Goal: Transaction & Acquisition: Purchase product/service

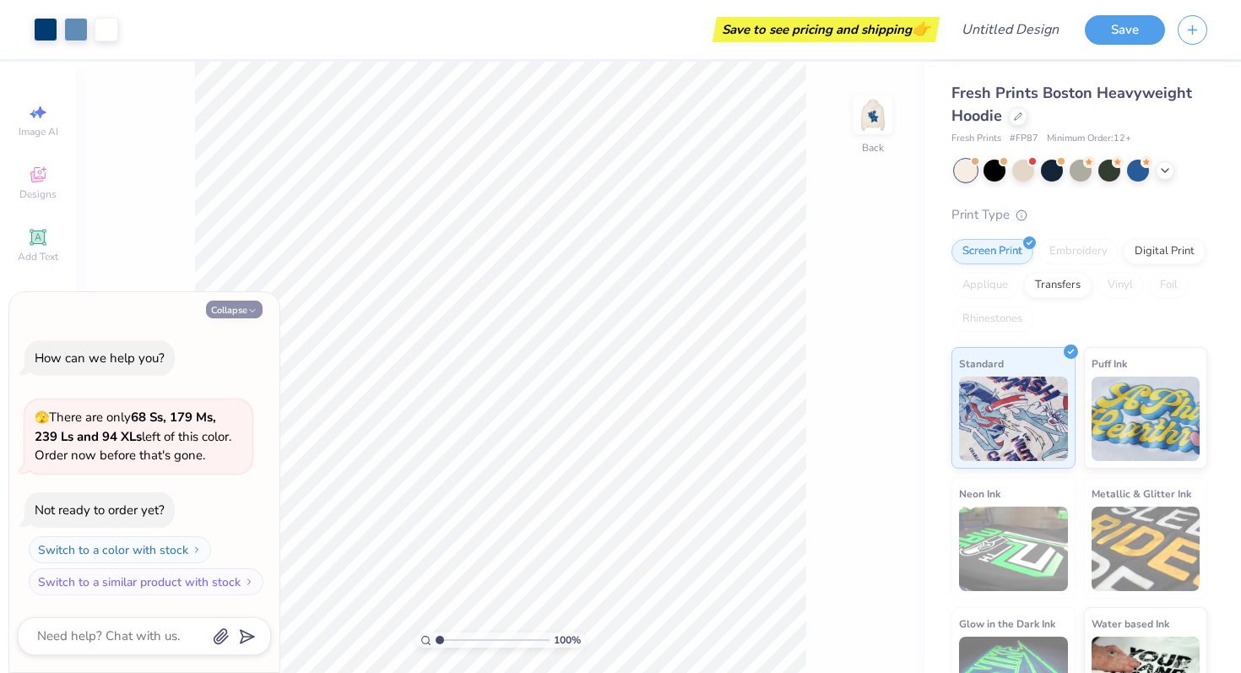
click at [223, 303] on button "Collapse" at bounding box center [234, 310] width 57 height 18
type textarea "x"
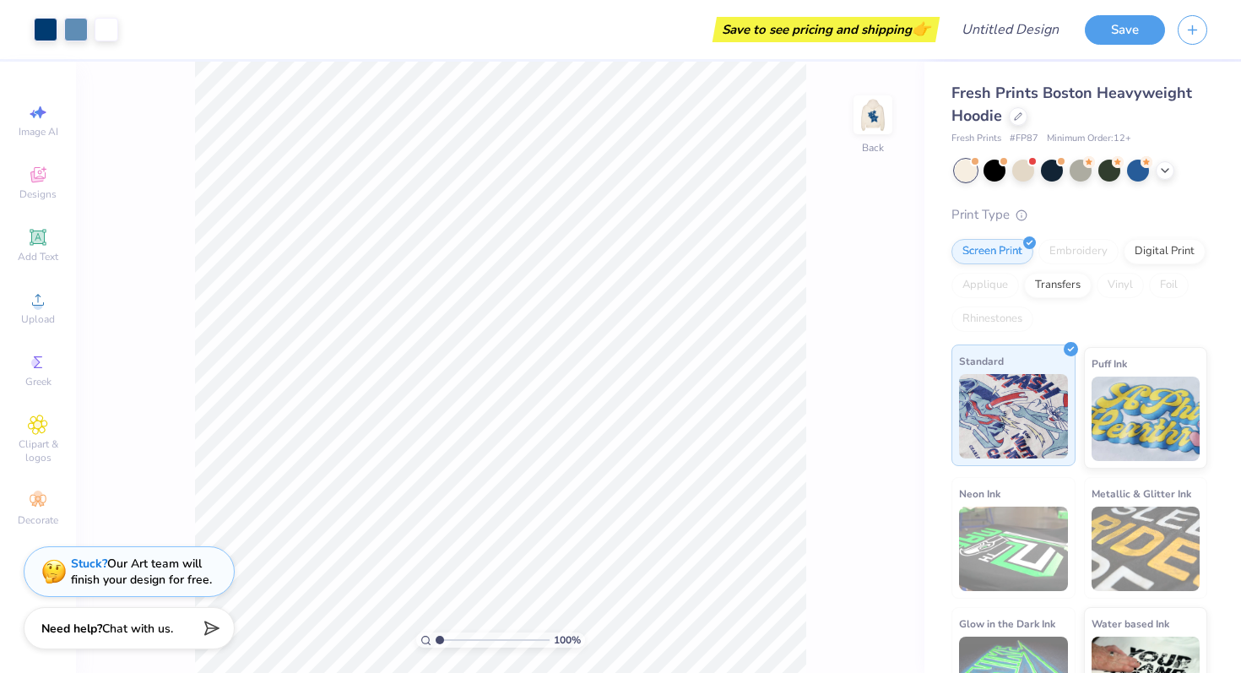
scroll to position [56, 0]
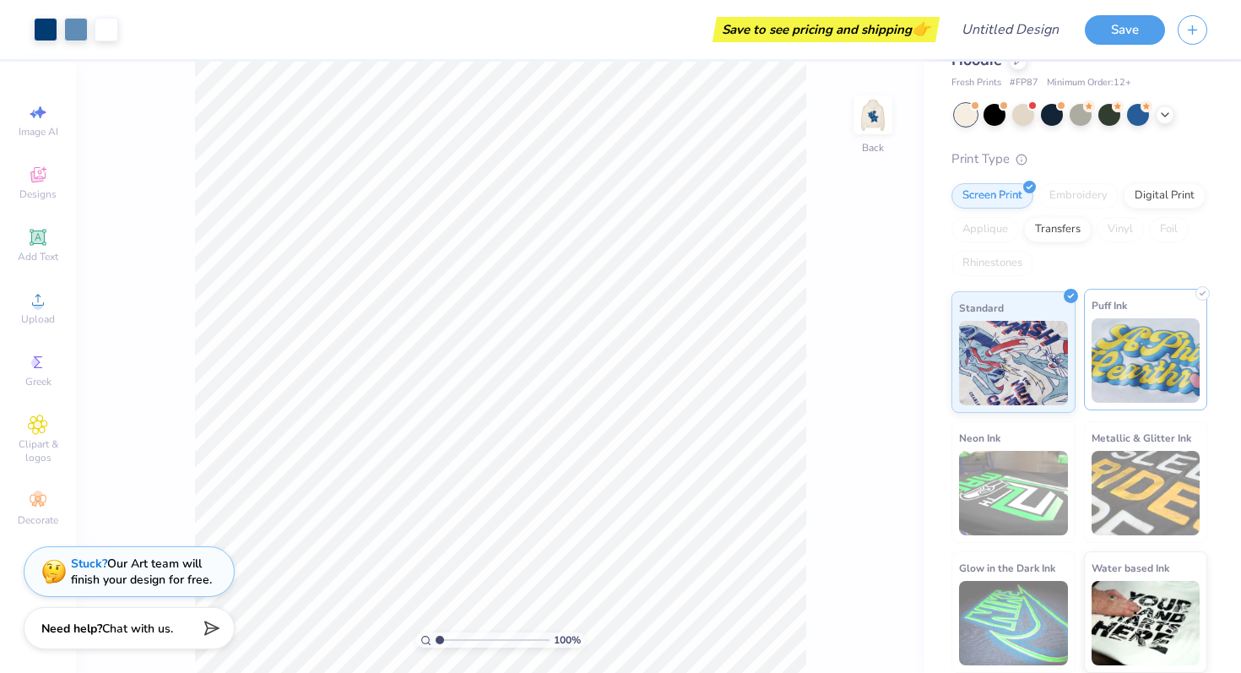
click at [1147, 356] on img at bounding box center [1146, 360] width 109 height 84
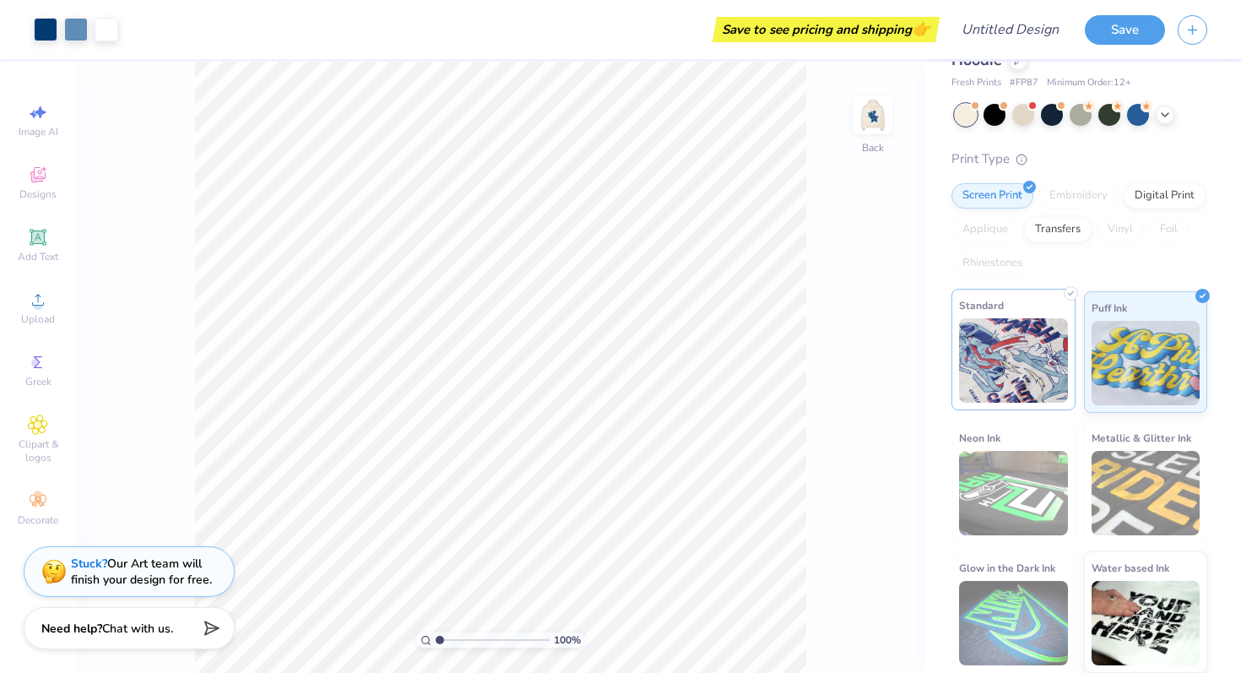
click at [1027, 361] on img at bounding box center [1013, 360] width 109 height 84
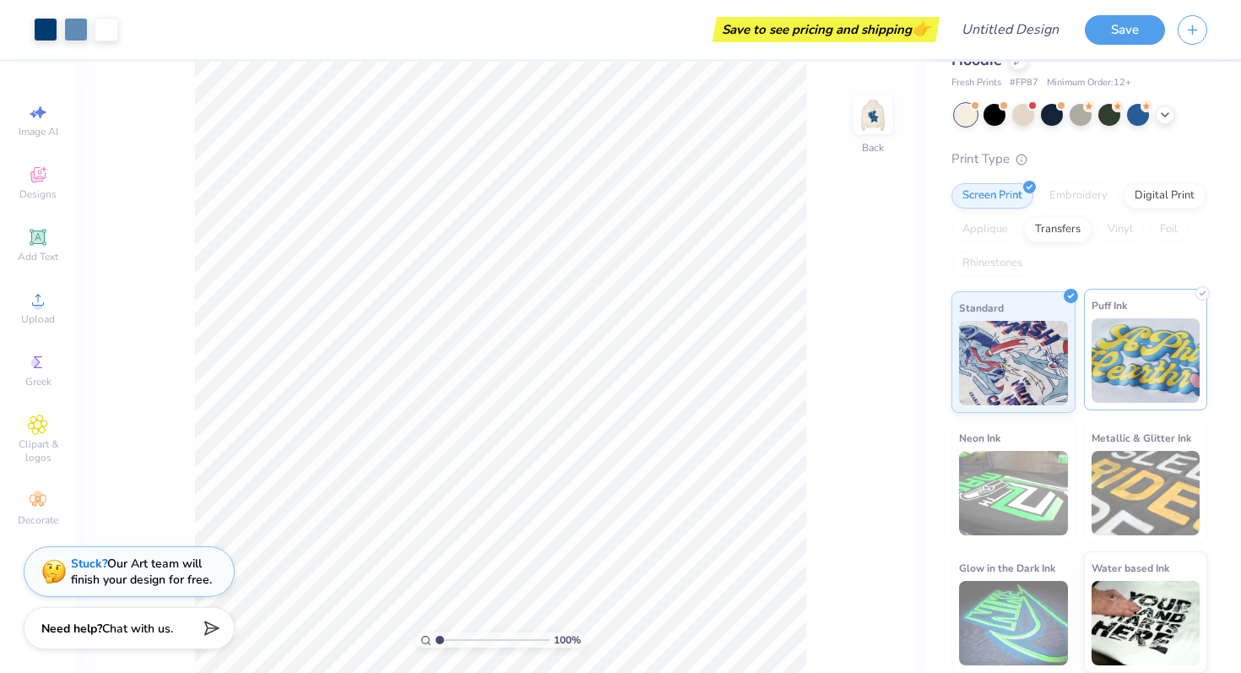
click at [1166, 347] on img at bounding box center [1146, 360] width 109 height 84
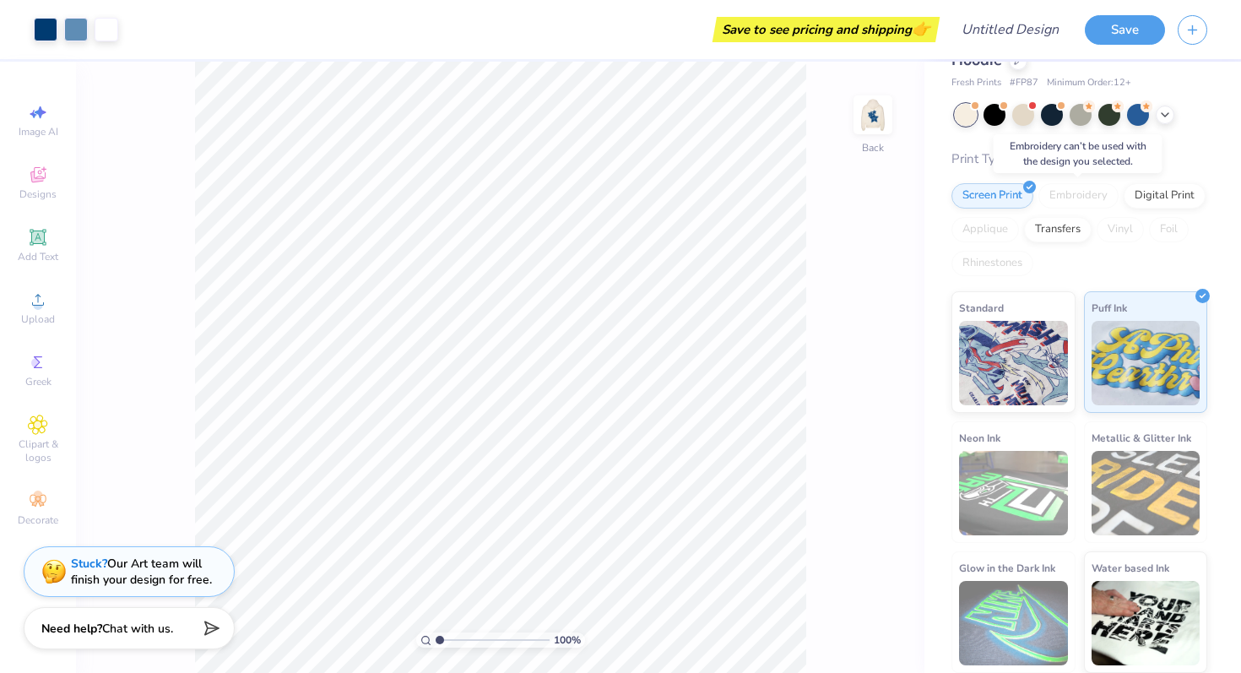
scroll to position [0, 0]
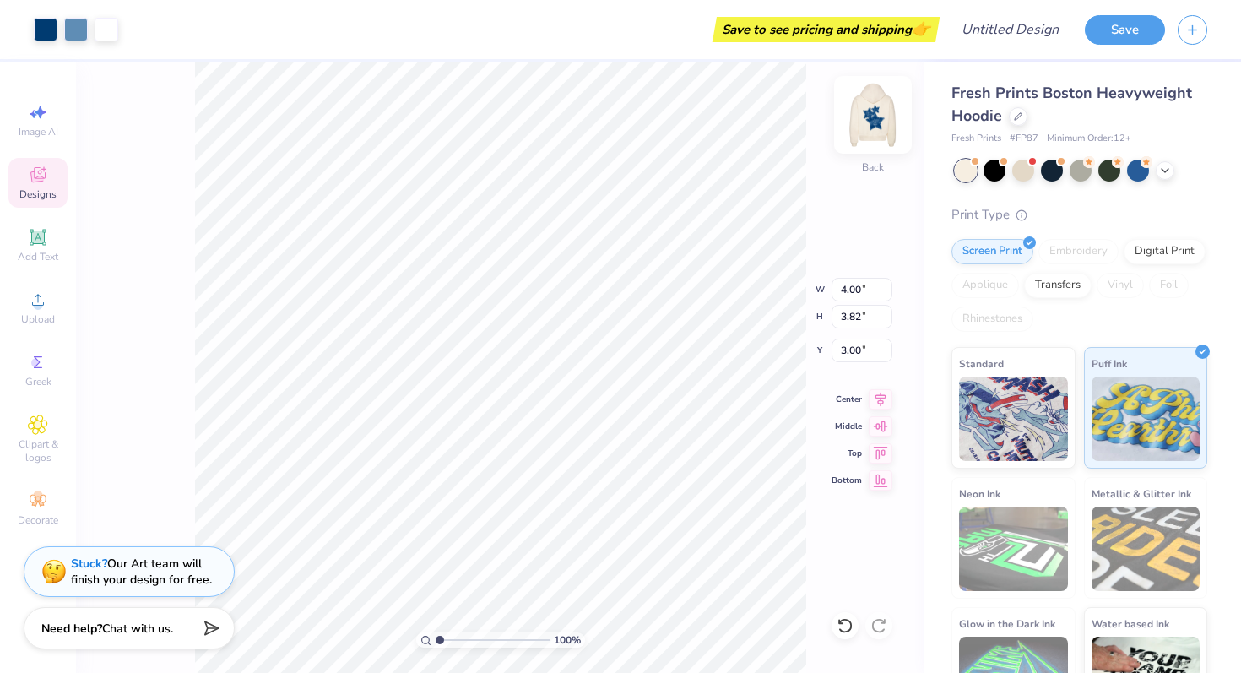
click at [877, 112] on img at bounding box center [873, 115] width 68 height 68
type input "10.58"
type input "10.32"
type input "10.19"
type input "2.01"
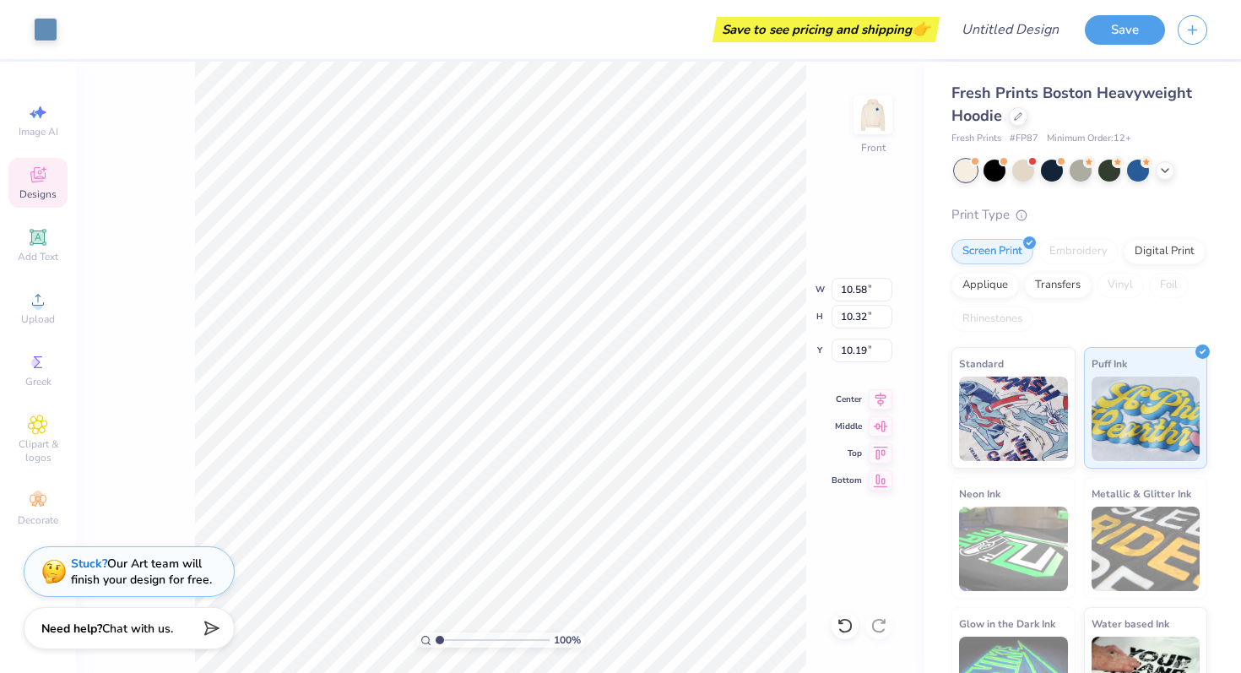
type input "1.05"
type input "15.61"
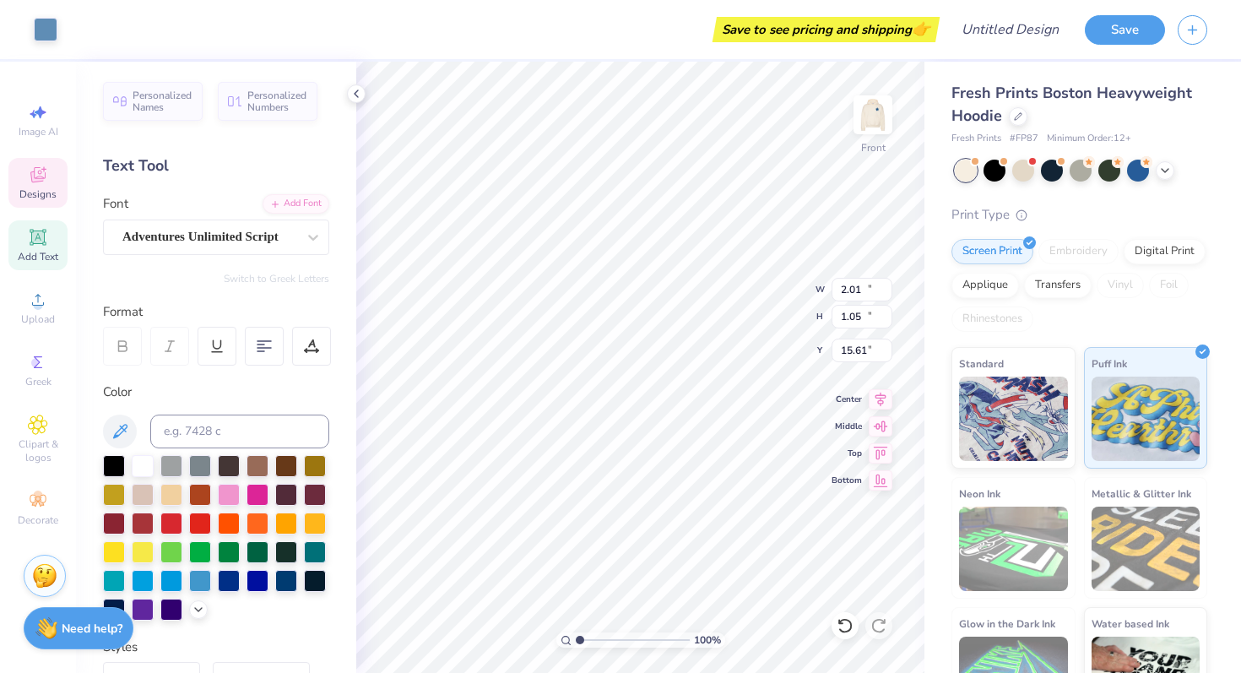
type input "10.58"
type input "10.32"
type input "10.19"
type input "4.58"
type input "1.74"
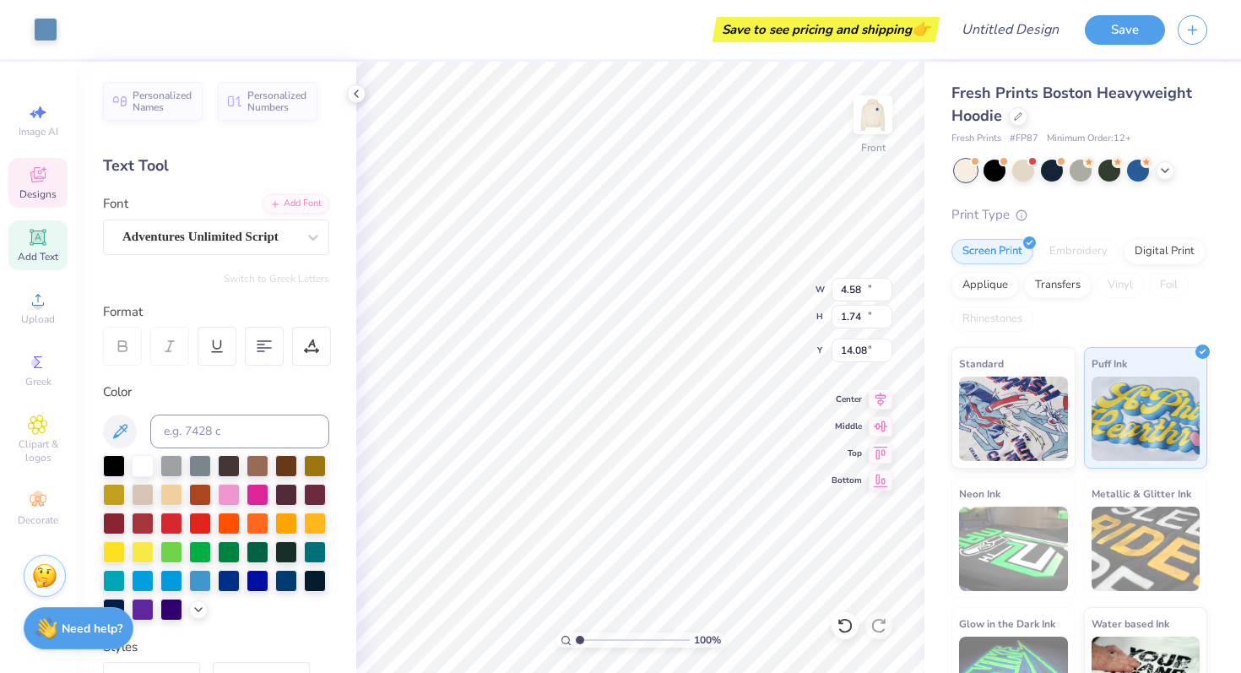
type input "13.88"
type textarea "Anachnu"
type input "2.01"
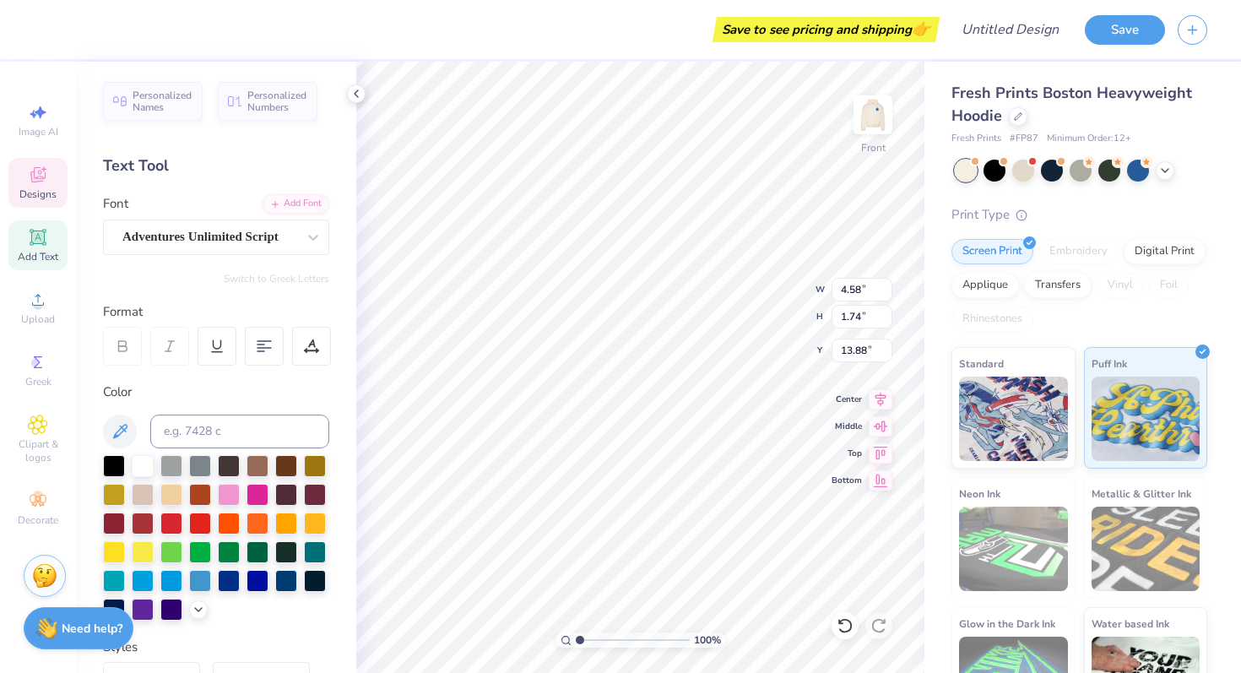
type input "1.05"
type input "15.88"
type textarea "T"
type textarea "Tamid"
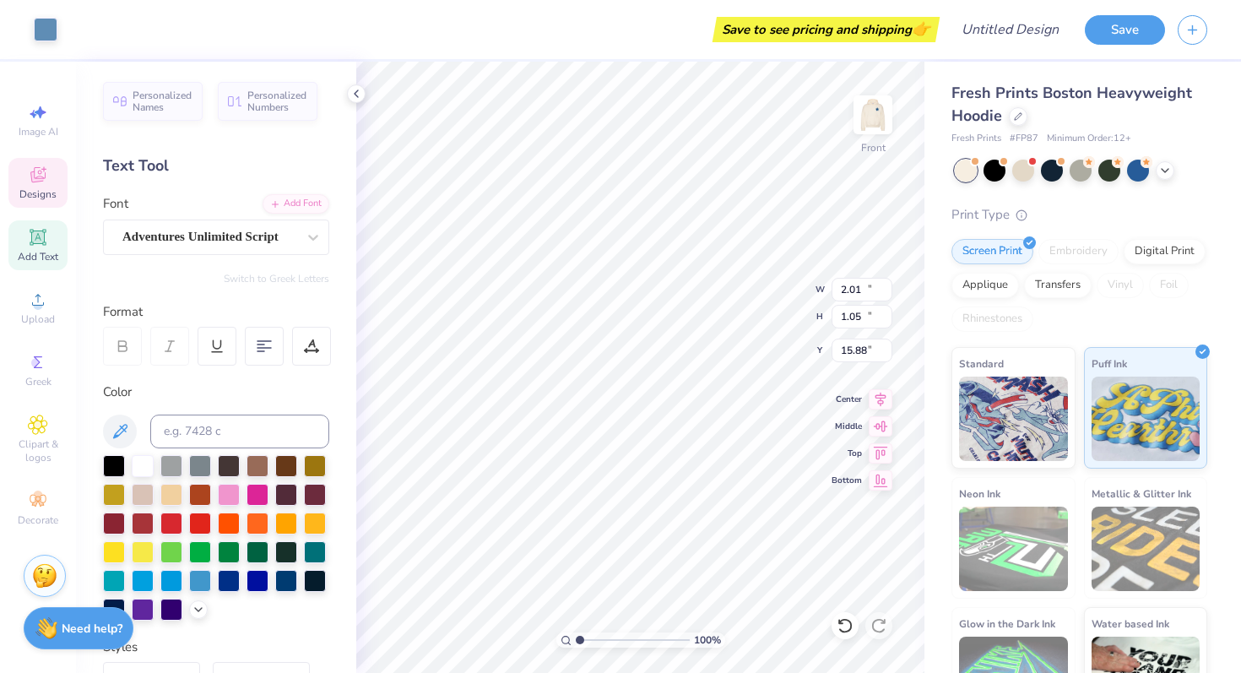
type input "10.58"
type input "10.32"
type input "10.19"
type input "2.68"
type input "0.79"
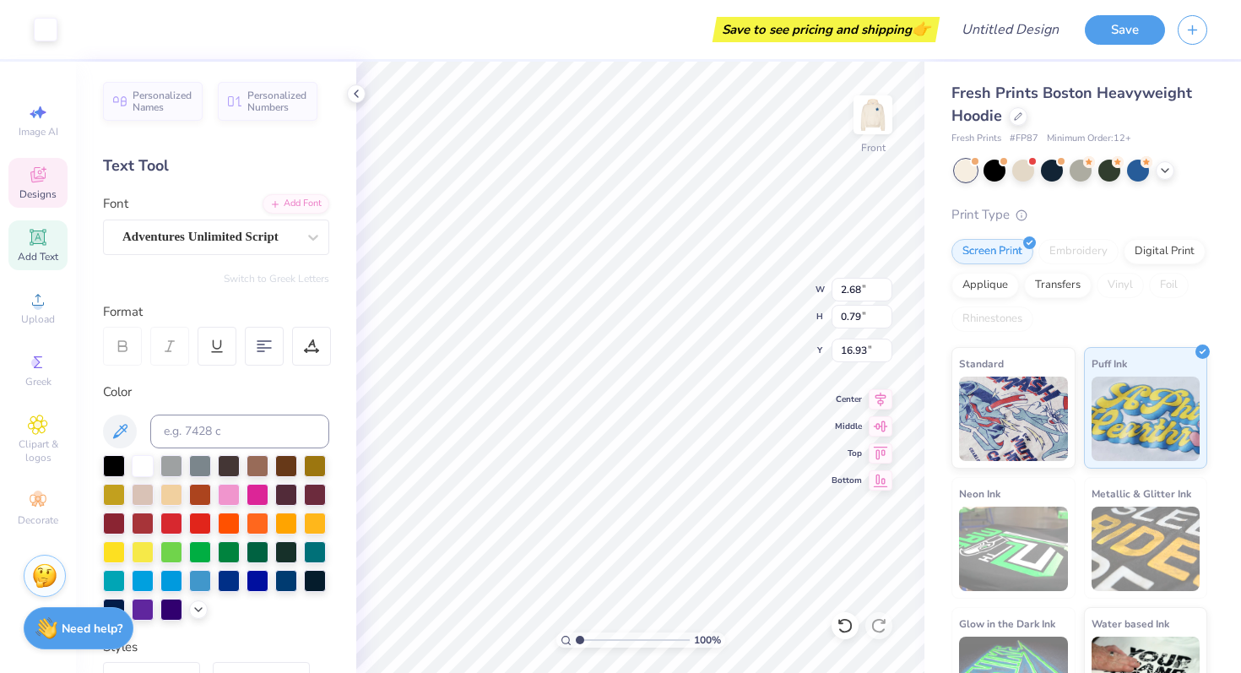
type input "17.02"
type textarea "B"
type textarea "bbg"
type input "10.78"
type input "10.51"
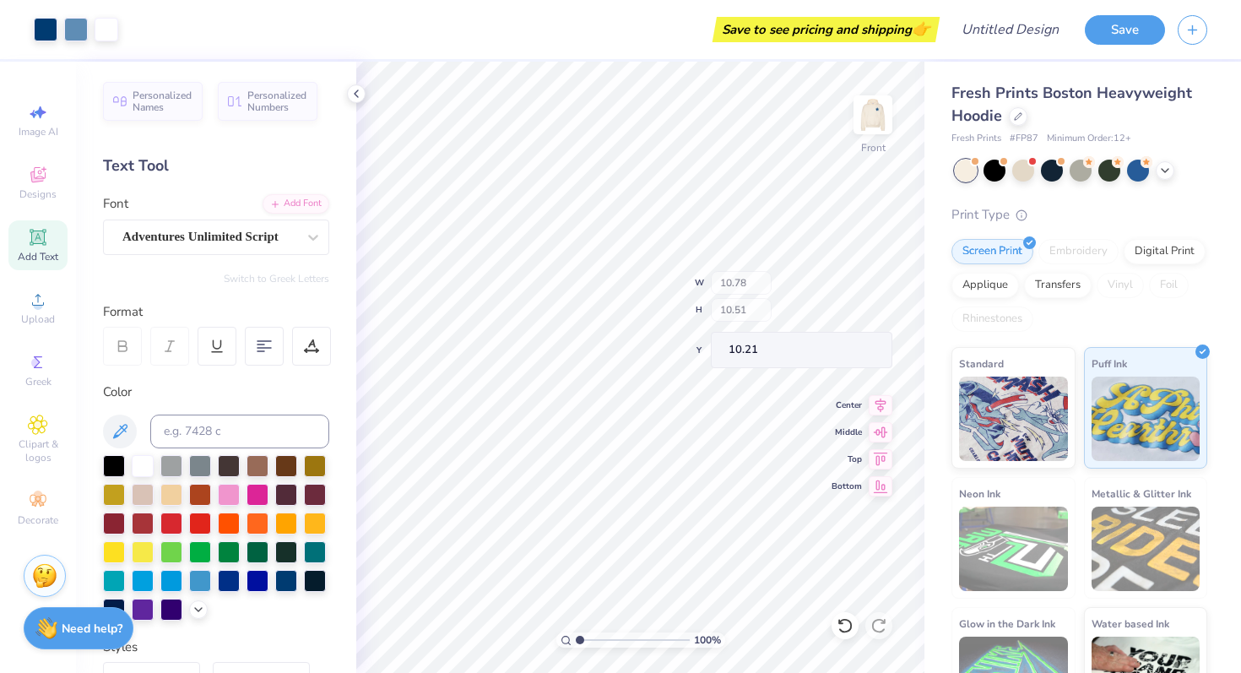
type input "10.49"
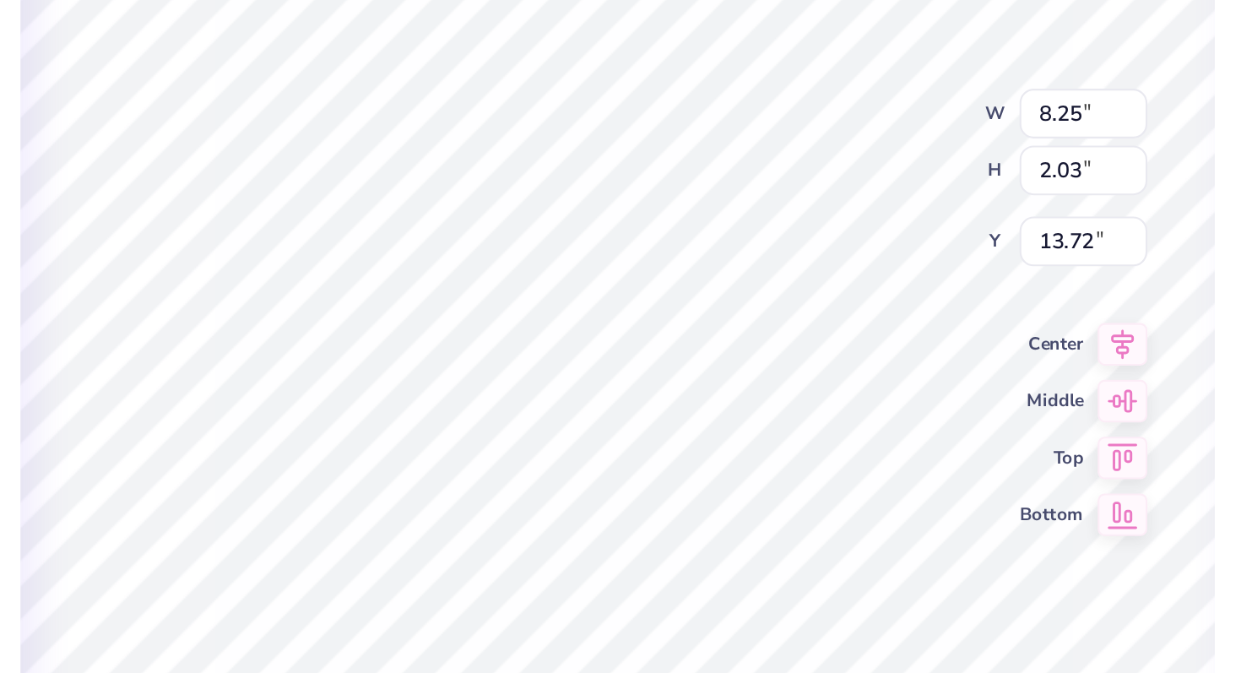
type input "14.07"
type input "7.32"
type input "1.80"
type input "14.44"
type input "2.70"
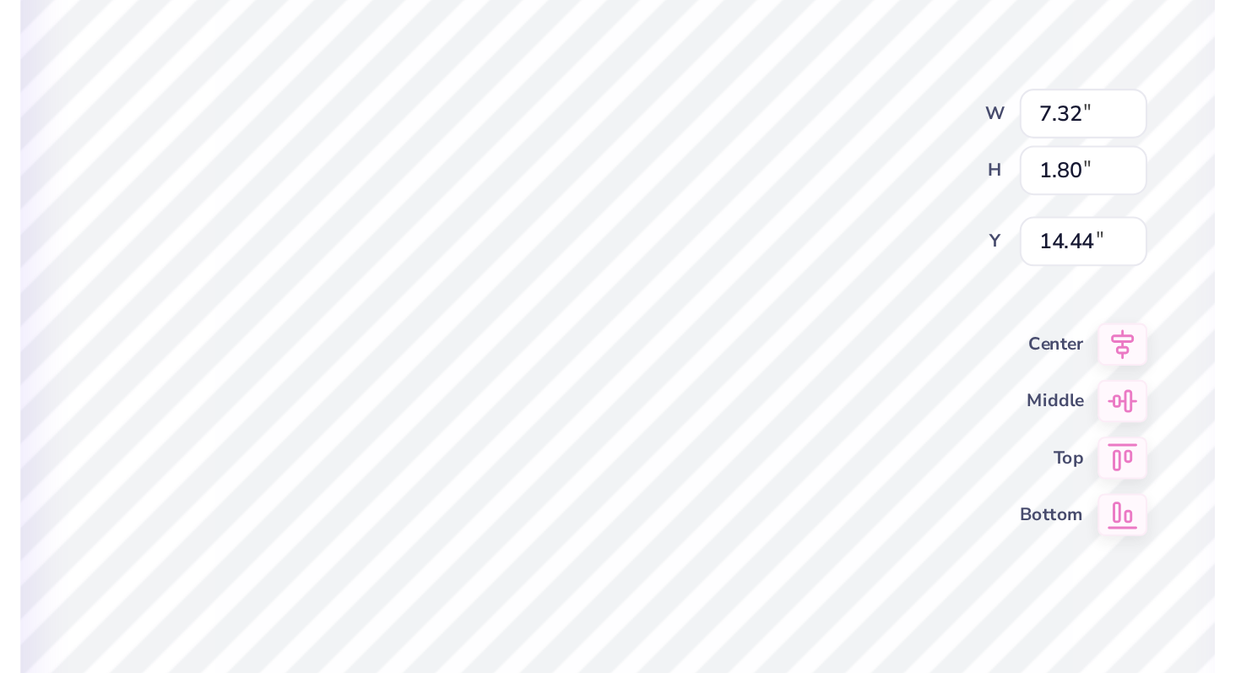
type input "1.89"
type input "16.79"
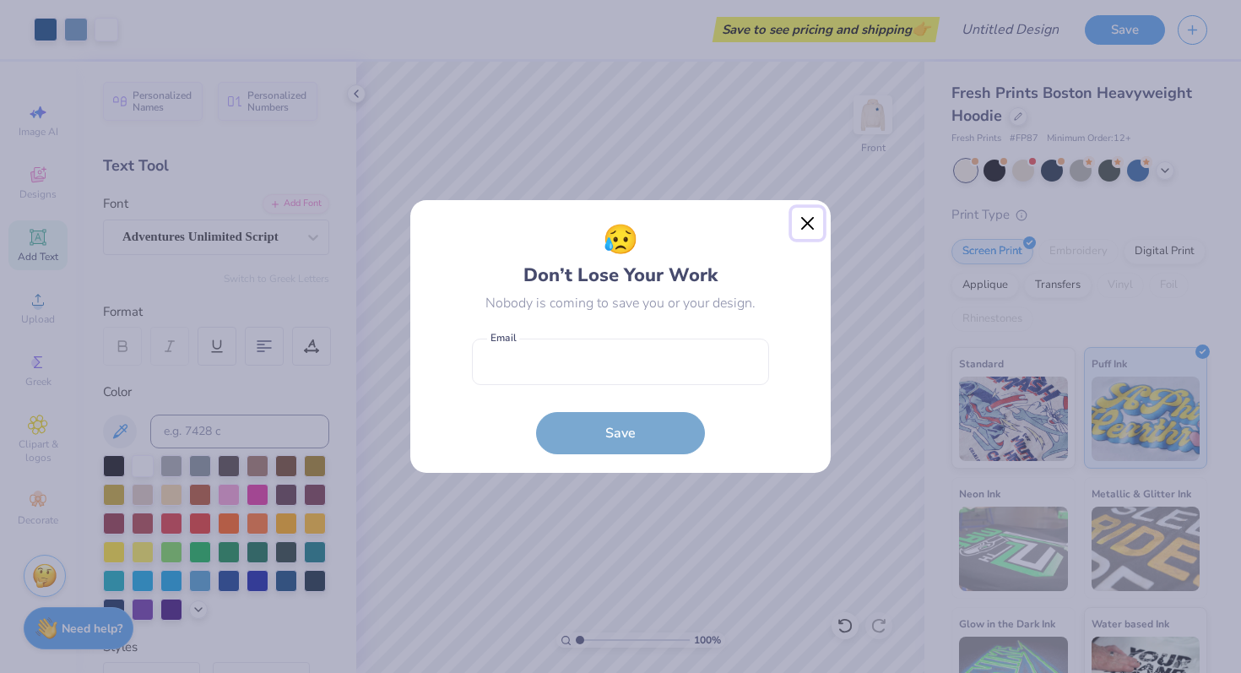
click at [803, 220] on button "Close" at bounding box center [808, 224] width 32 height 32
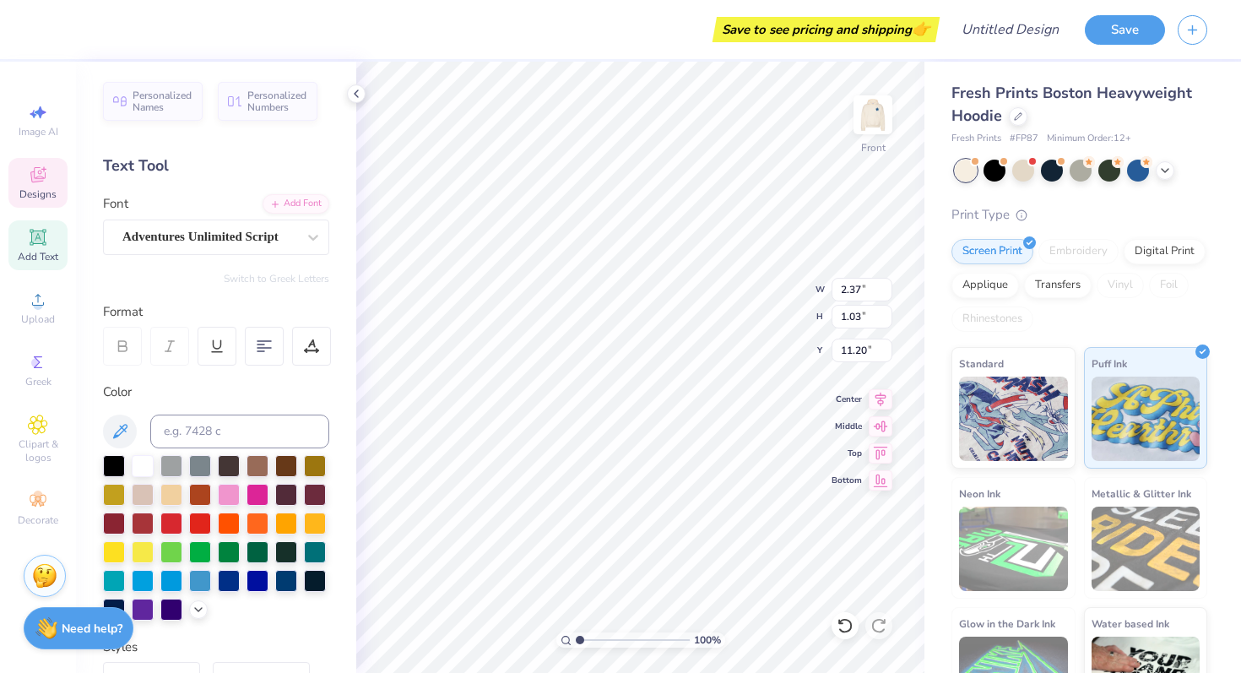
type input "2.70"
type input "1.89"
type input "16.79"
type input "5.45"
type input "1.95"
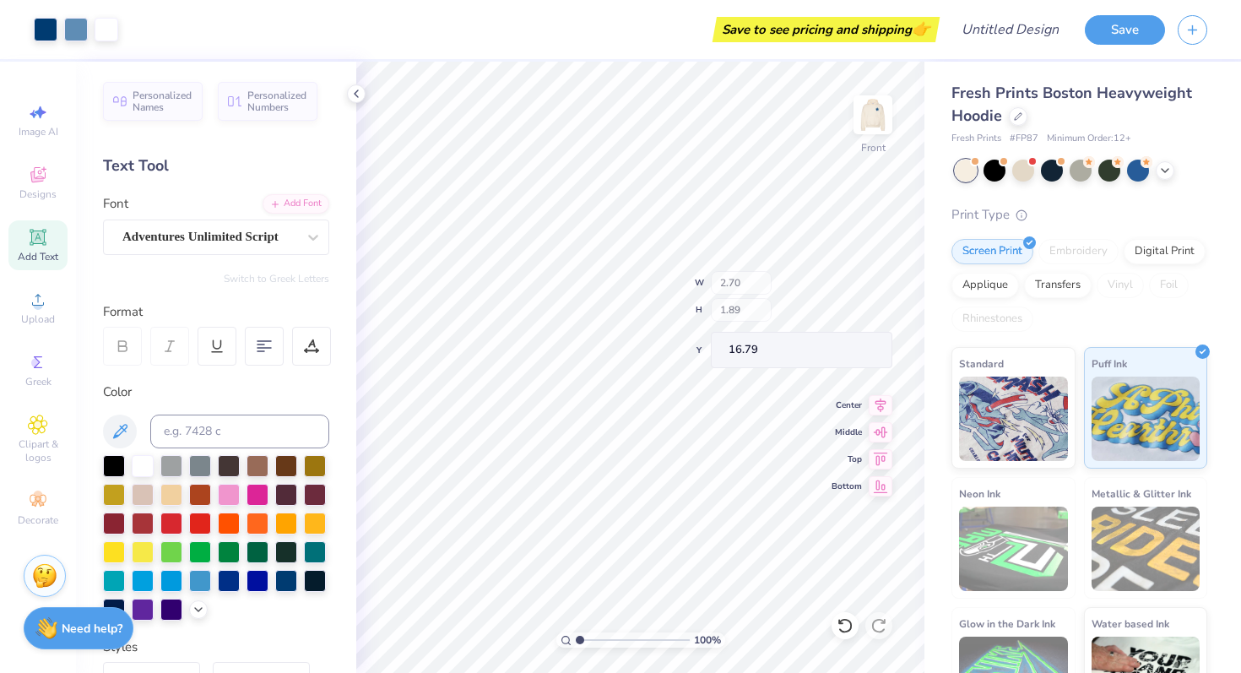
type input "15.47"
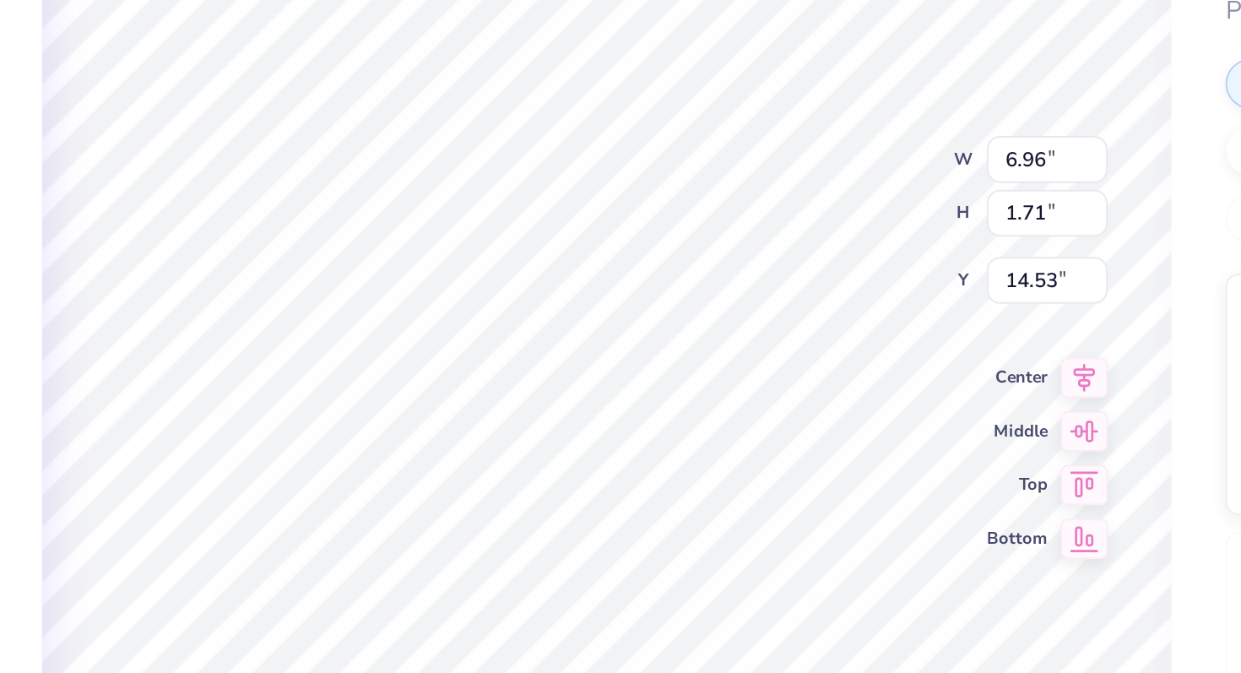
type input "6.96"
type input "1.71"
type input "14.53"
type input "2.70"
type input "1.89"
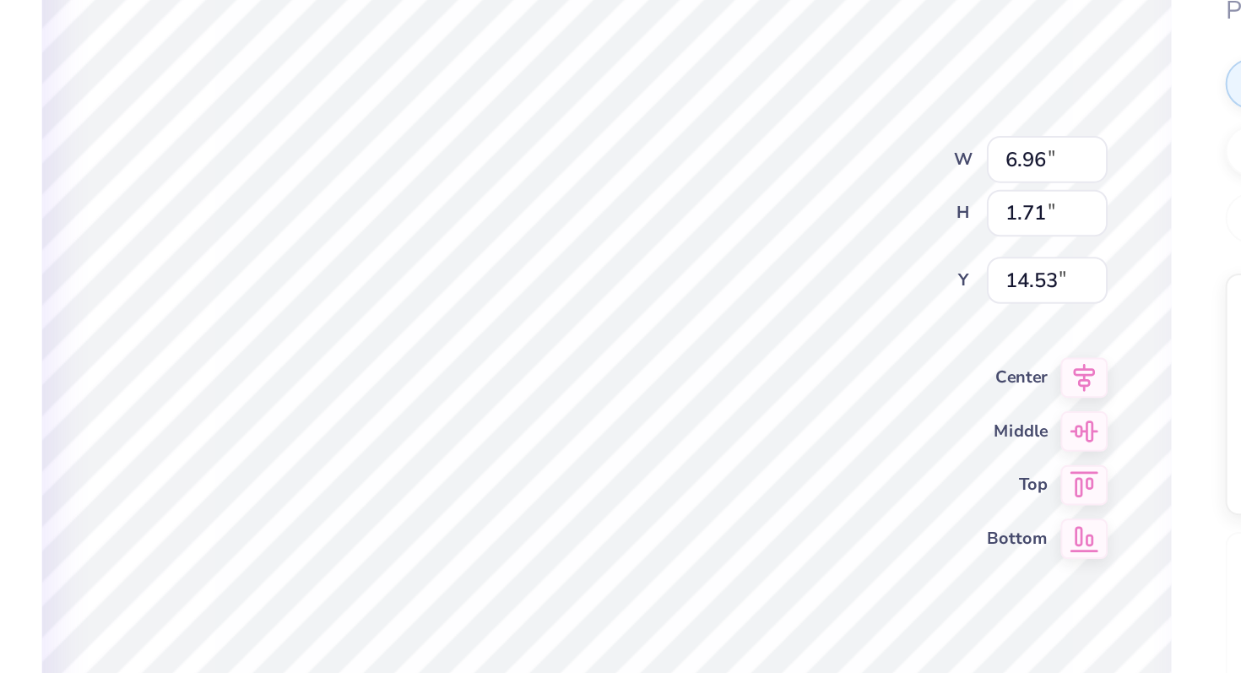
type input "16.79"
type input "5.45"
type input "1.95"
type input "15.38"
type input "4.60"
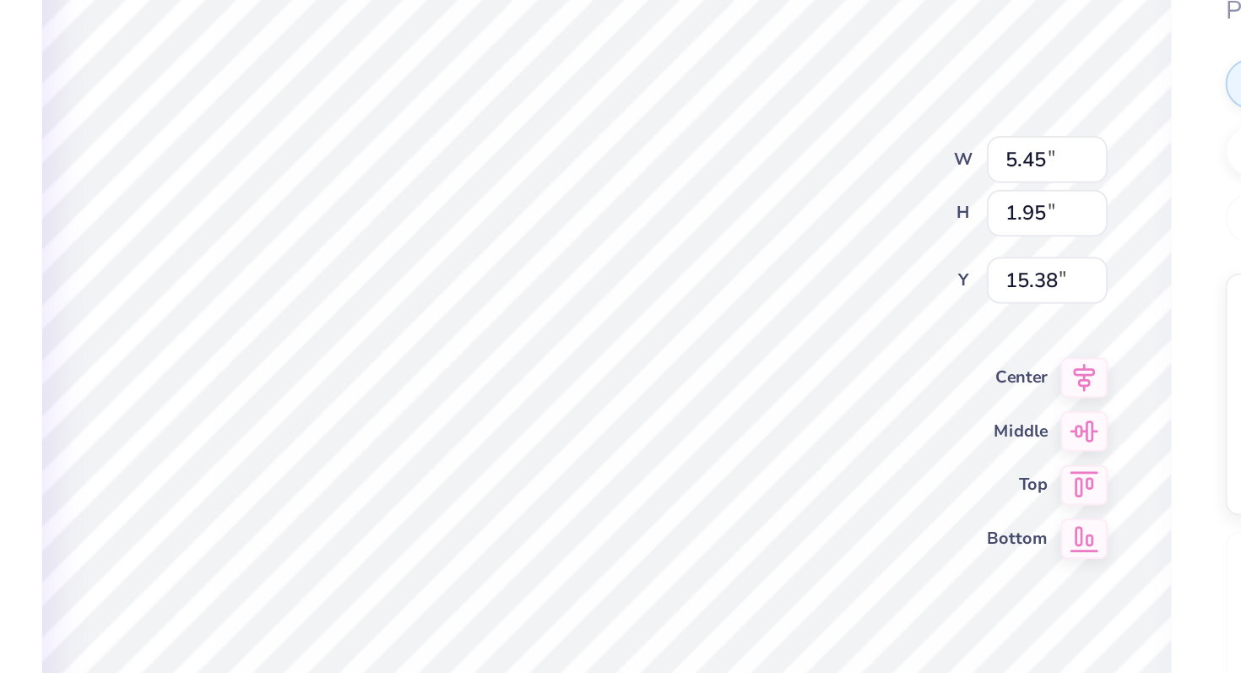
type input "1.64"
type input "15.69"
type input "6.96"
type input "1.71"
type input "14.44"
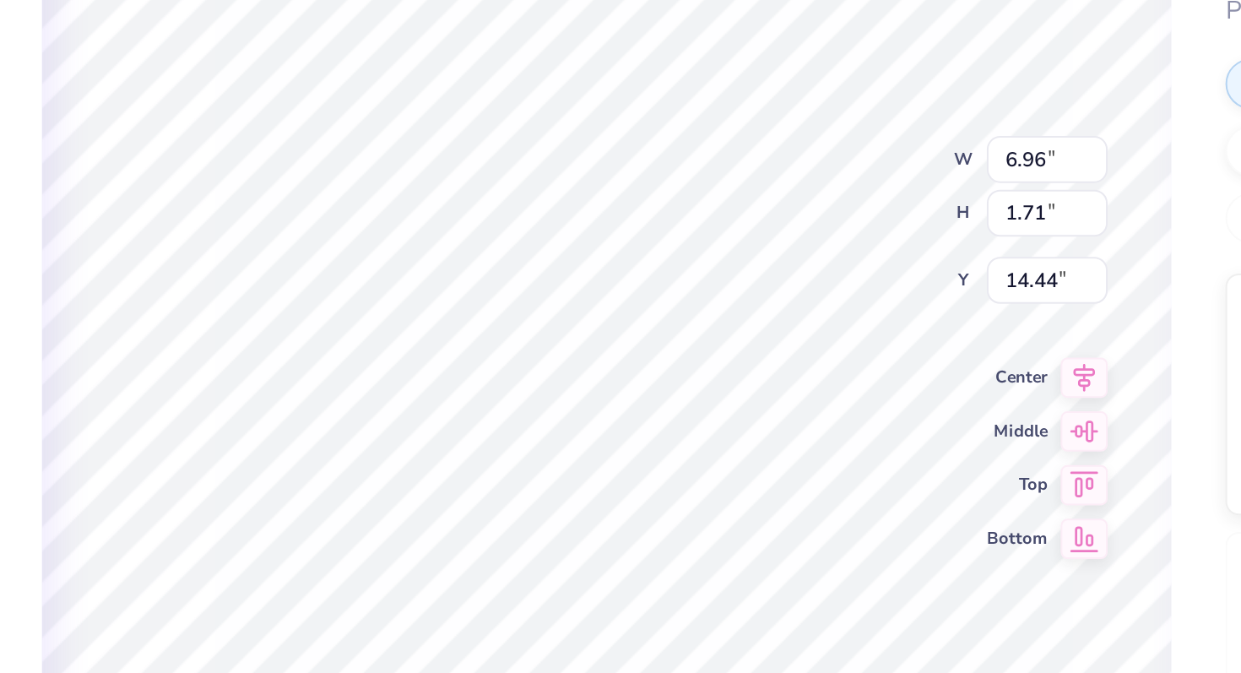
type input "4.60"
type input "1.64"
type input "15.69"
type input "2.70"
type input "1.89"
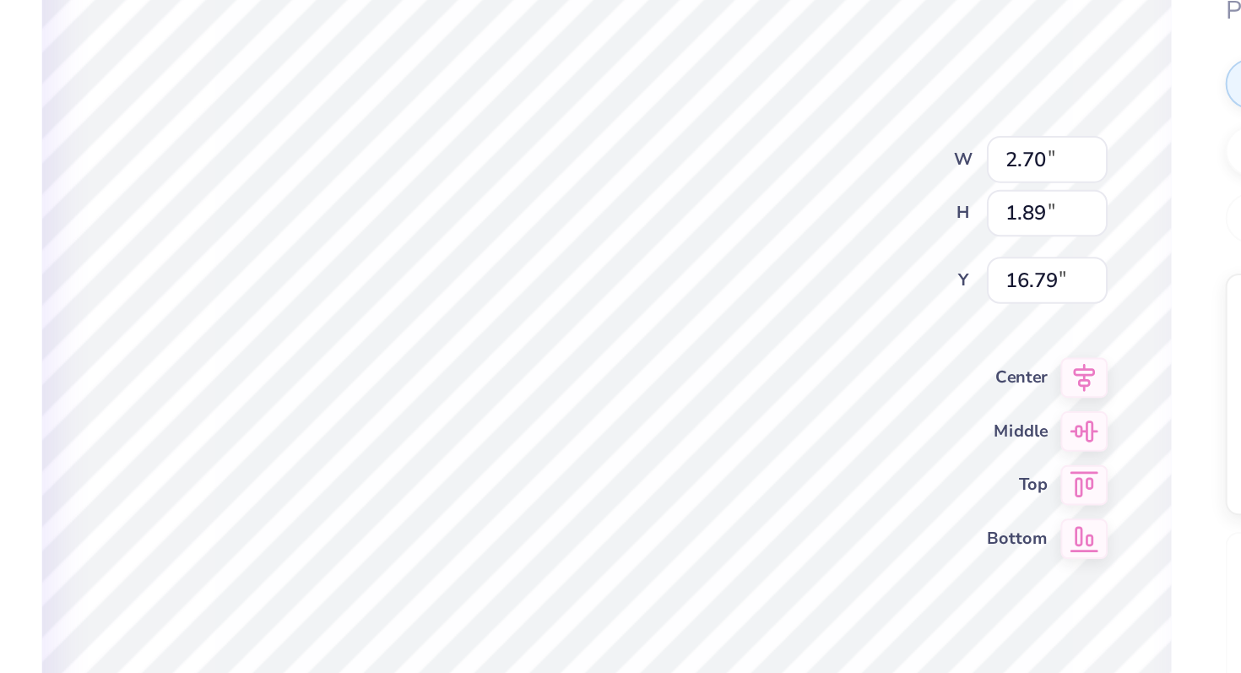
type input "17.02"
type input "6.96"
type input "1.71"
type input "13.89"
type input "4.60"
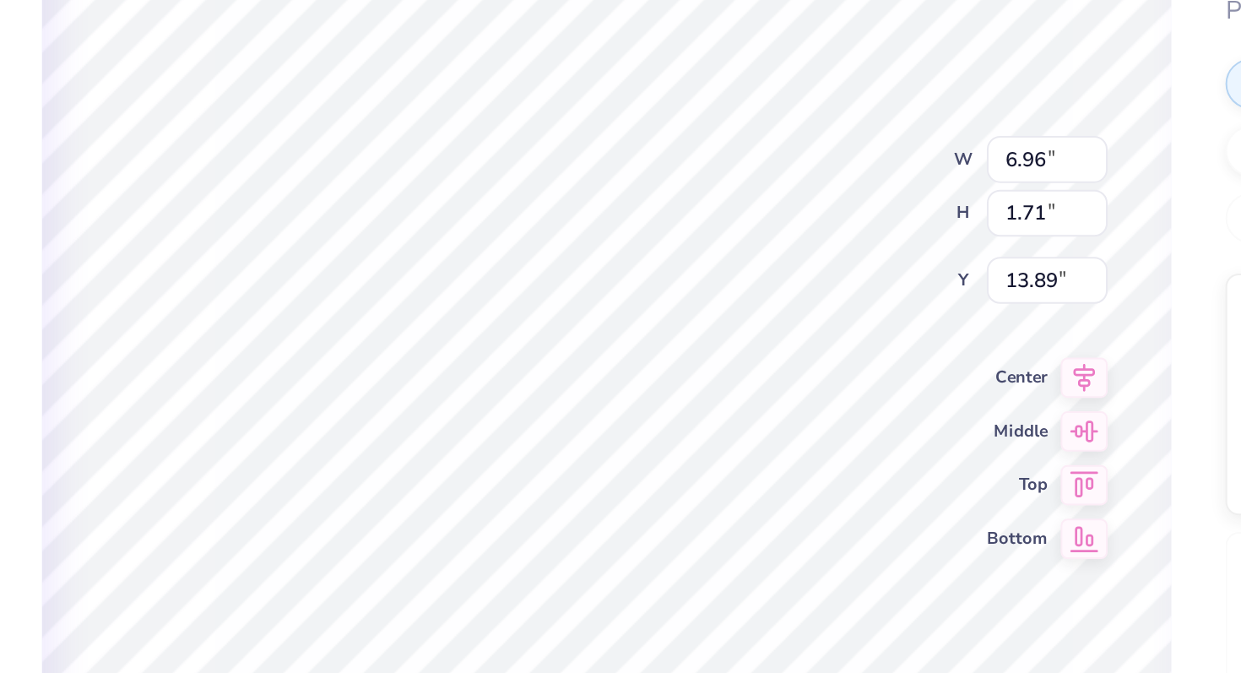
type input "1.64"
type input "15.38"
type input "10.58"
type input "10.32"
type input "10.58"
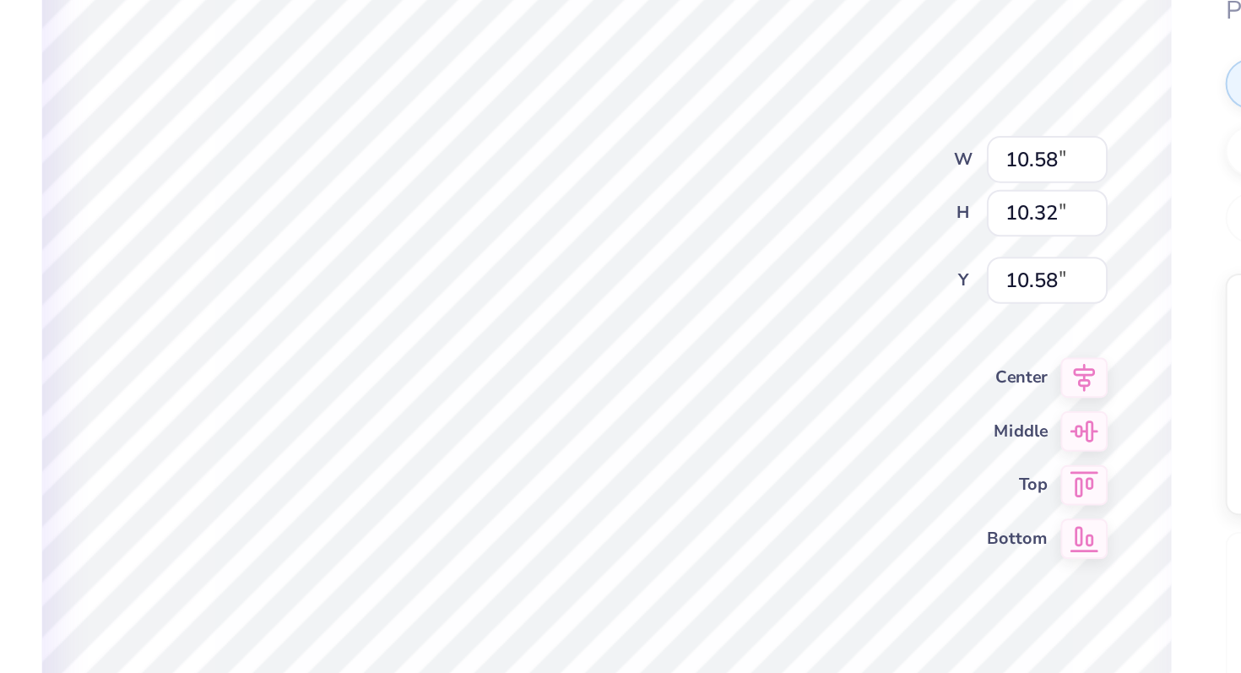
type input "2.70"
type input "1.89"
type input "17.02"
type input "1.86"
type input "1.17"
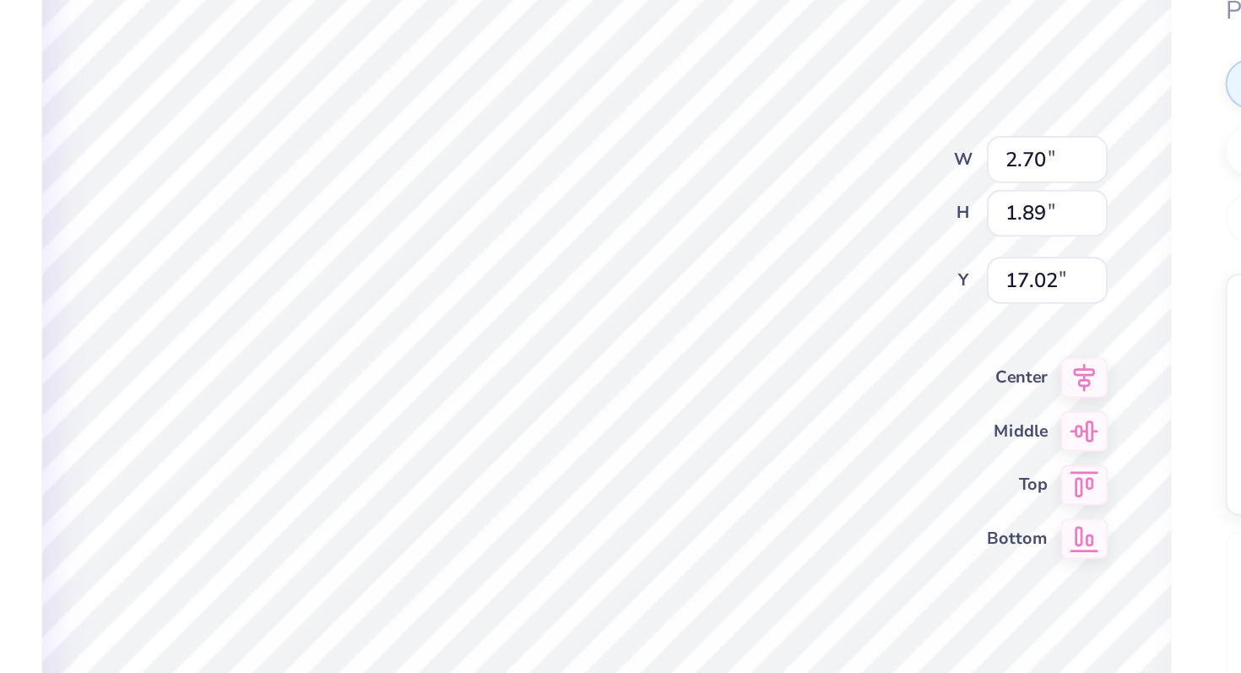
type input "10.03"
type textarea "2"
type textarea "#2553"
type input "2.37"
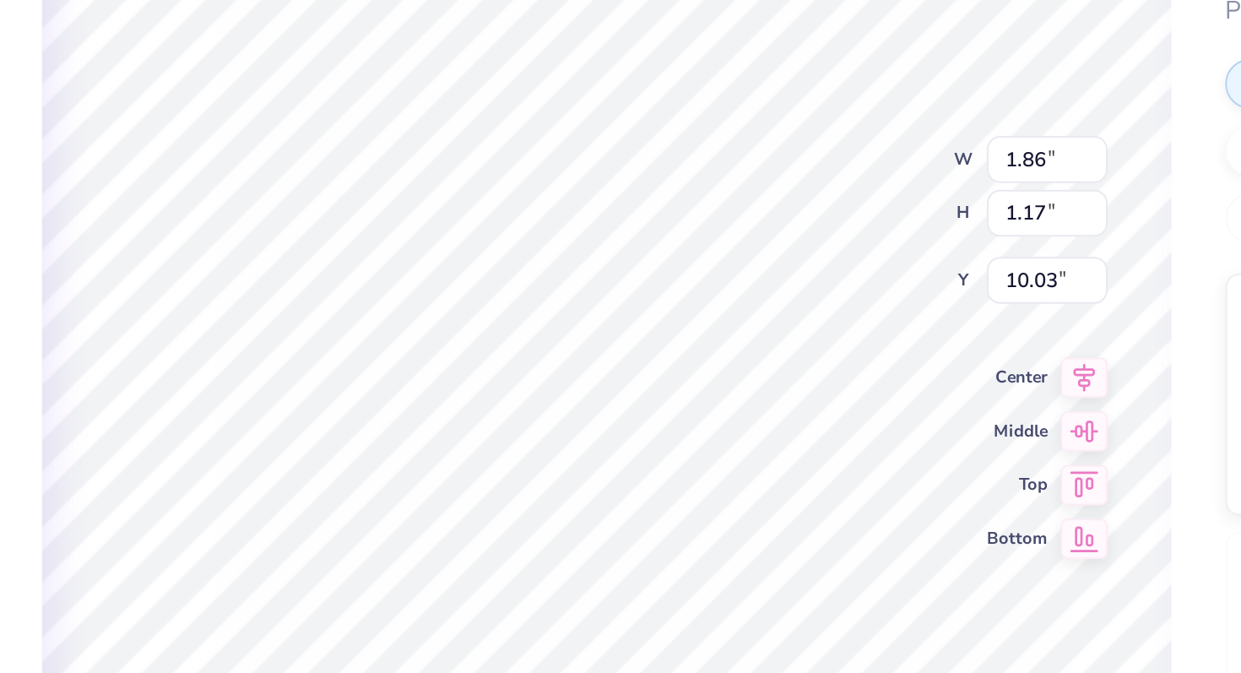
type input "1.03"
type input "11.20"
type input "10.98"
type input "7.17"
type input "7.26"
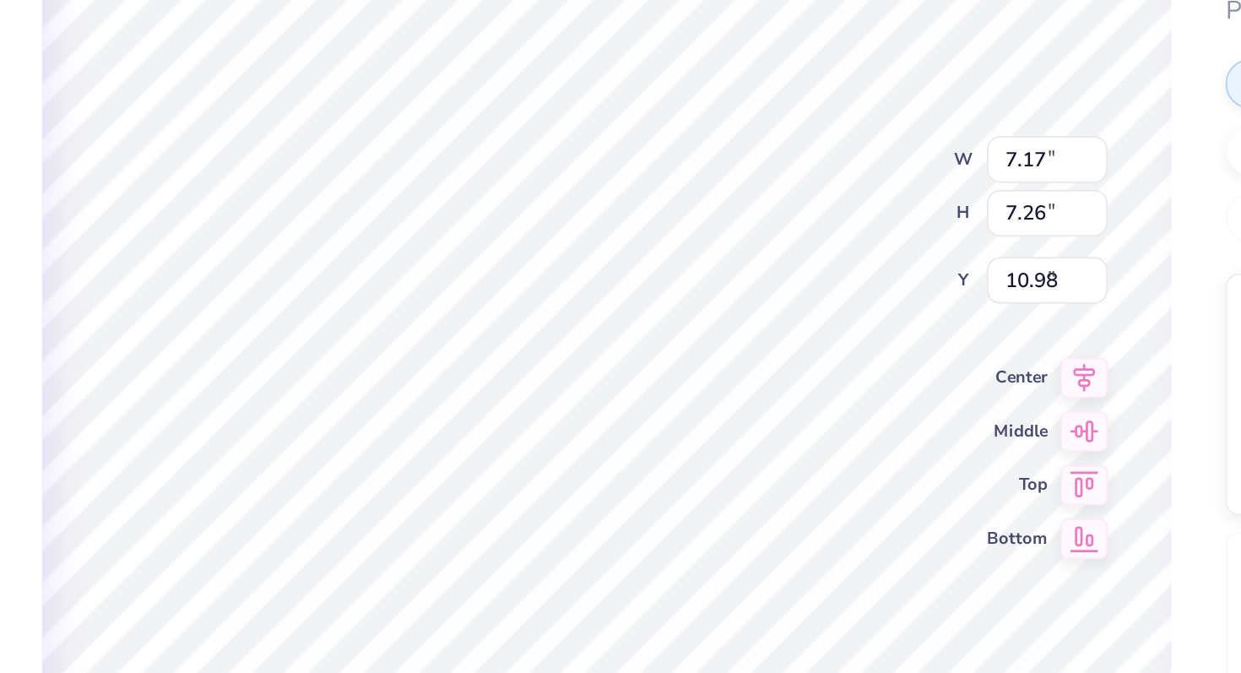
type input "7.44"
type input "3.11"
type input "1.00"
type input "10.98"
type input "7.29"
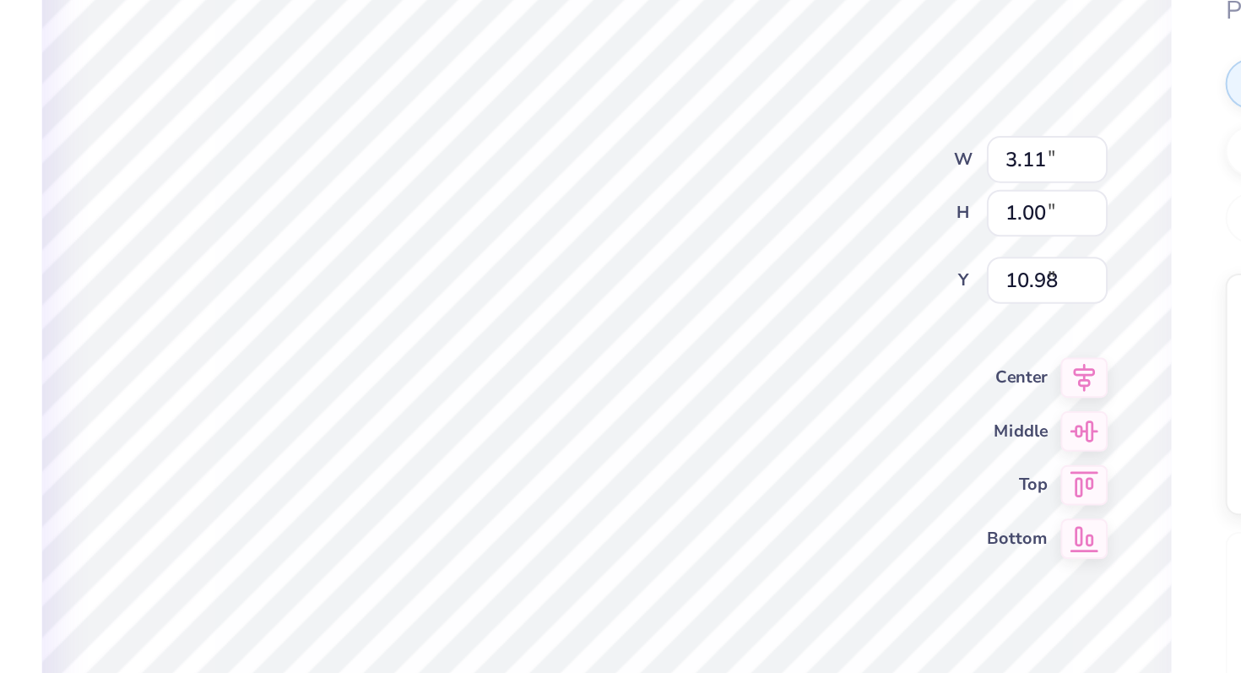
type input "7.39"
type input "7.37"
type input "10.48"
type input "4.96"
type input "5.01"
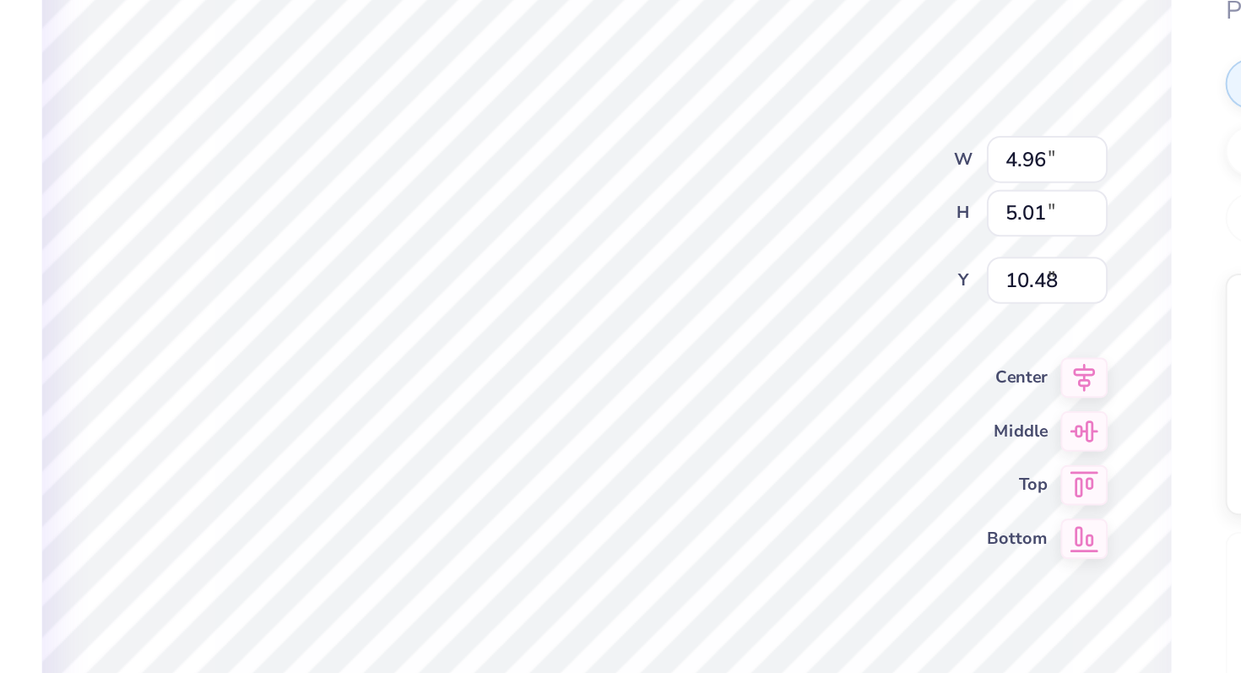
type input "6.05"
type input "0.99"
type input "1.08"
type input "8.14"
type textarea "B"
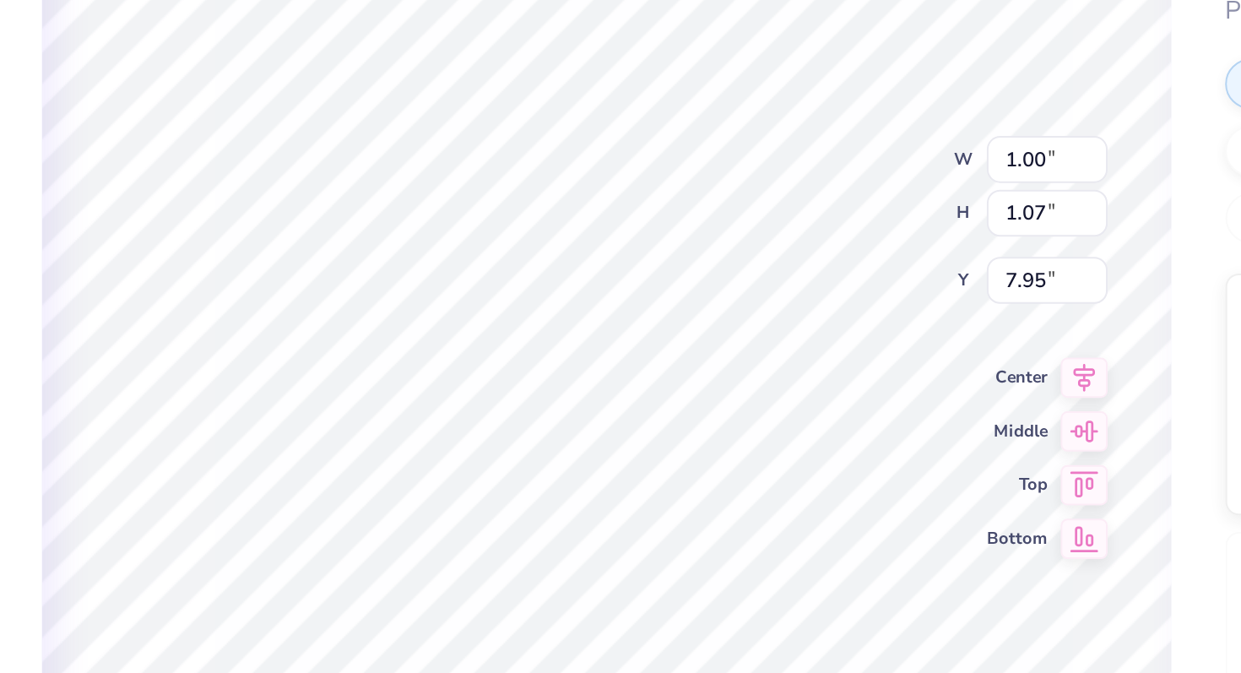
type textarea "bbg"
type input "1.46"
type input "1.11"
type input "8.00"
type input "1.86"
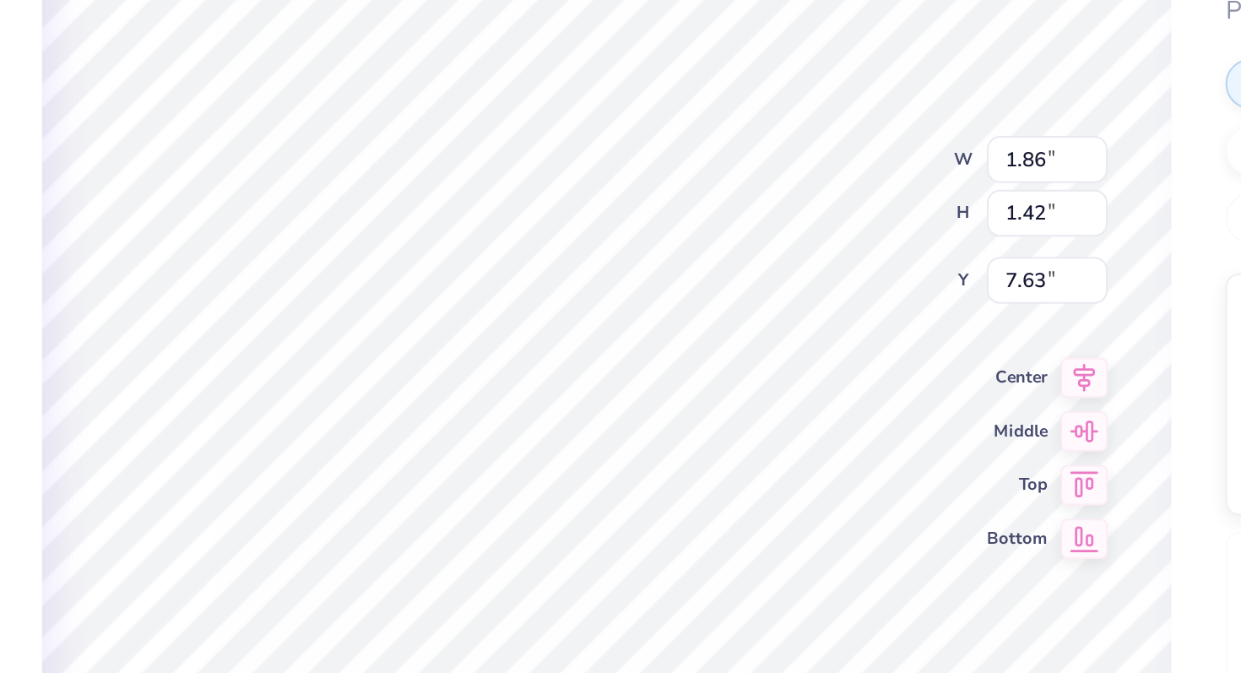
type input "1.42"
type input "7.63"
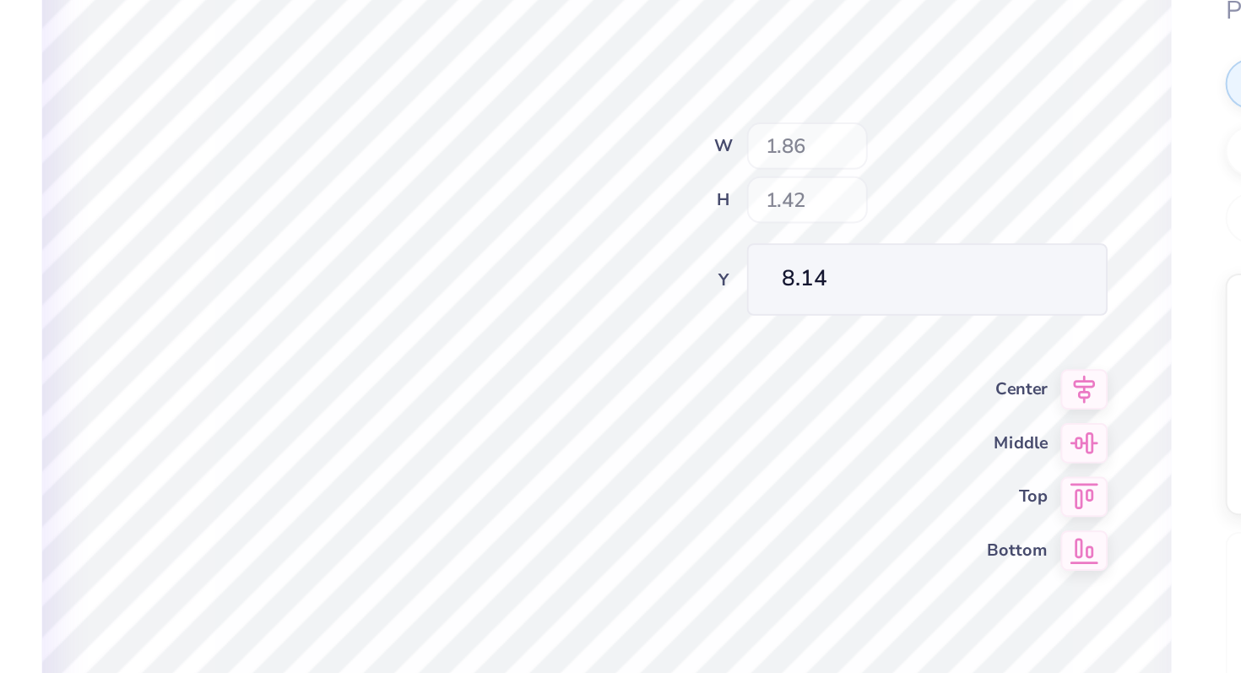
type input "8.14"
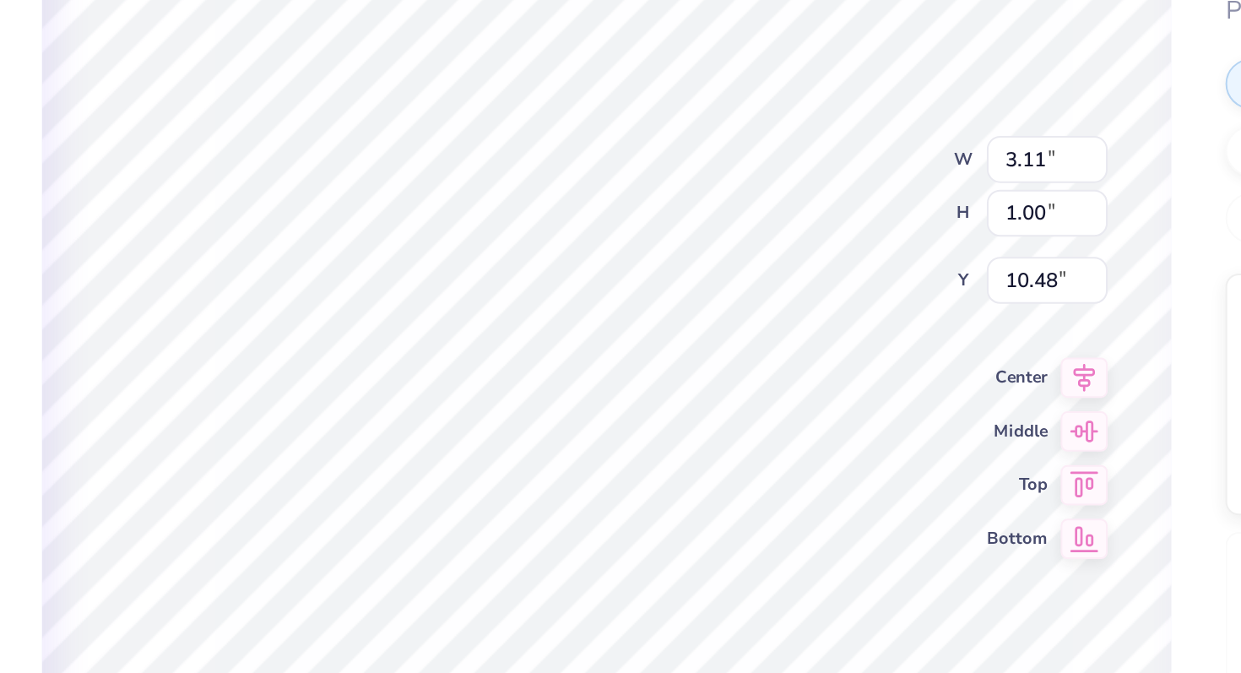
type input "10.98"
type input "2.70"
type input "1.89"
type input "17.02"
type input "6.96"
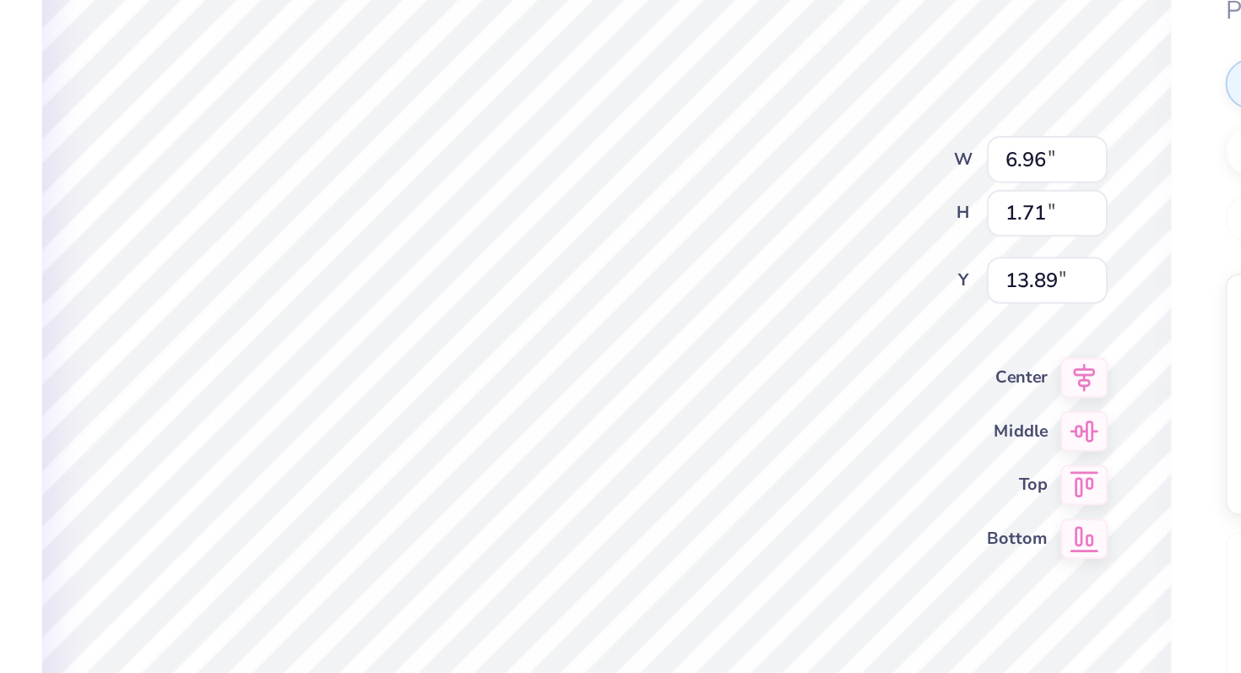
type input "1.71"
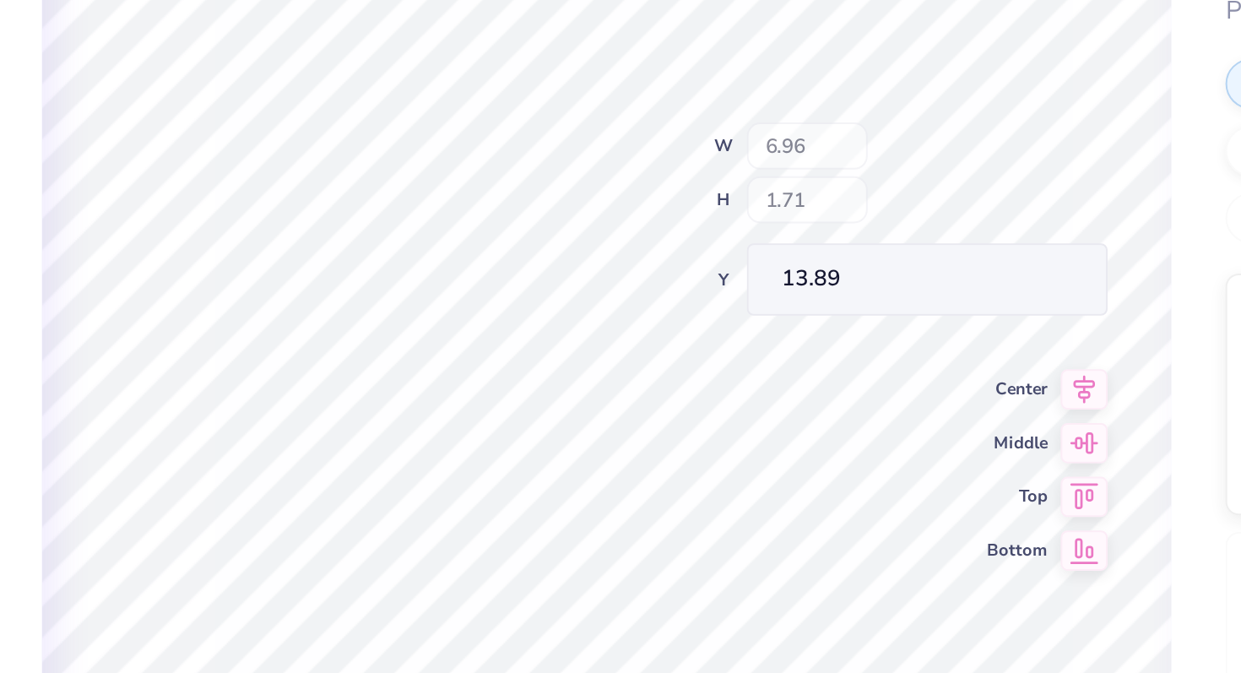
type input "14.75"
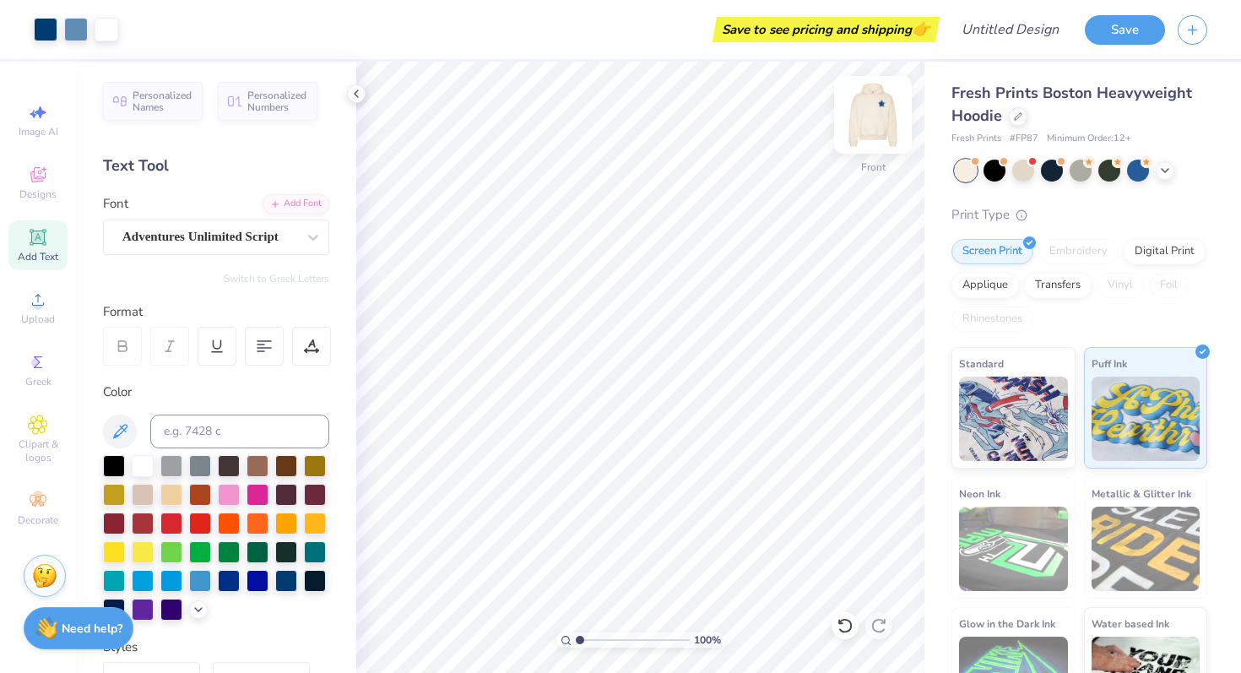
click at [881, 113] on img at bounding box center [873, 115] width 68 height 68
click at [862, 117] on div at bounding box center [873, 114] width 39 height 39
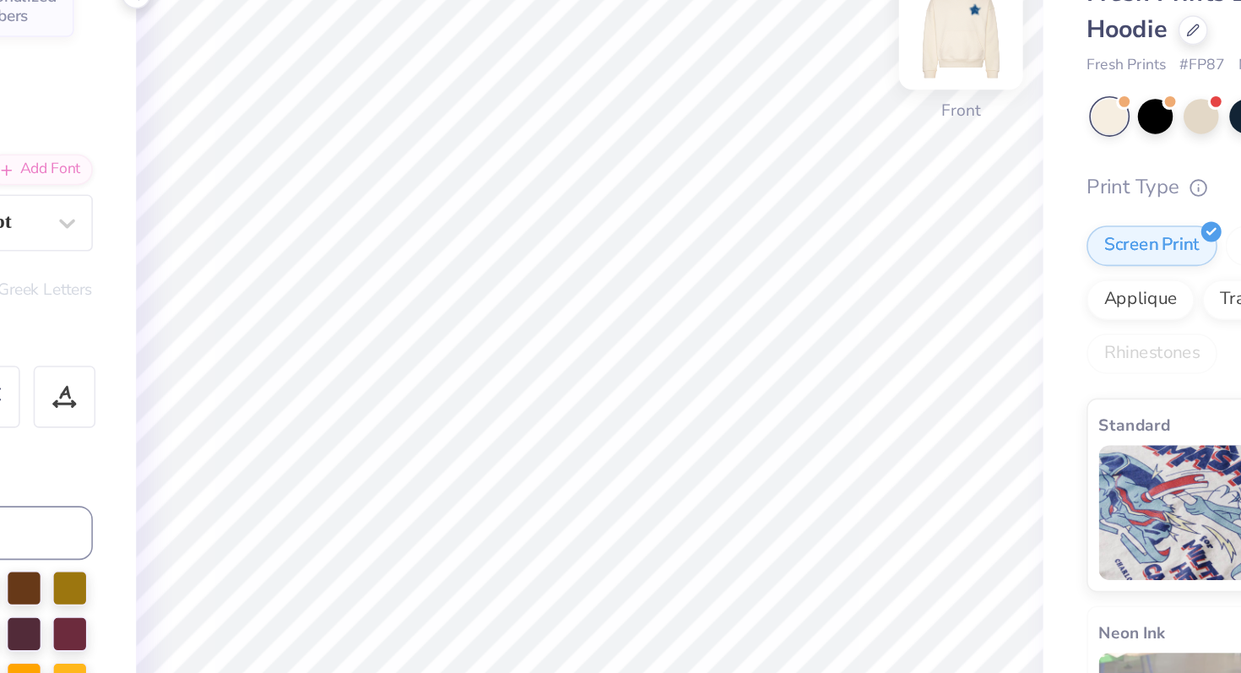
click at [883, 122] on img at bounding box center [873, 115] width 68 height 68
click at [883, 128] on img at bounding box center [873, 115] width 68 height 68
click at [878, 117] on img at bounding box center [873, 115] width 68 height 68
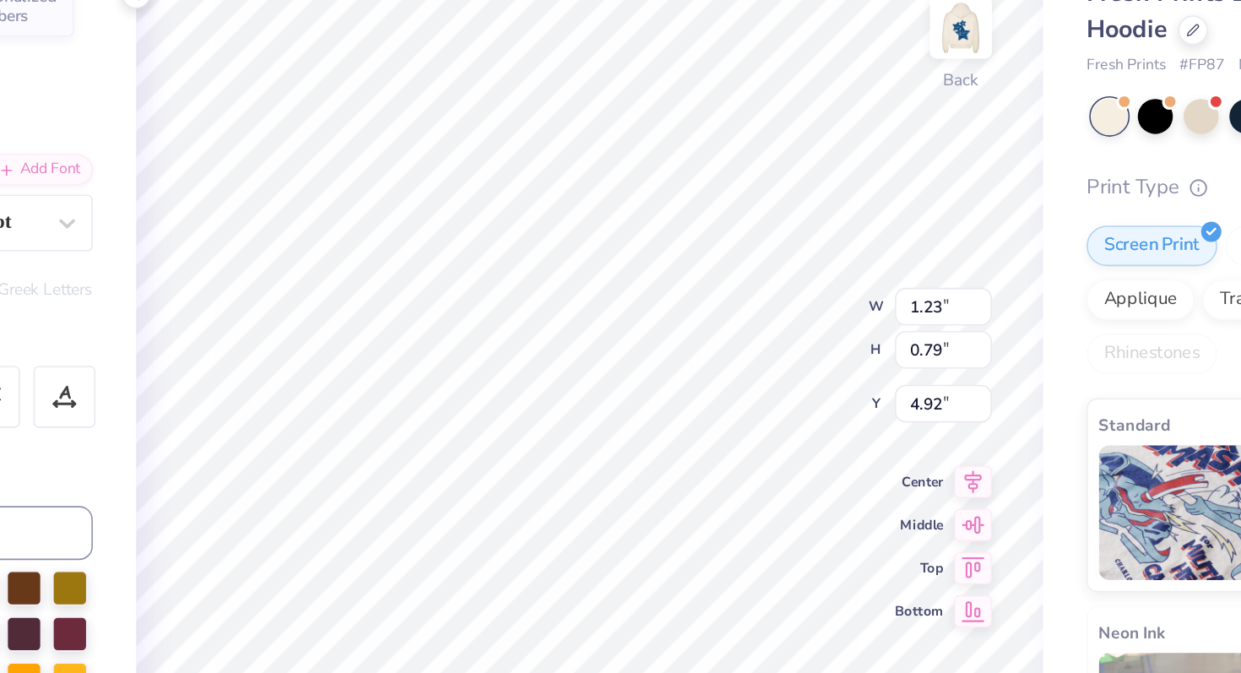
type input "1.23"
type input "0.79"
type input "4.92"
type input "3.93"
type input "3.75"
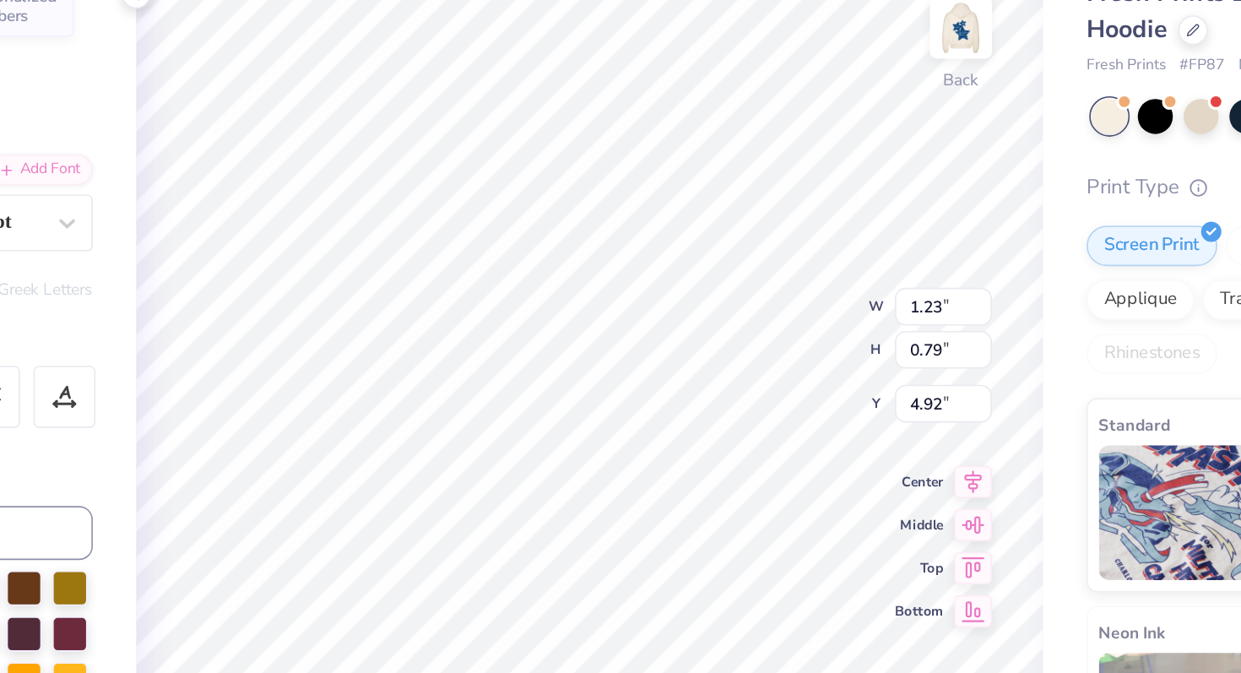
type input "3.03"
type input "1.23"
type input "0.79"
type input "4.92"
type textarea "t"
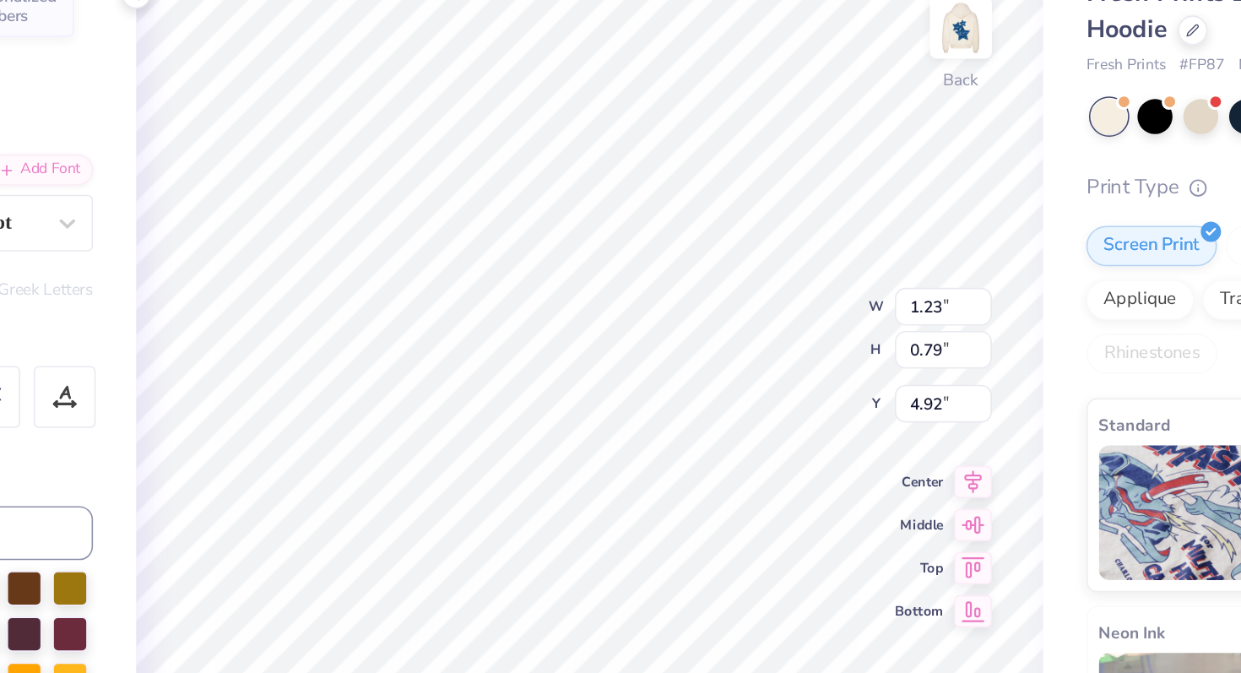
scroll to position [0, 0]
type textarea "#2553"
type input "4.92"
type input "1.61"
type input "0.87"
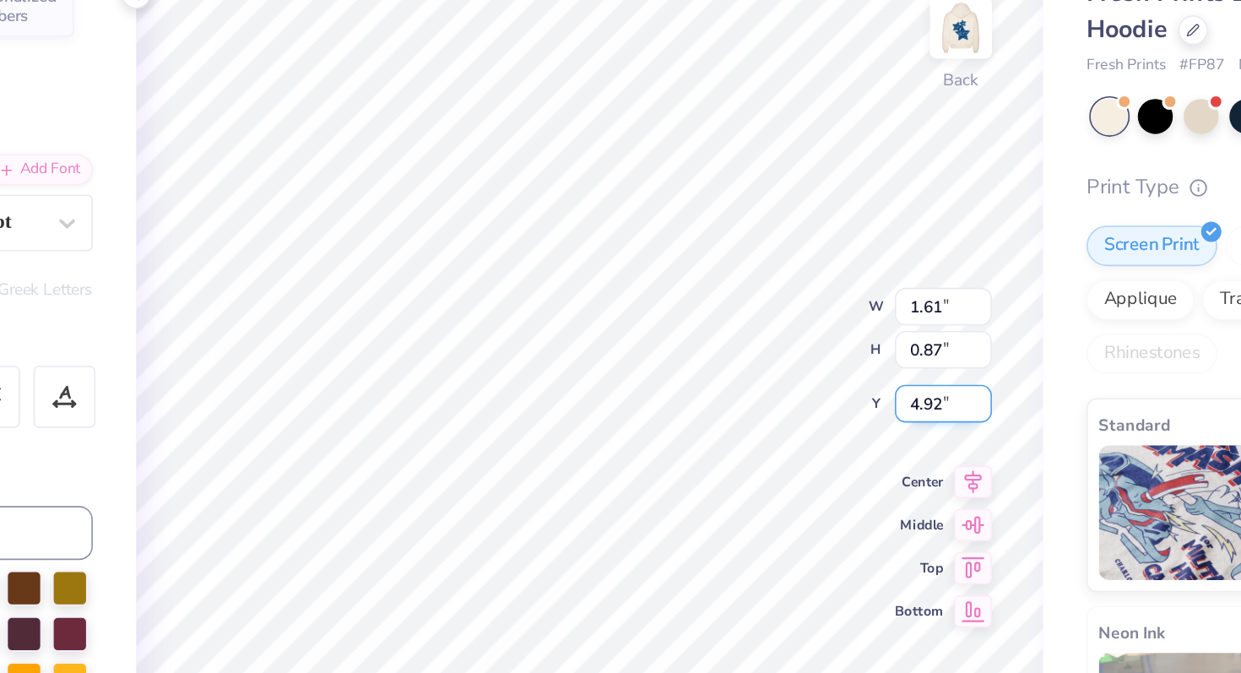
type input "4.91"
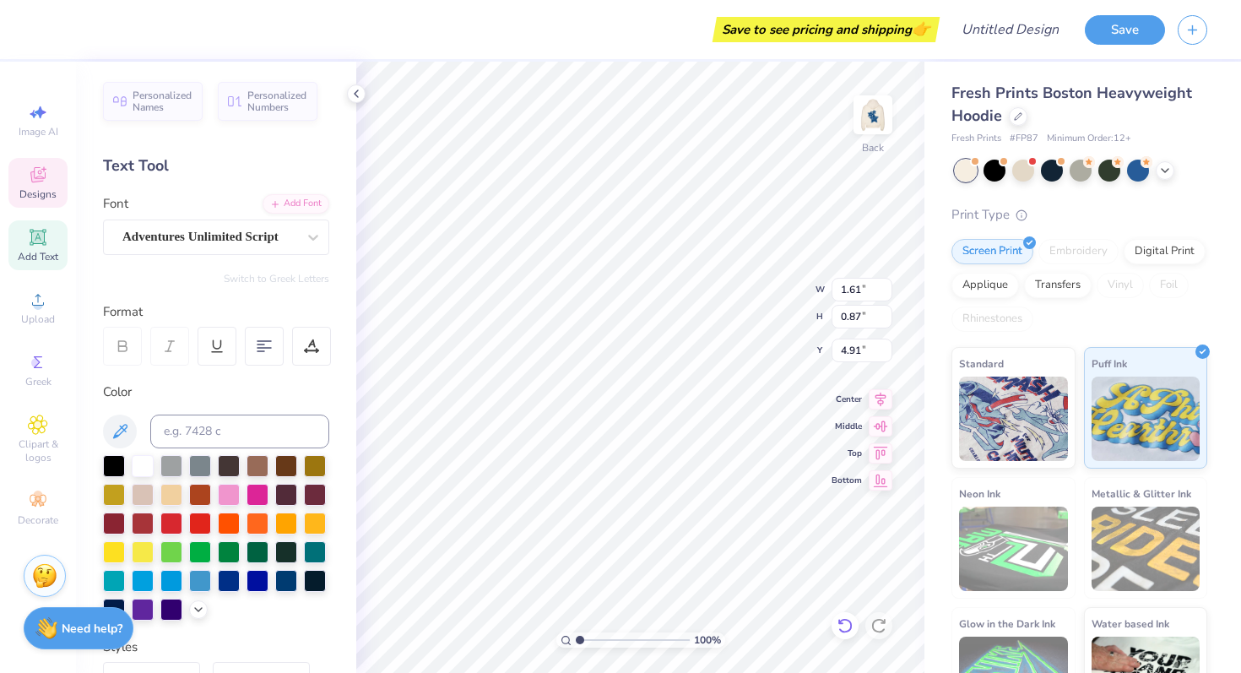
click at [831, 622] on div "100 % Back W 1.61 1.61 " H 0.87 0.87 " Y 4.91 4.91 " Center [GEOGRAPHIC_DATA]" at bounding box center [640, 367] width 568 height 611
type input "4.48"
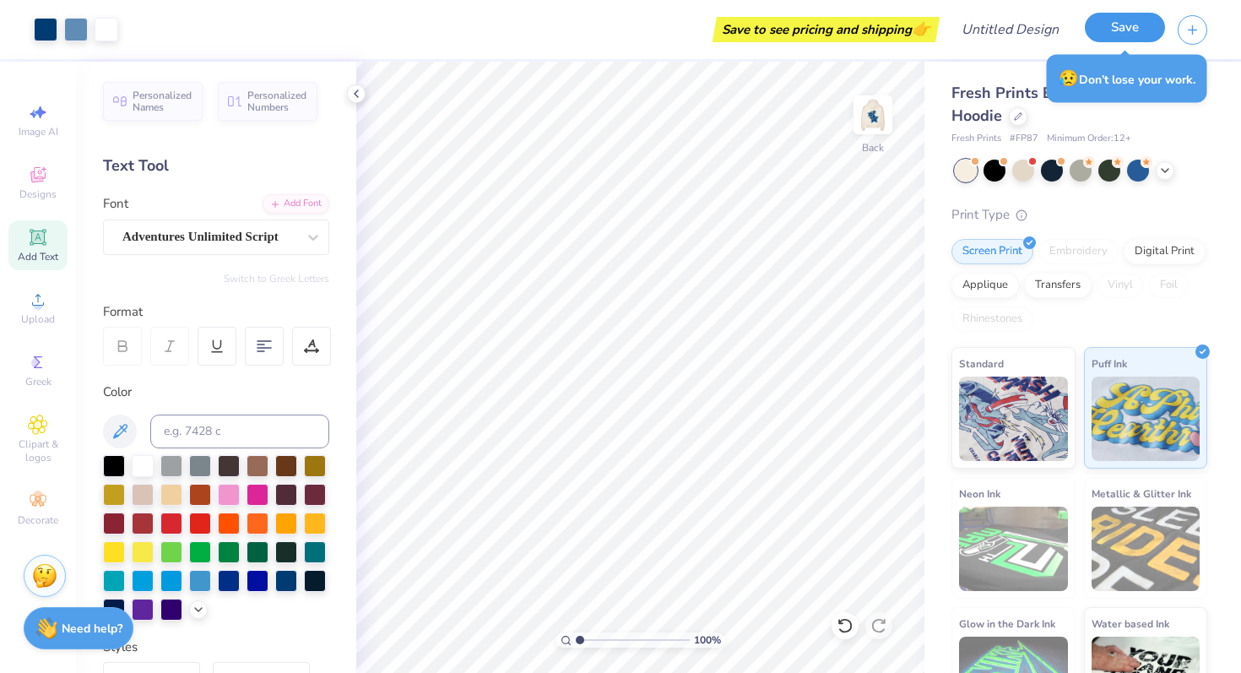
click at [1133, 19] on button "Save" at bounding box center [1125, 28] width 80 height 30
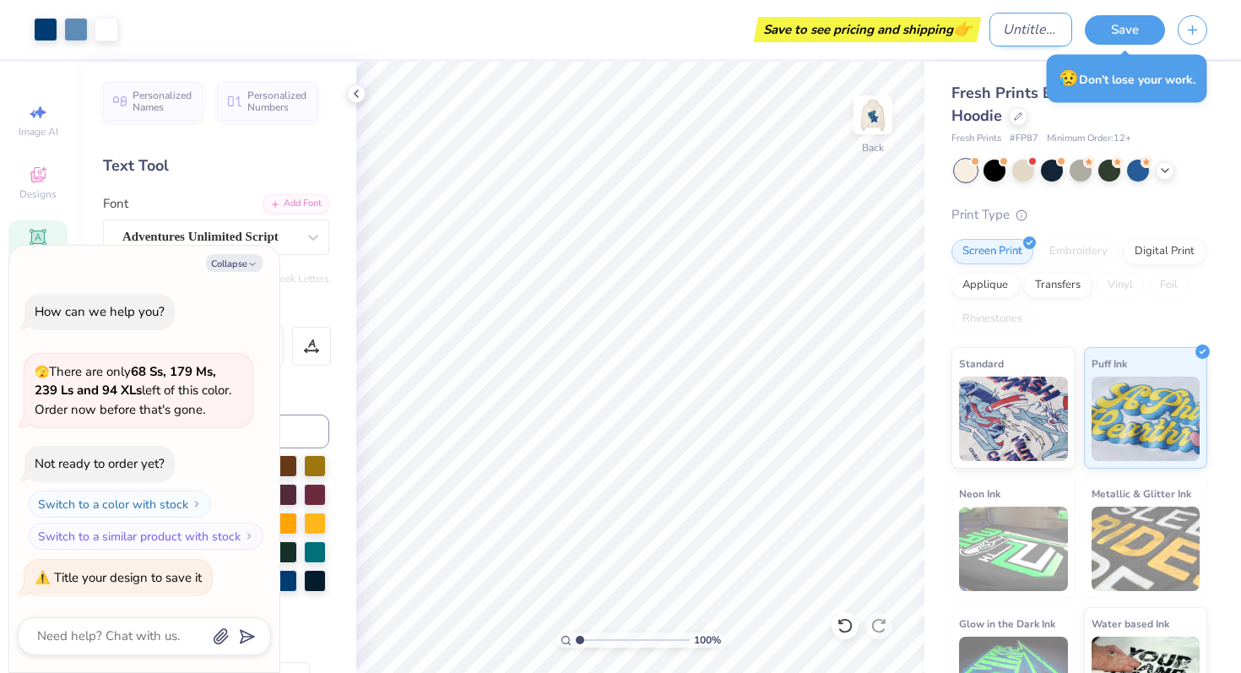
type textarea "x"
click at [1009, 29] on input "Design Title" at bounding box center [1031, 30] width 83 height 34
type input "A"
type textarea "x"
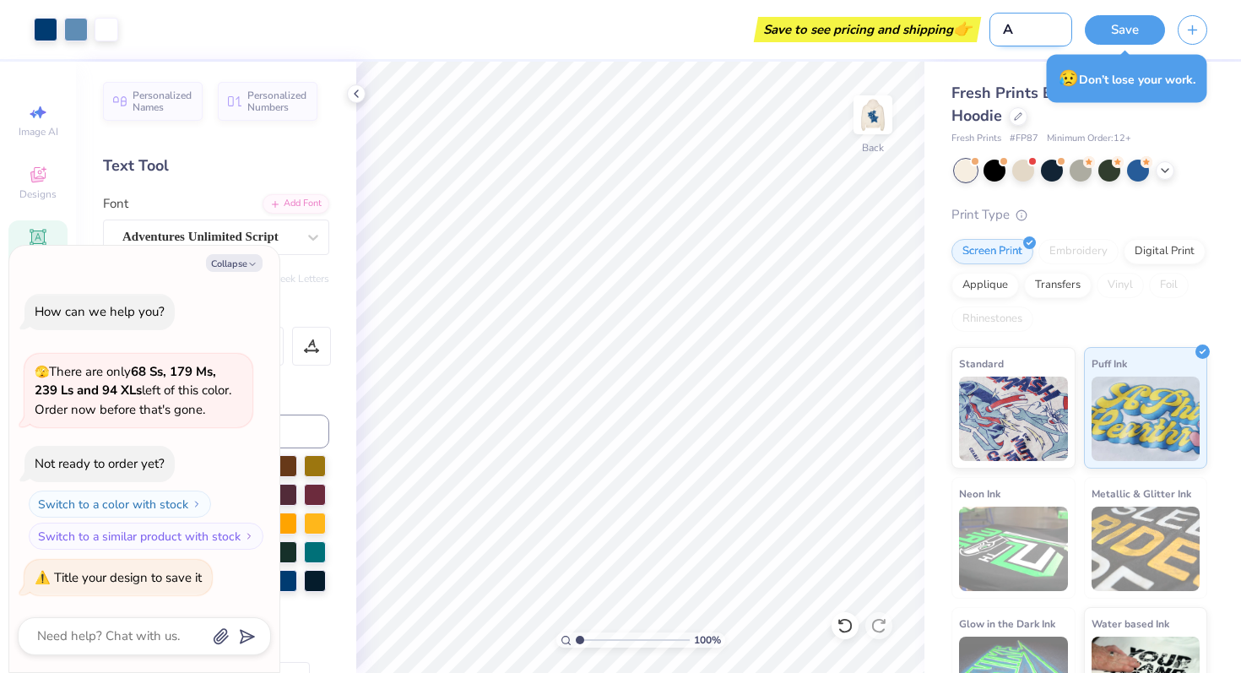
type input "At"
type textarea "x"
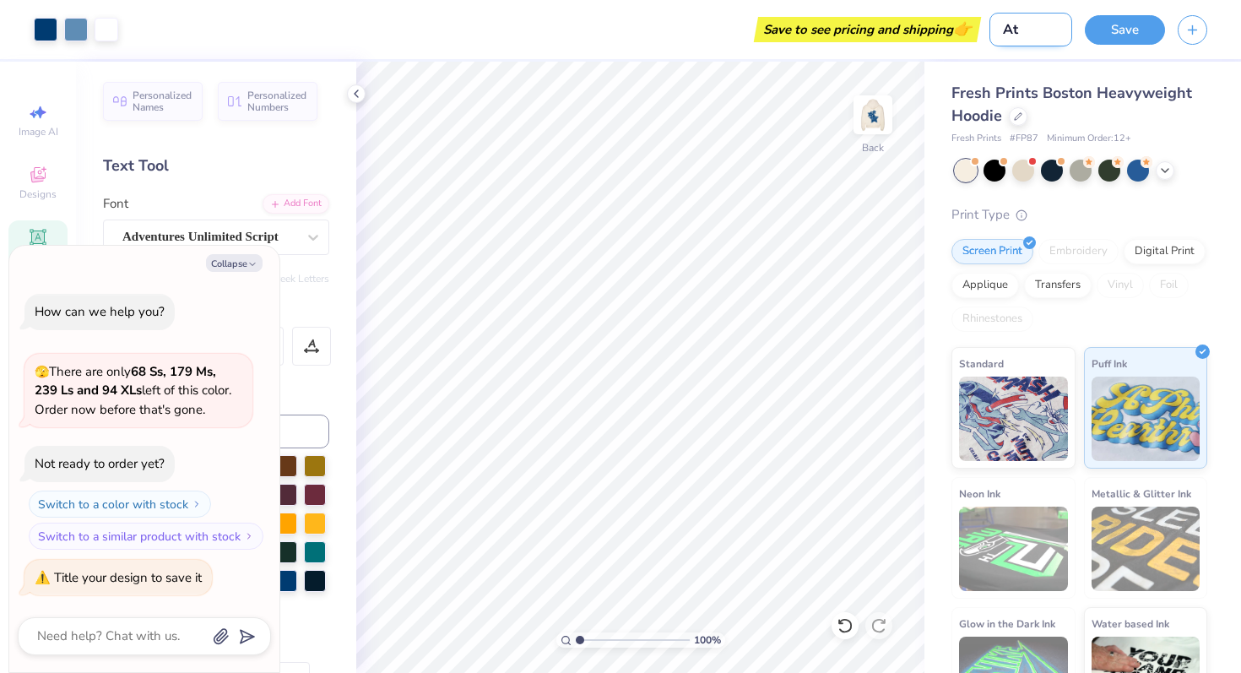
type input "A"
type textarea "x"
type input "An"
type textarea "x"
type input "[PERSON_NAME]"
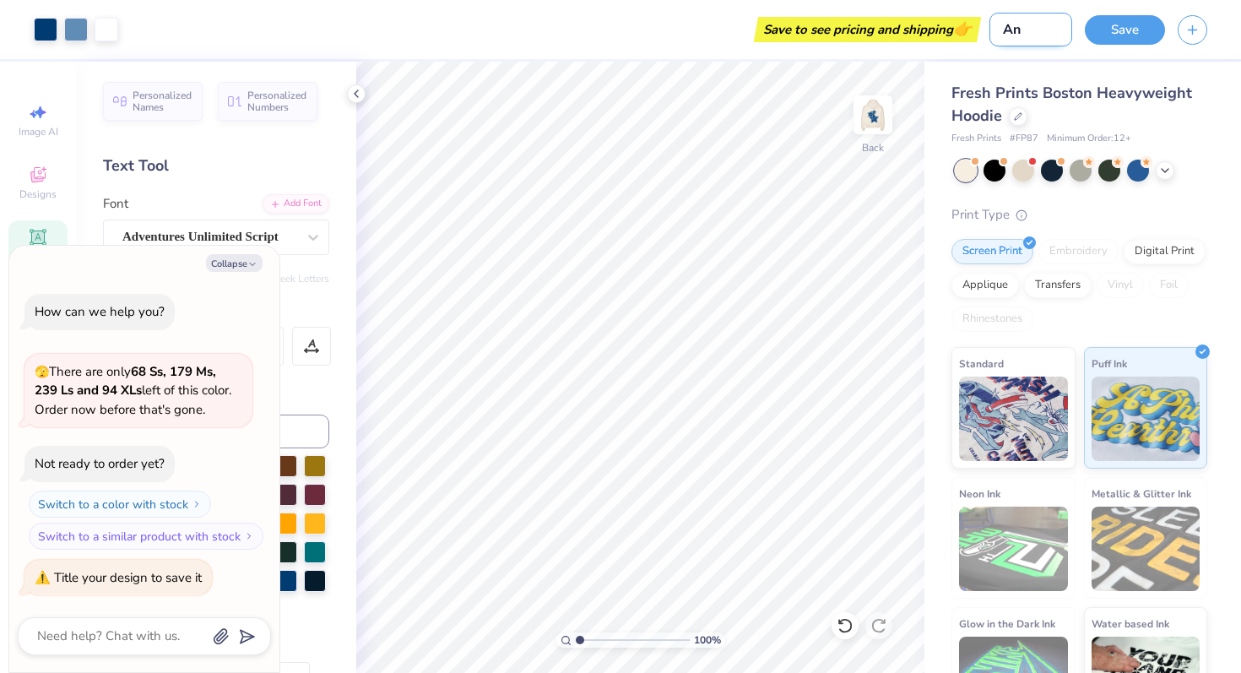
type textarea "x"
type input "Anac"
type textarea "x"
type input "Anach"
type textarea "x"
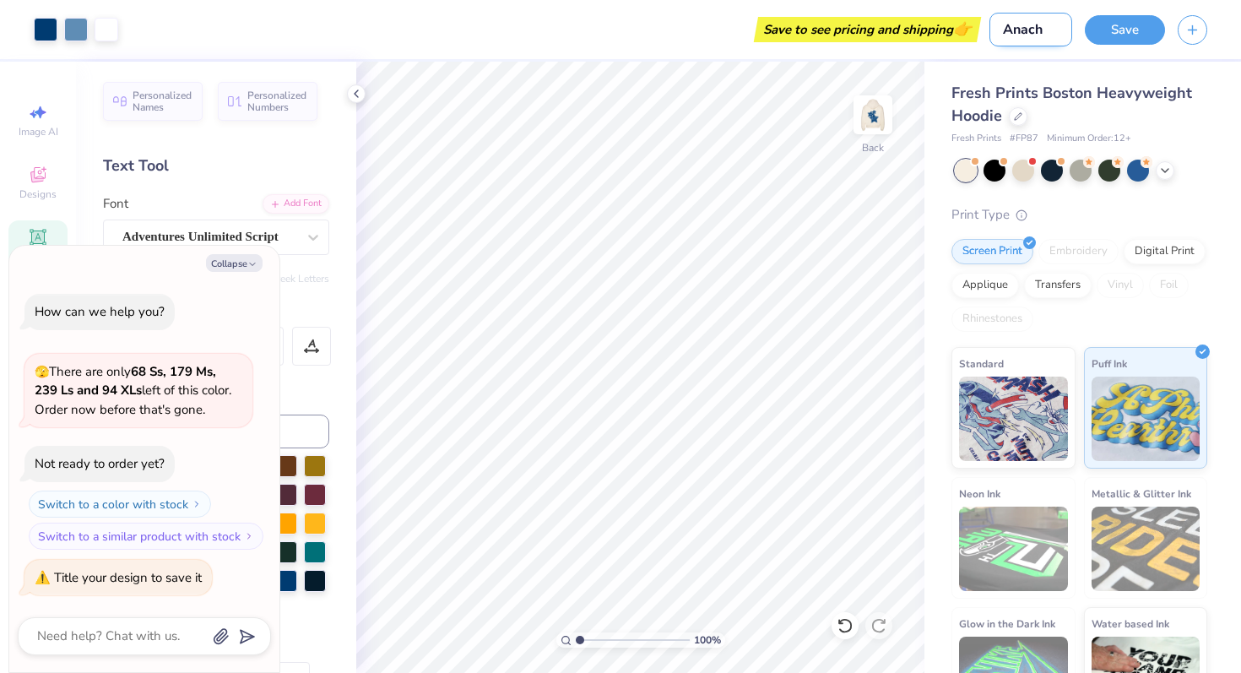
type input "Anachn"
type textarea "x"
type input "Anachnu"
type textarea "x"
type input "Anachnu"
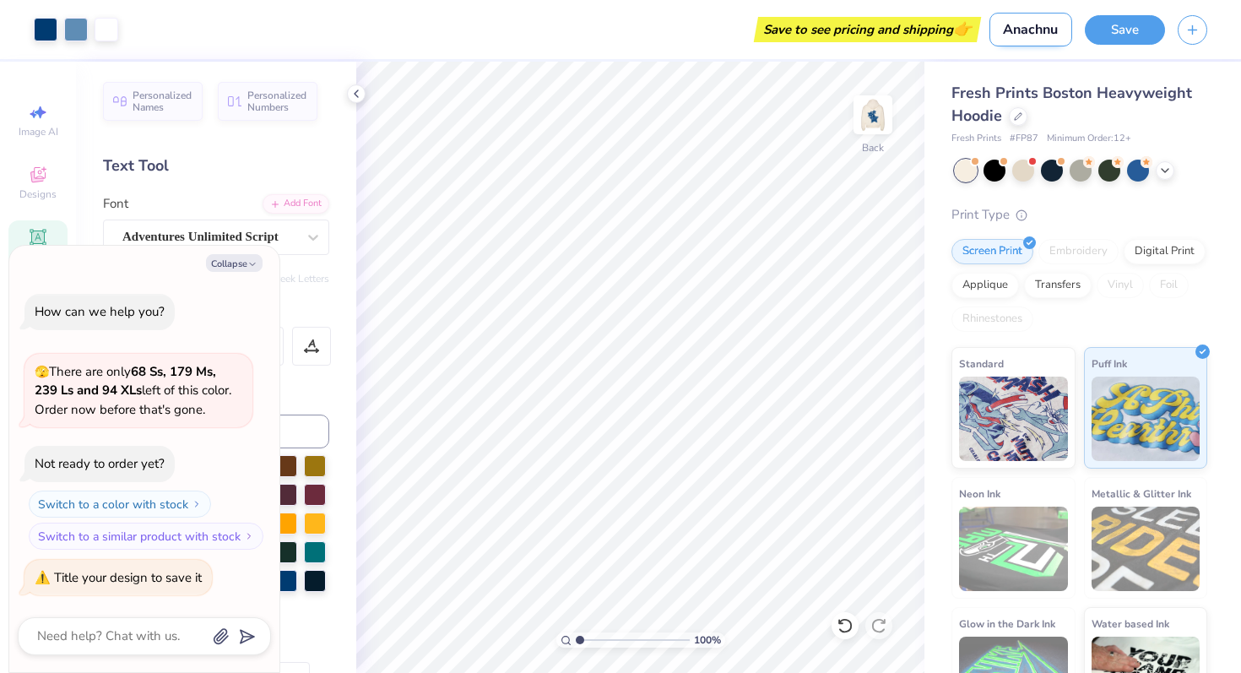
type textarea "x"
type input "Anachnu T"
type textarea "x"
type input "Anachnu Tm"
type textarea "x"
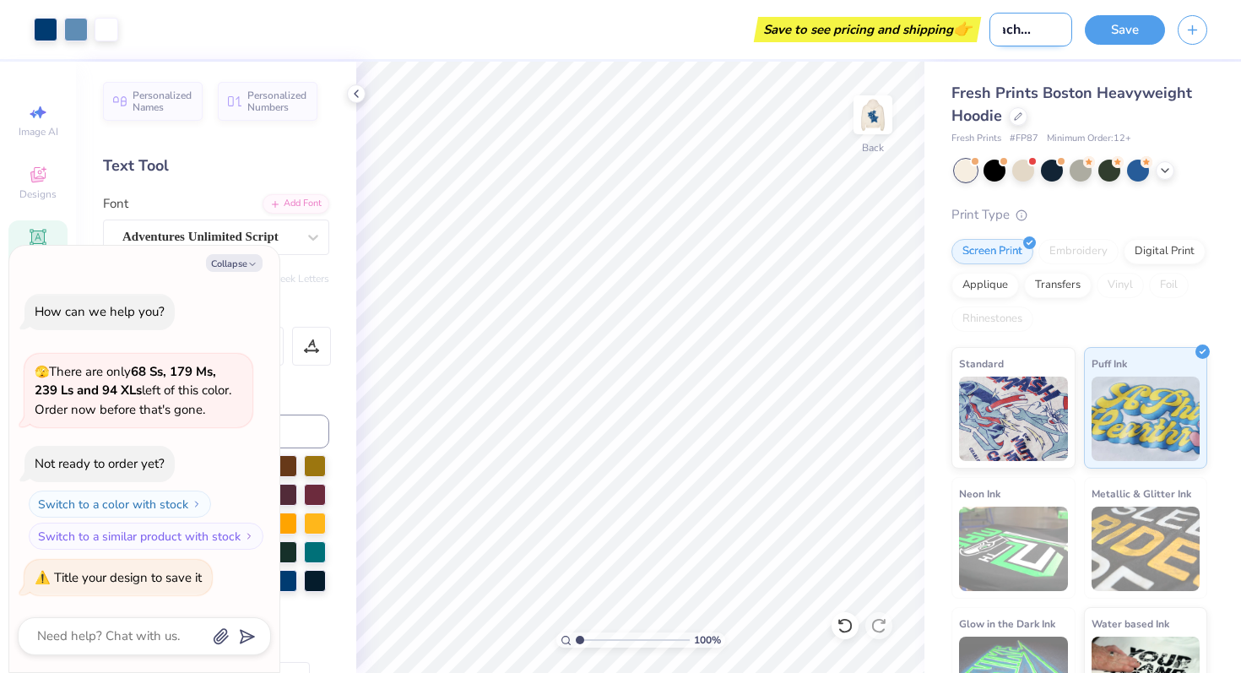
type input "Anachnu Tma"
type textarea "x"
type input "Anachnu Tmai"
type textarea "x"
type input "Anachnu Tmaid"
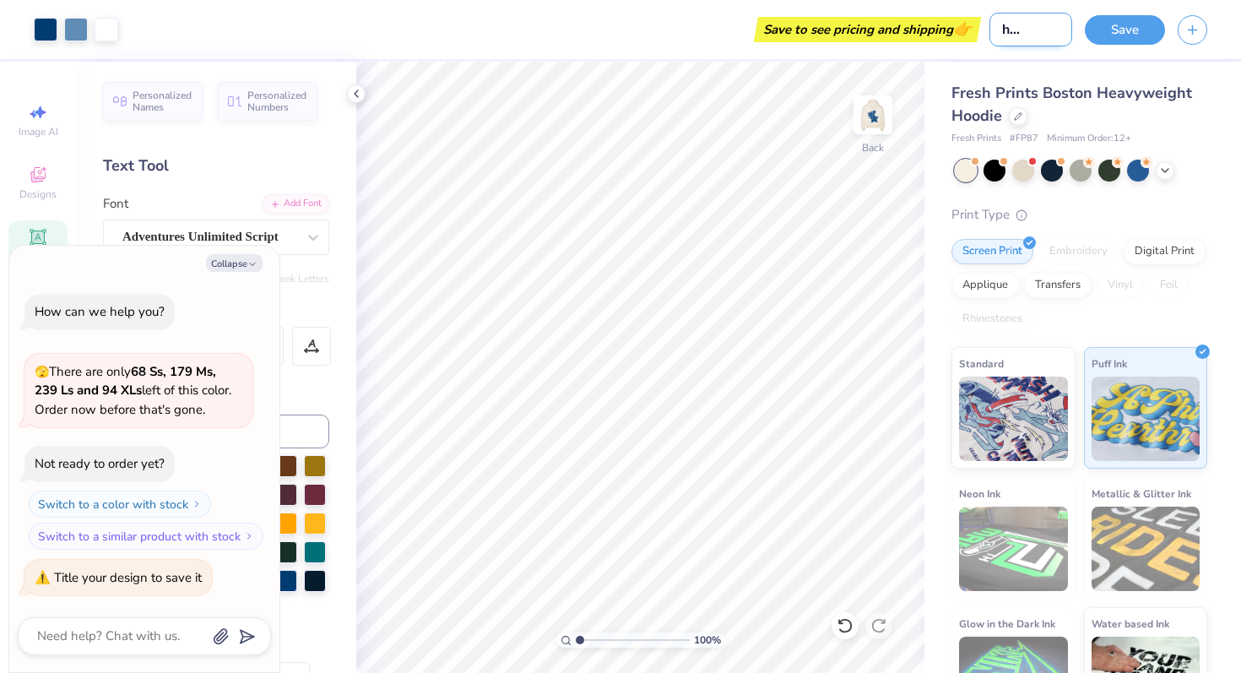
type textarea "x"
type input "Anachnu Tmai"
type textarea "x"
type input "Anachnu Tma"
type textarea "x"
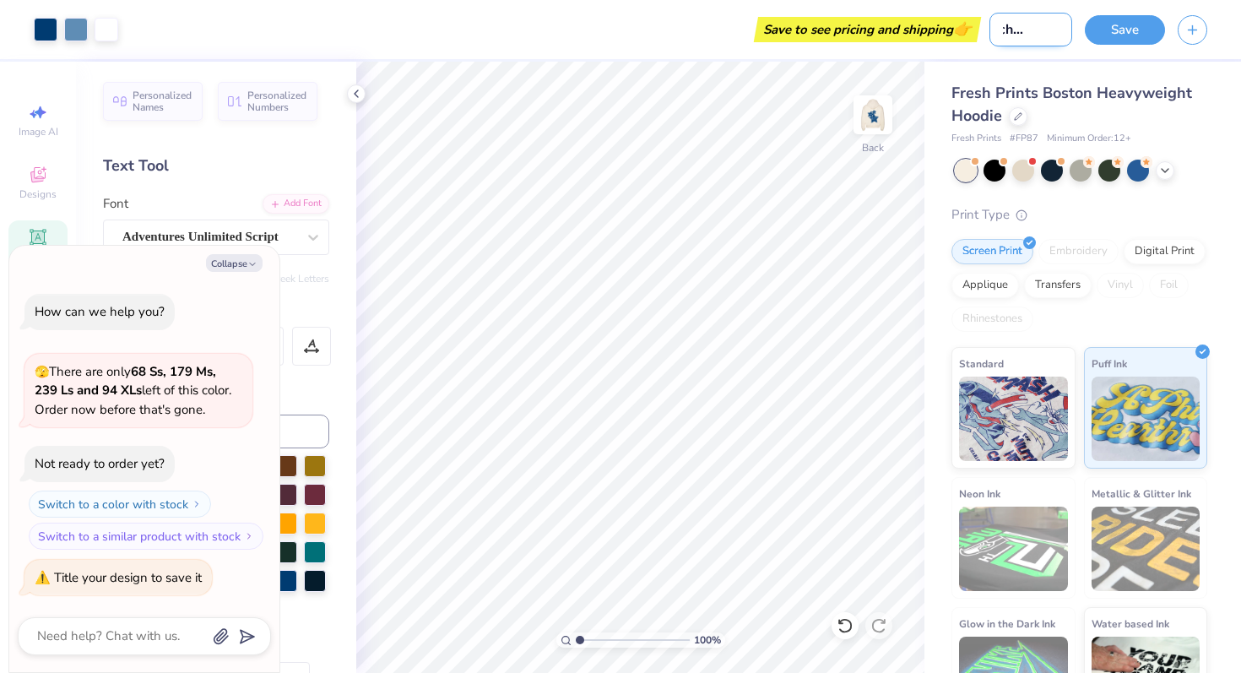
type input "Anachnu Tm"
type textarea "x"
type input "Anachnu T"
type textarea "x"
type input "Anachnu Ta"
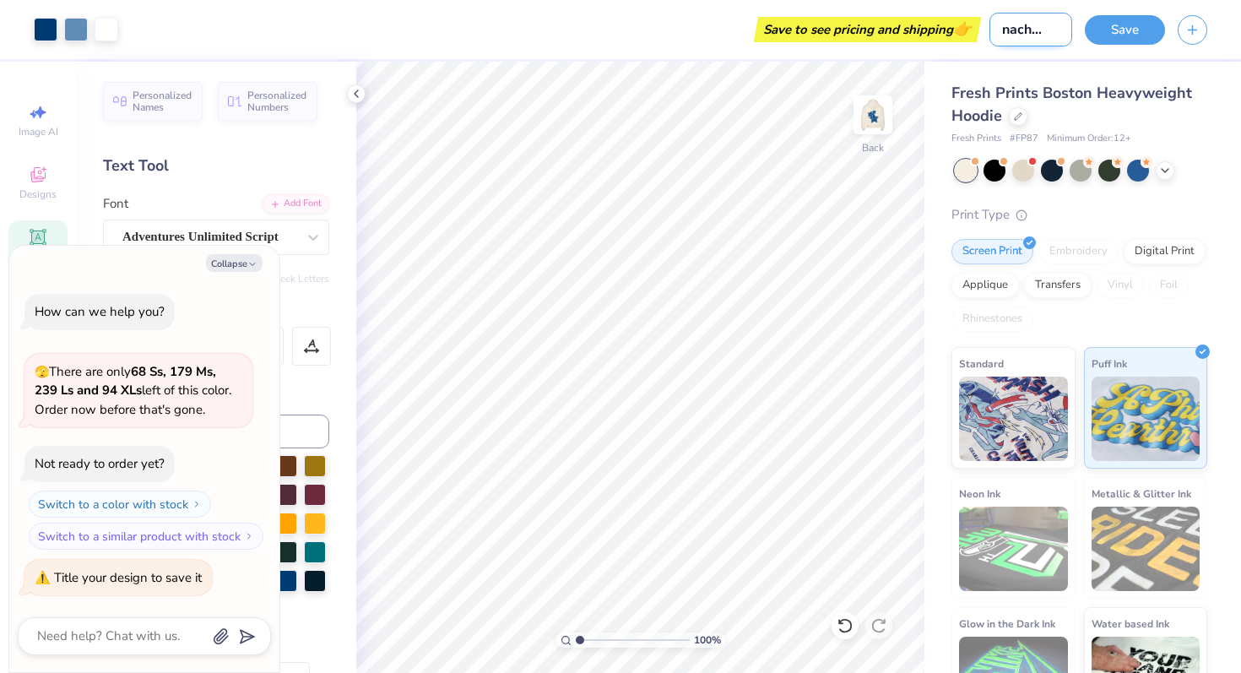
type textarea "x"
type input "Anachnu T"
type textarea "x"
type input "Anachnu"
type textarea "x"
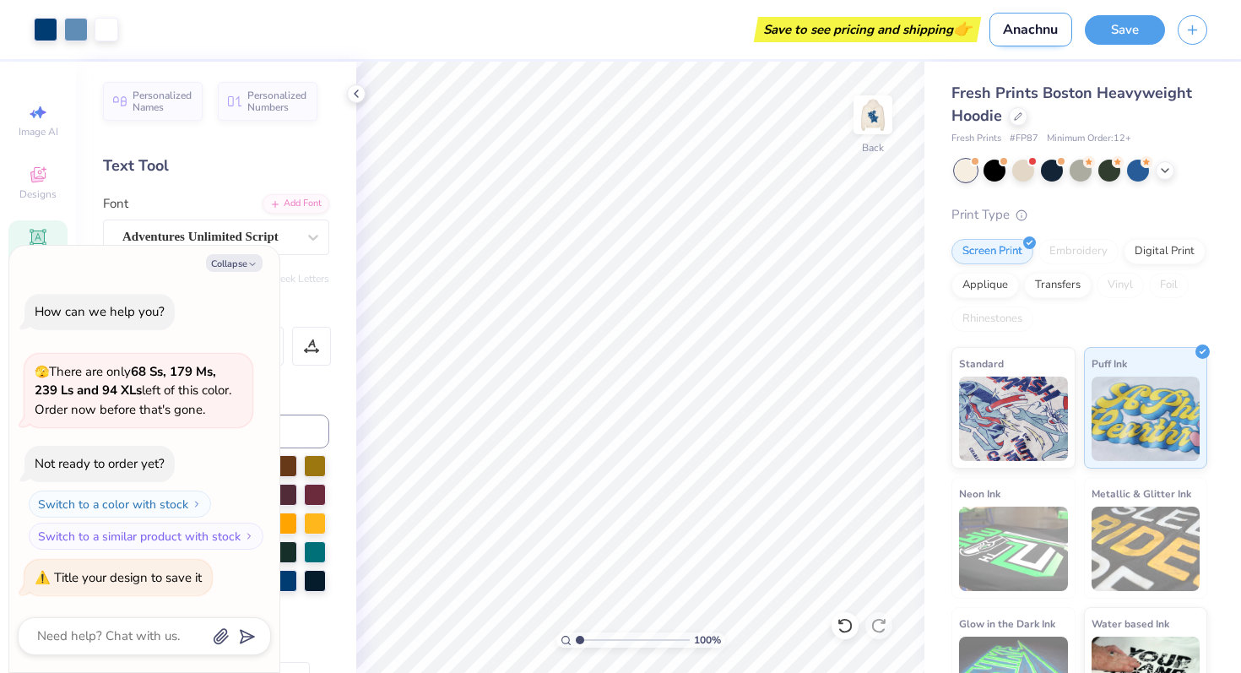
scroll to position [0, 3]
type input "Anachnu"
type textarea "x"
type input "Anachn"
type textarea "x"
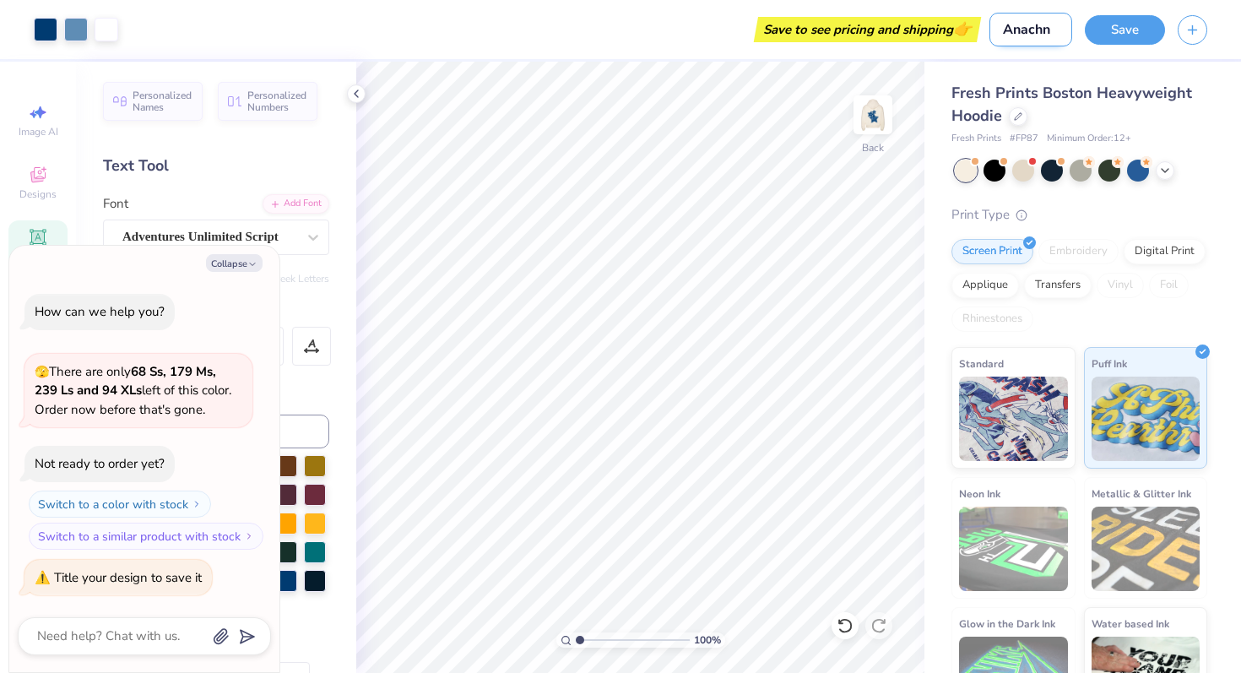
scroll to position [0, 0]
type input "Anach"
type textarea "x"
type input "Anac"
type textarea "x"
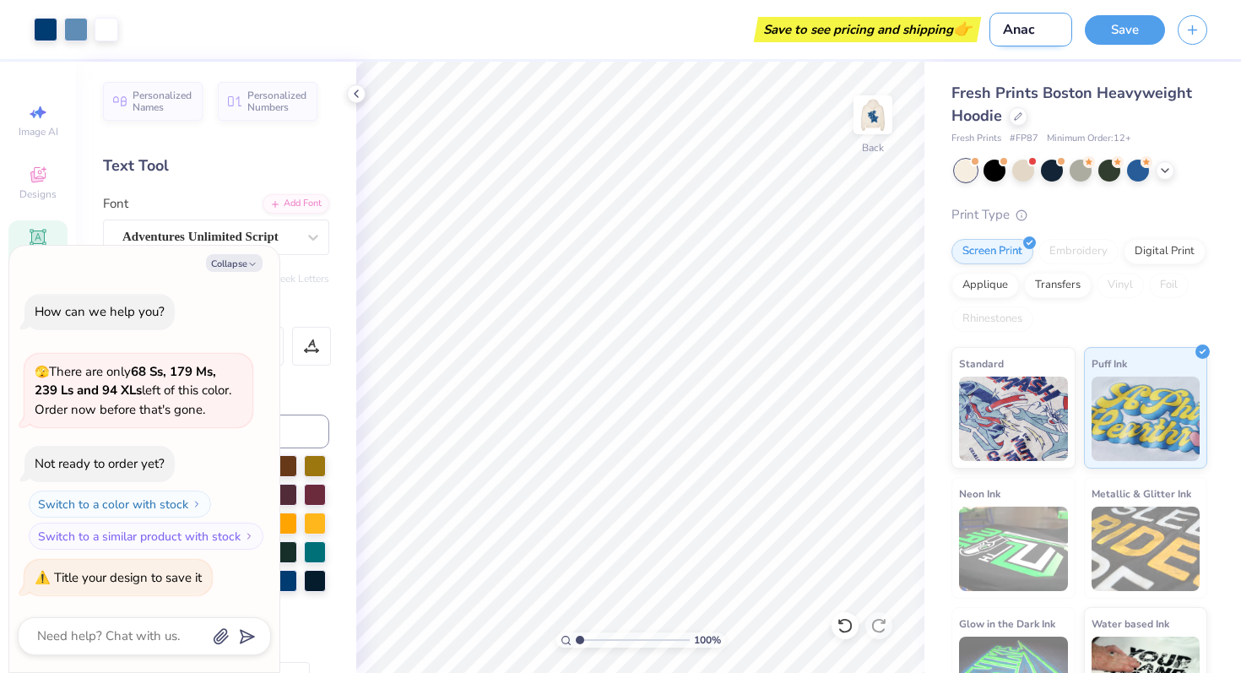
type input "[PERSON_NAME]"
type textarea "x"
type input "An"
type textarea "x"
type input "A"
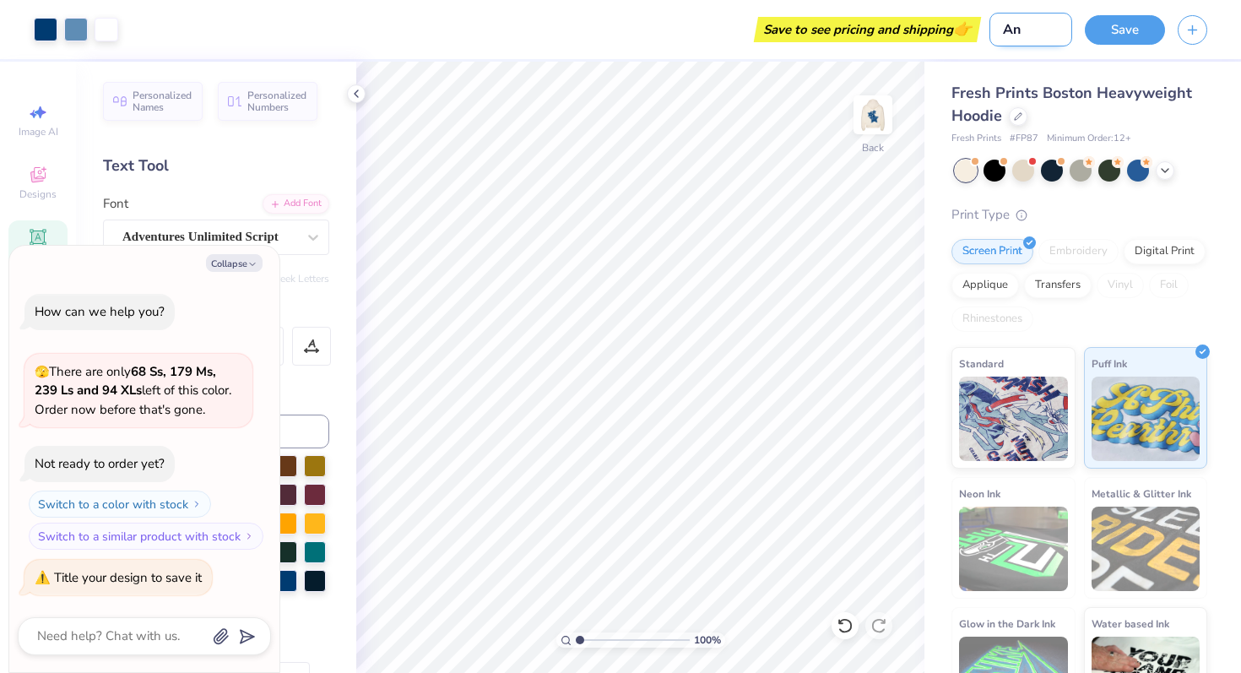
type textarea "x"
type input "AT"
type textarea "x"
type input "AT"
type textarea "x"
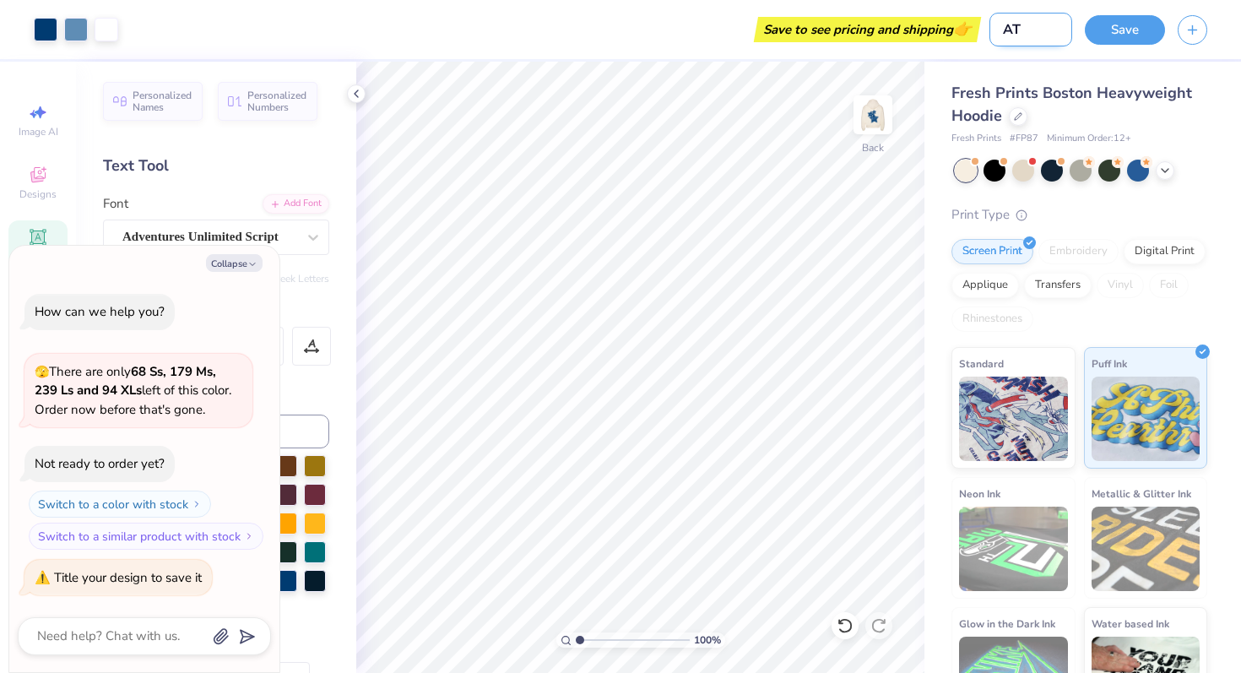
type input "AT B"
type textarea "x"
click at [1110, 29] on button "Save" at bounding box center [1125, 28] width 80 height 30
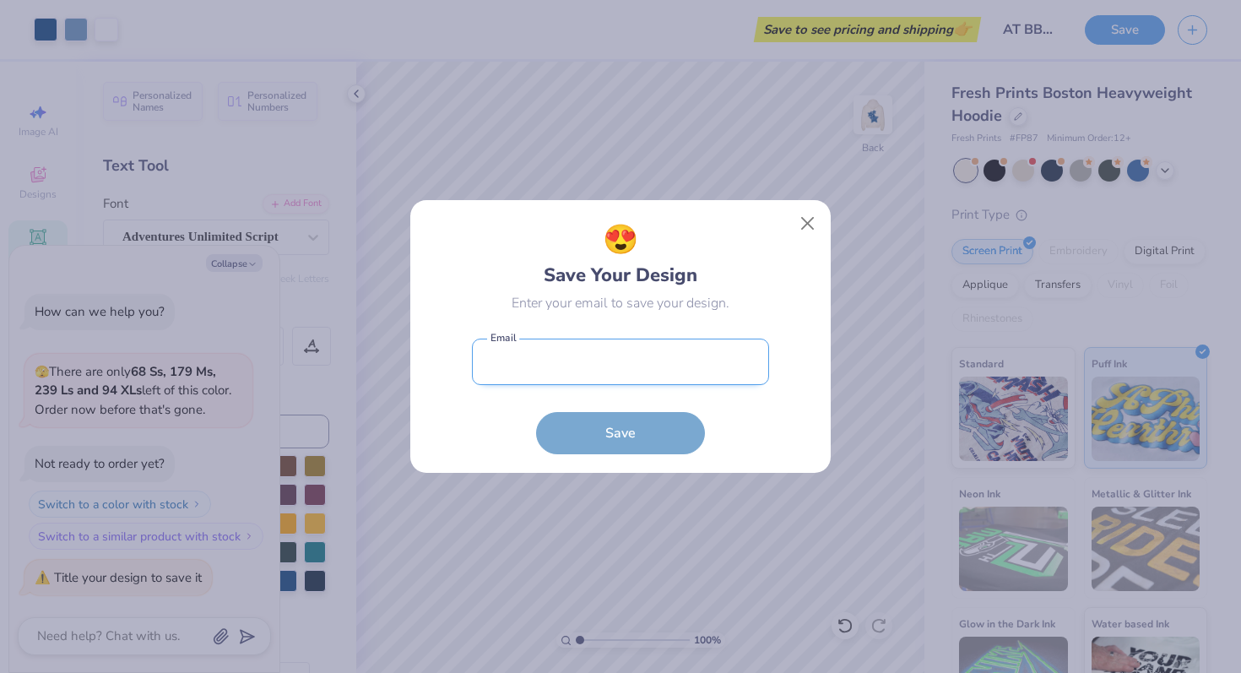
click at [557, 383] on input "email" at bounding box center [620, 362] width 297 height 46
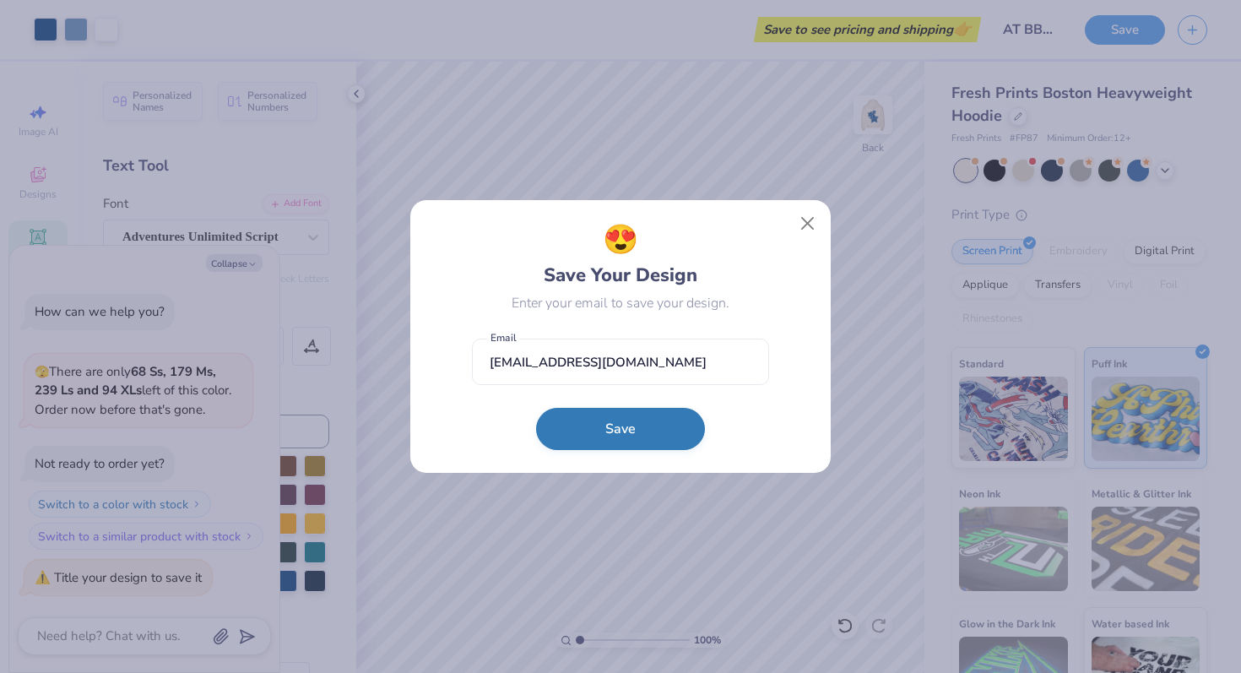
click at [608, 433] on button "Save" at bounding box center [620, 429] width 169 height 42
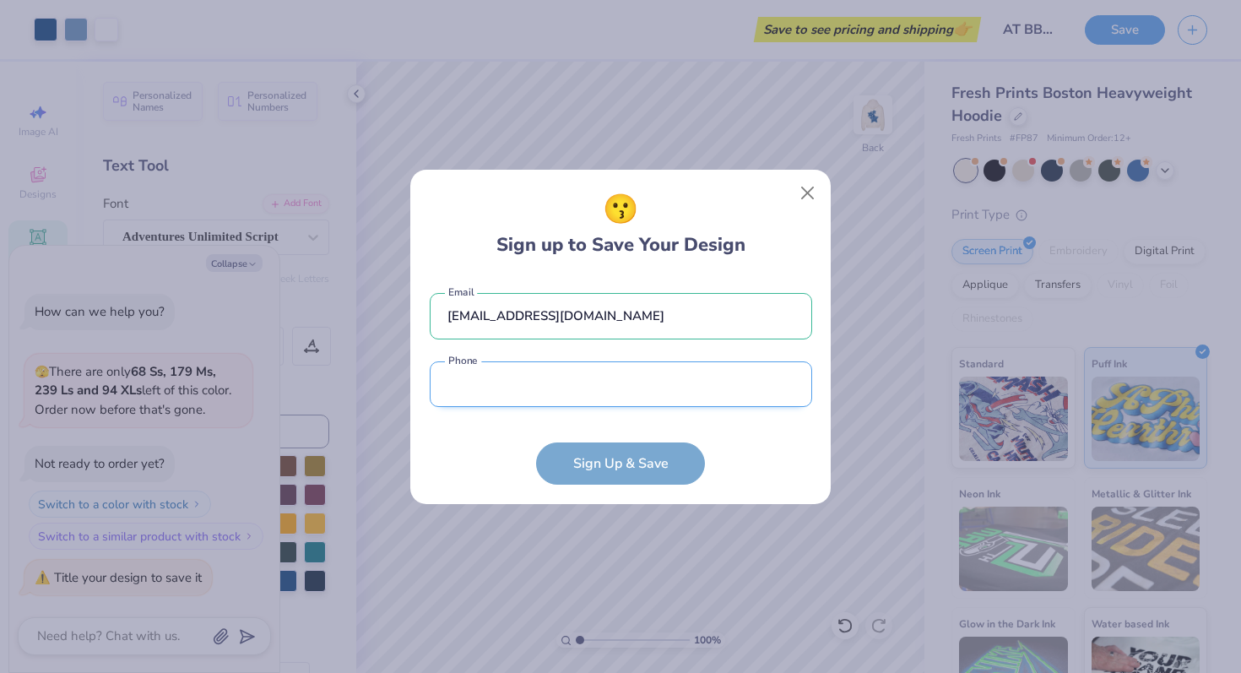
click at [569, 392] on input "tel" at bounding box center [621, 384] width 383 height 46
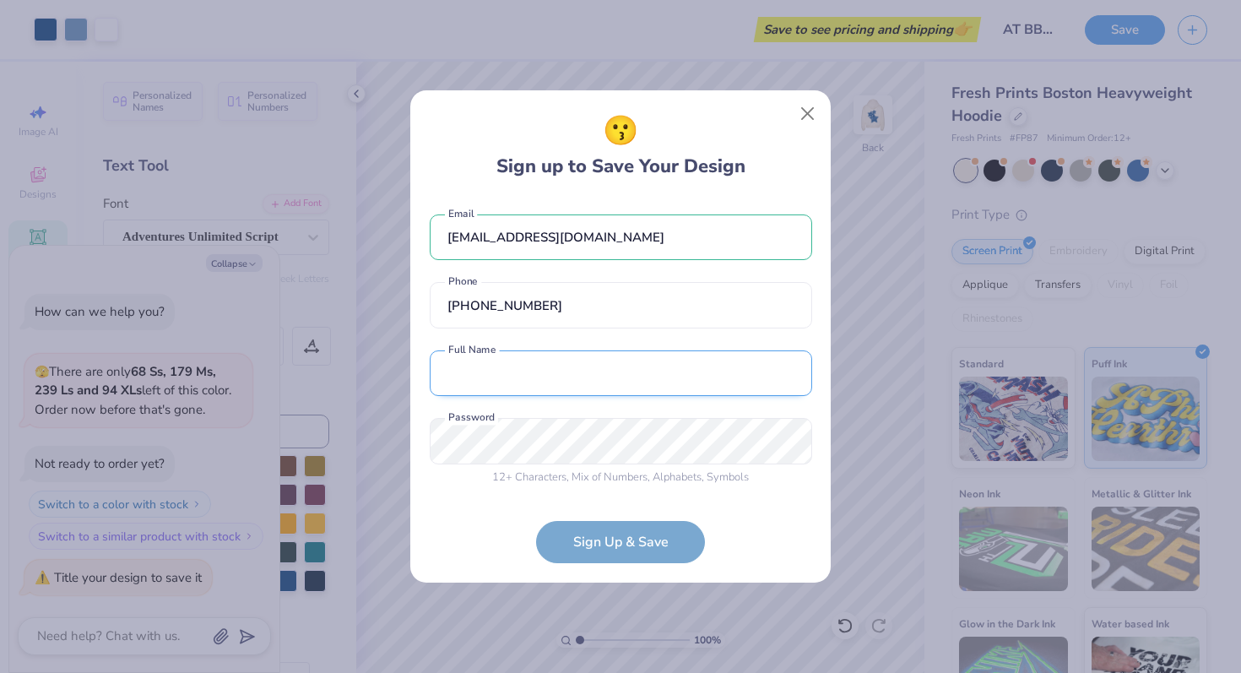
click at [519, 388] on input "text" at bounding box center [621, 373] width 383 height 46
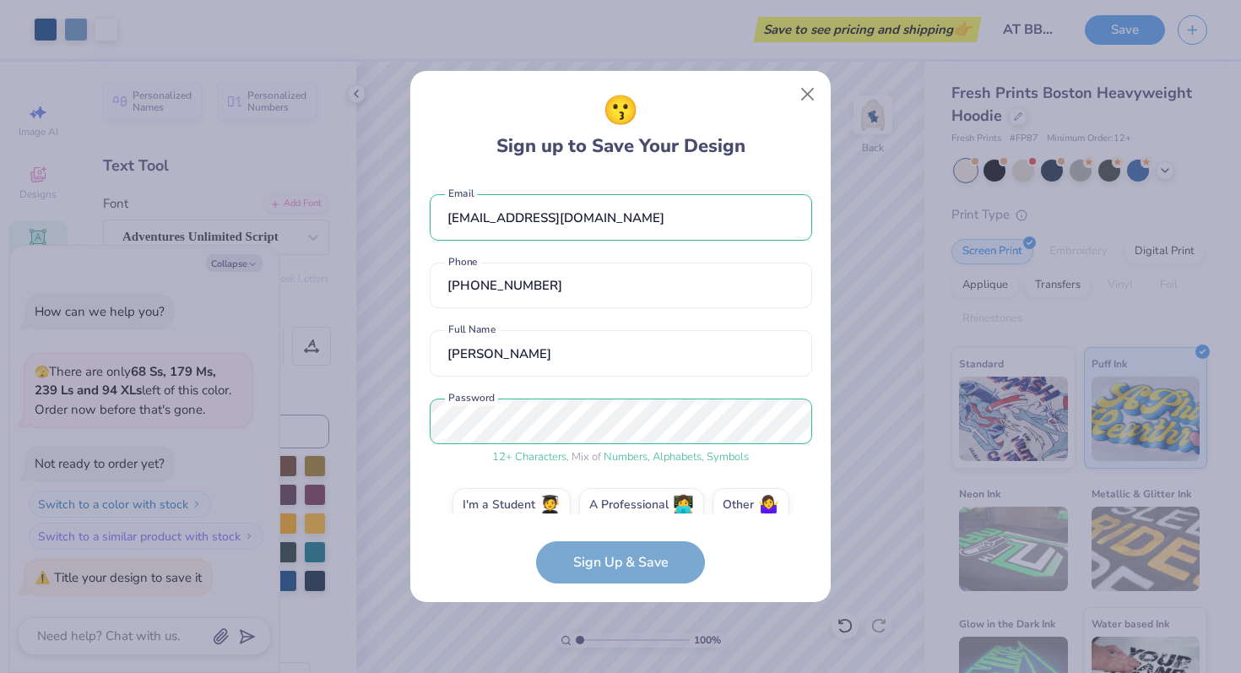
scroll to position [24, 0]
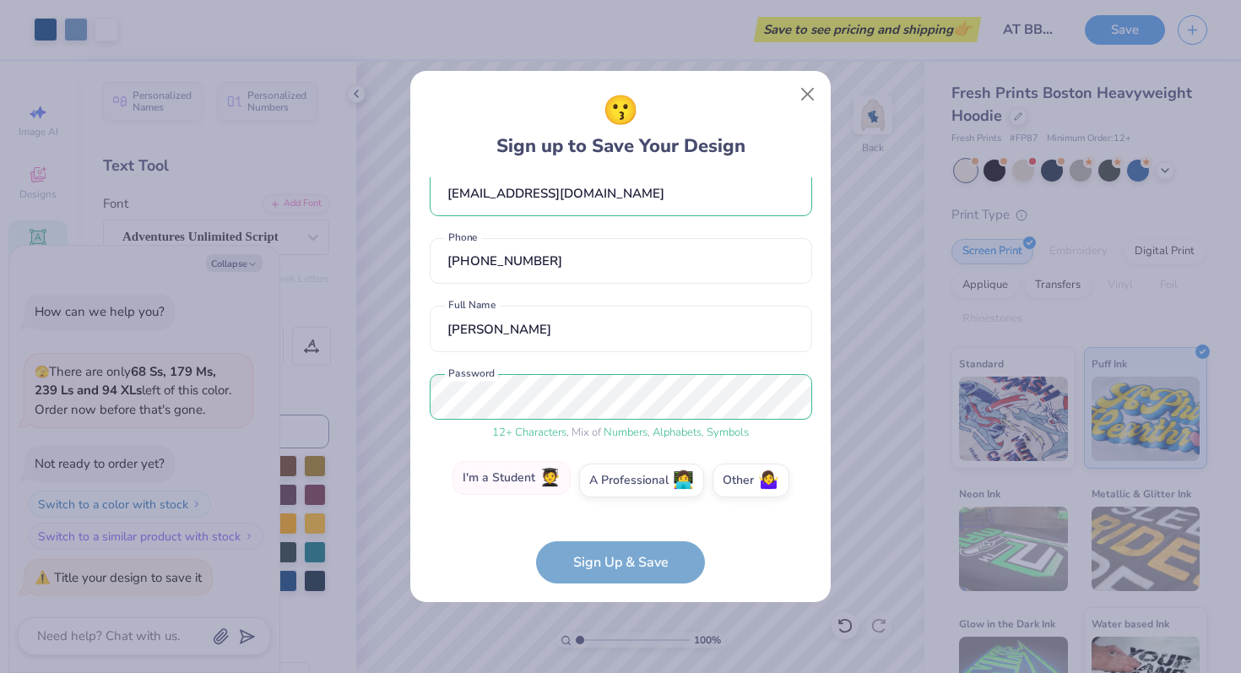
click at [522, 477] on label "I'm a Student 🧑‍🎓" at bounding box center [512, 478] width 118 height 34
click at [616, 503] on input "I'm a Student 🧑‍🎓" at bounding box center [621, 508] width 11 height 11
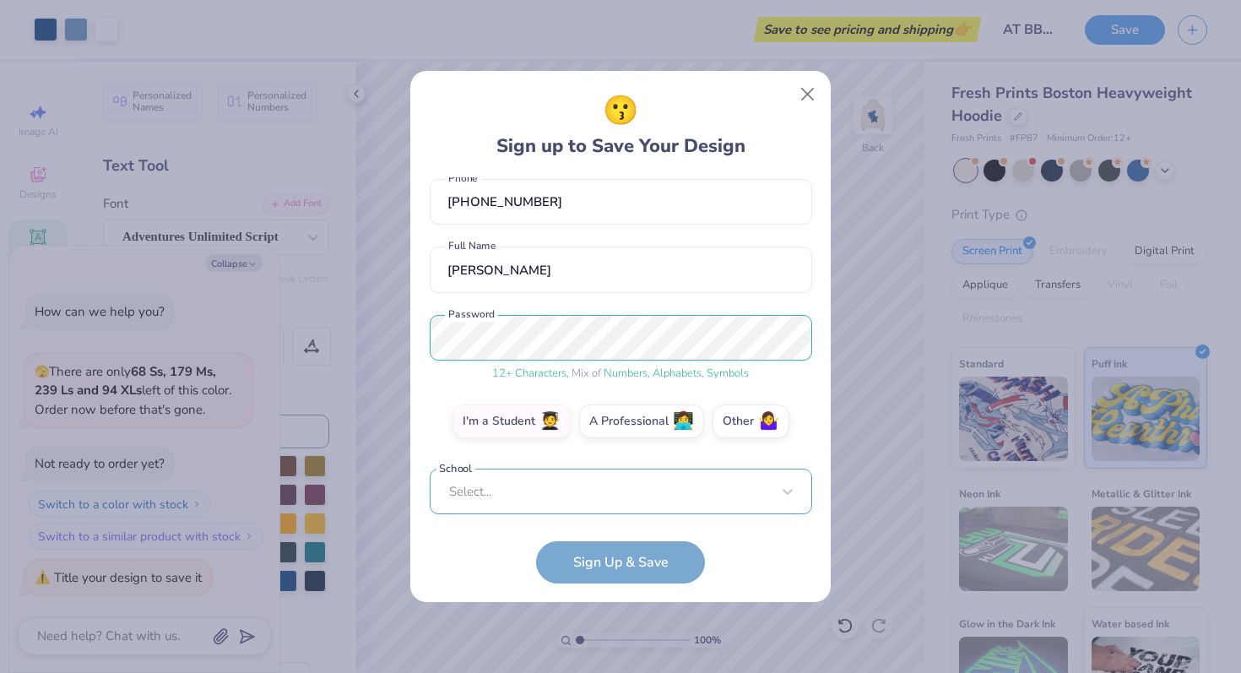
click at [561, 479] on div "Select..." at bounding box center [621, 492] width 383 height 46
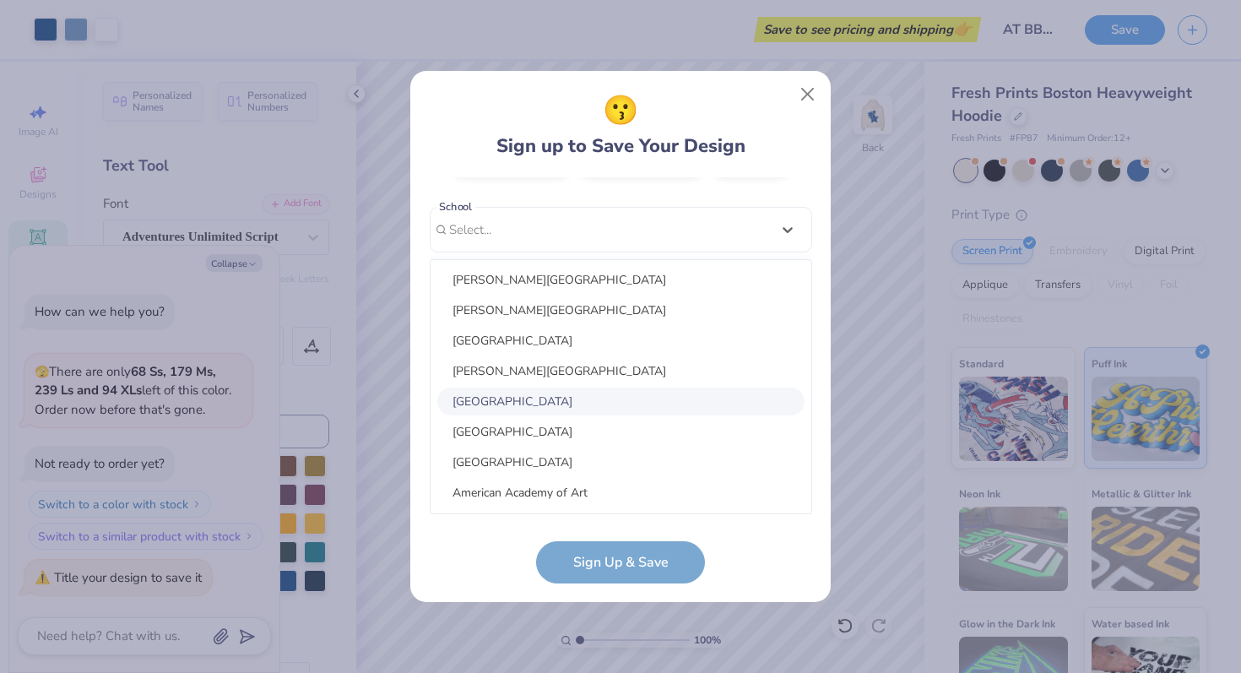
scroll to position [1126, 0]
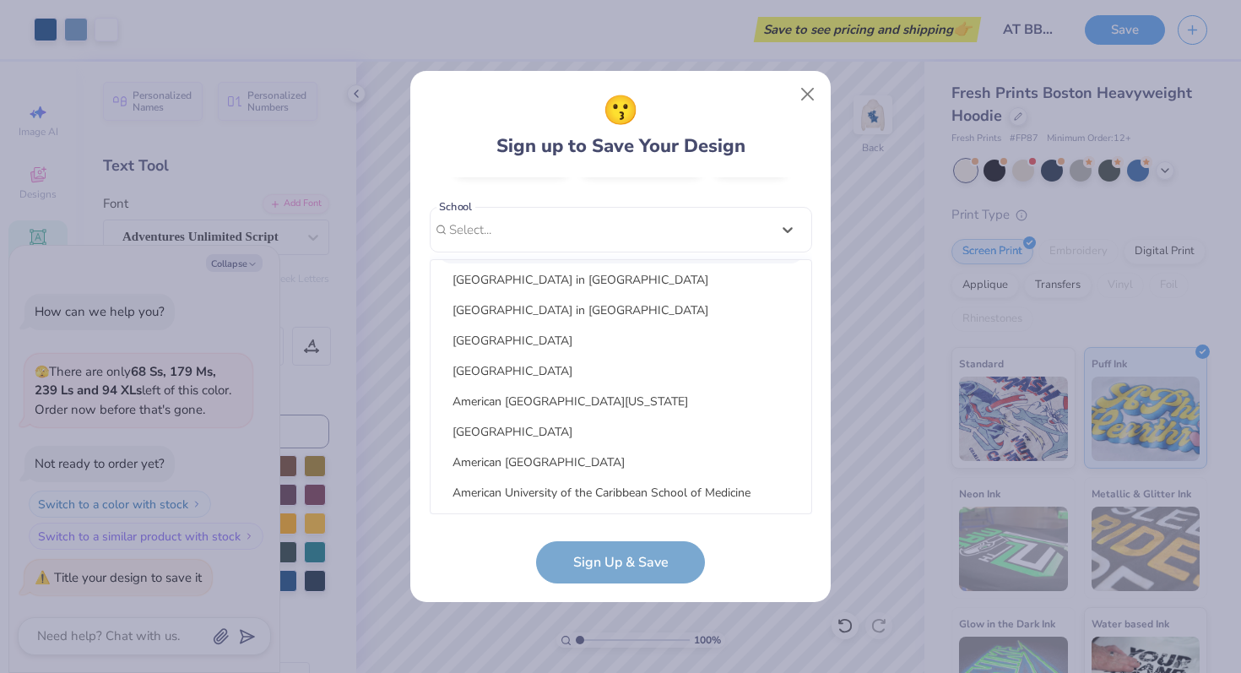
click at [567, 227] on div "[EMAIL_ADDRESS][DOMAIN_NAME] Email [PHONE_NUMBER] Phone [PERSON_NAME] Full Name…" at bounding box center [621, 345] width 383 height 337
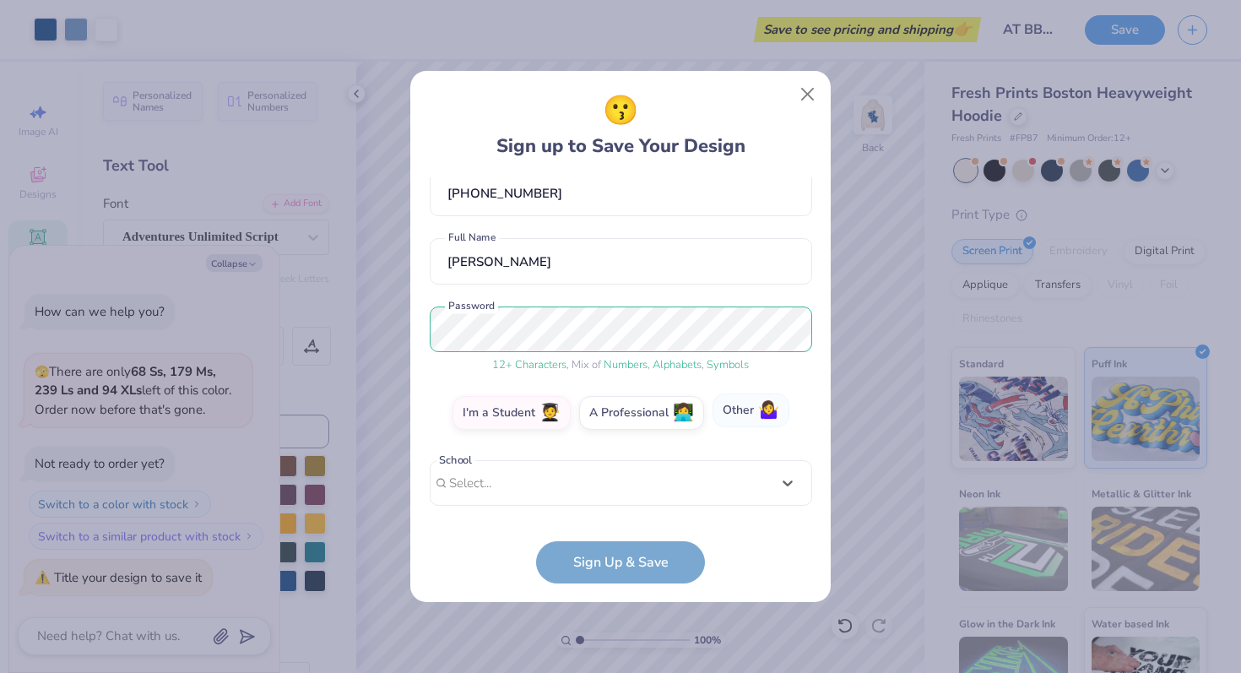
click at [741, 413] on label "Other 🤷‍♀️" at bounding box center [751, 411] width 77 height 34
click at [627, 503] on input "Other 🤷‍♀️" at bounding box center [621, 508] width 11 height 11
click at [562, 505] on div "[EMAIL_ADDRESS][DOMAIN_NAME] Email [PHONE_NUMBER] Phone [PERSON_NAME] Full Name…" at bounding box center [621, 345] width 383 height 337
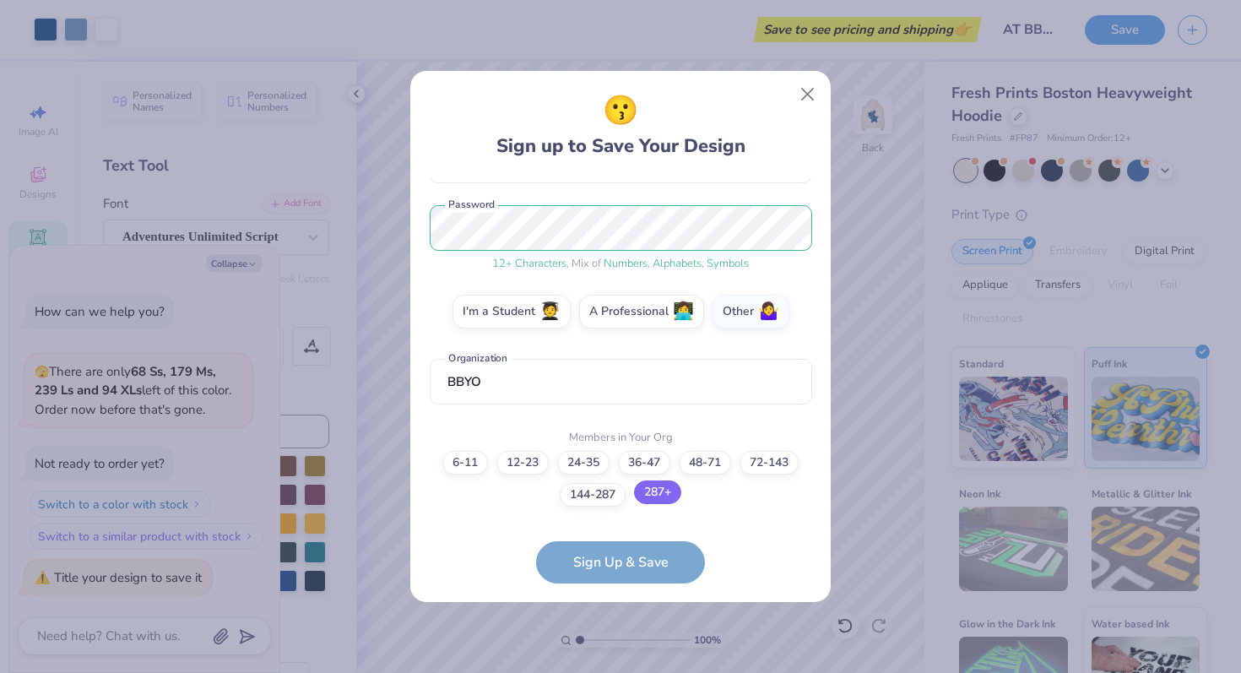
click at [661, 490] on label "287+" at bounding box center [657, 493] width 47 height 24
click at [627, 666] on input "287+" at bounding box center [621, 671] width 11 height 11
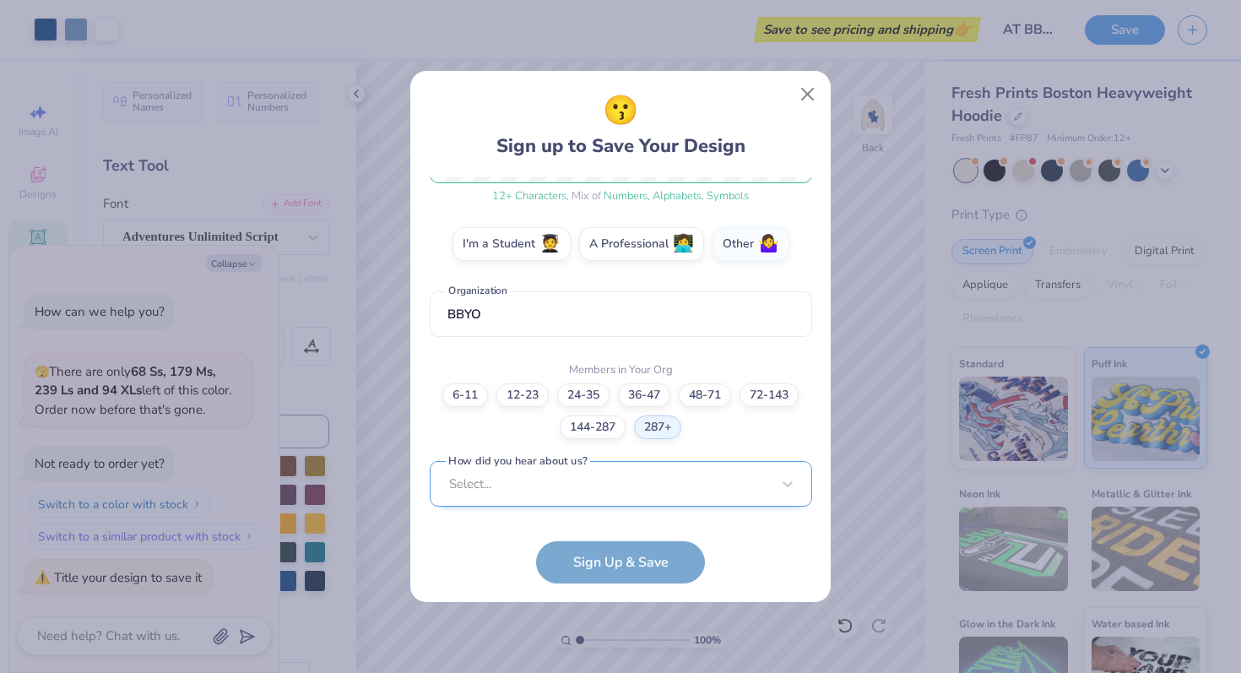
click at [628, 481] on div "Select..." at bounding box center [621, 484] width 383 height 46
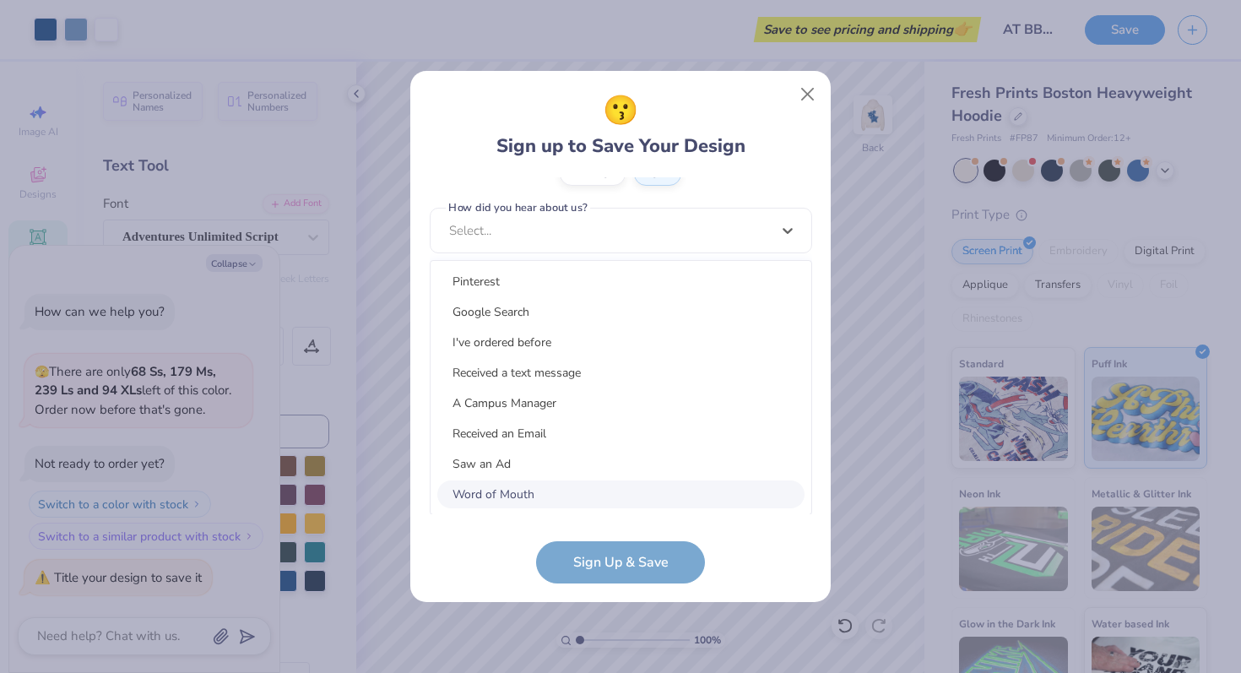
click at [501, 490] on div "Word of Mouth" at bounding box center [620, 495] width 367 height 28
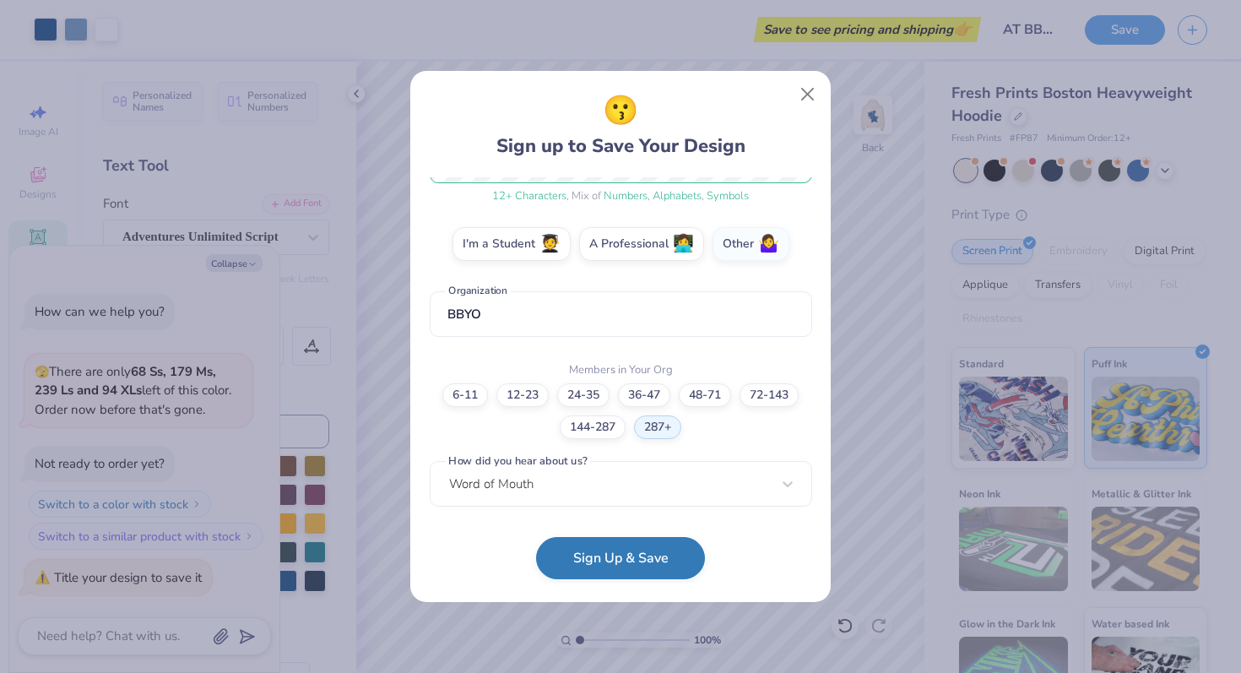
click at [603, 551] on button "Sign Up & Save" at bounding box center [620, 558] width 169 height 42
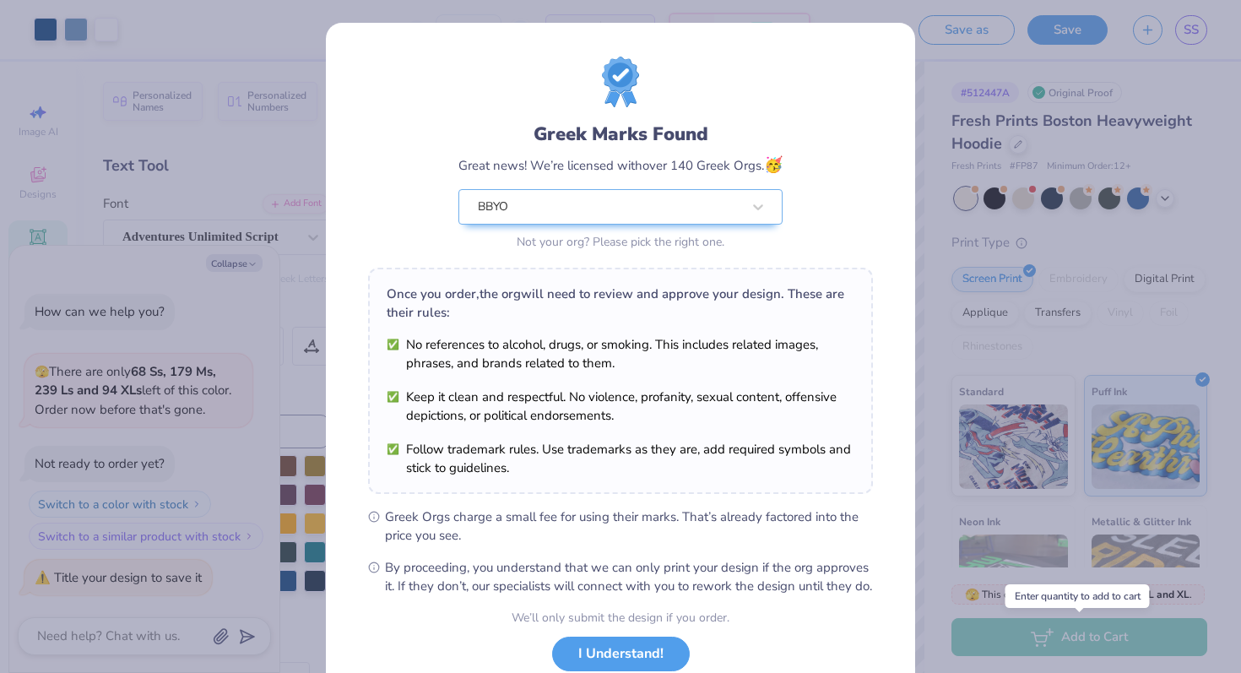
click at [1065, 644] on body "Art colors – – Per Item – – Total Est. Delivery N/A FREE Design Title AT BBG Ho…" at bounding box center [620, 336] width 1241 height 673
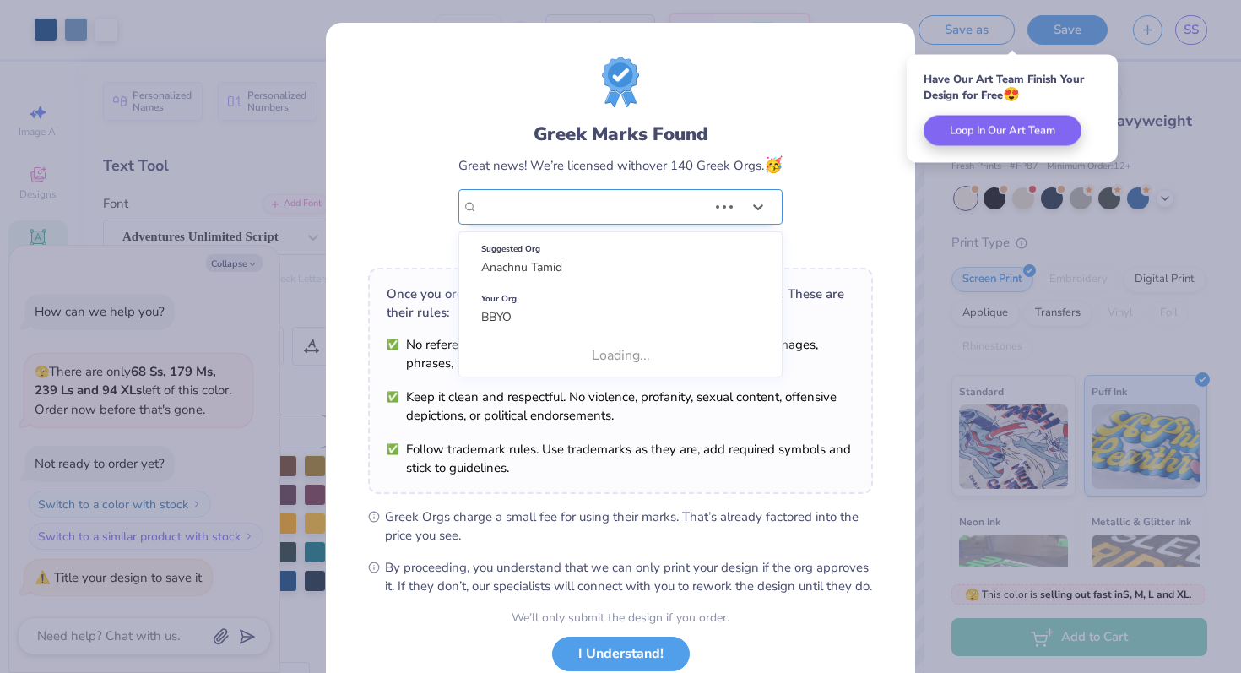
click at [709, 213] on div "BBYO" at bounding box center [592, 207] width 233 height 34
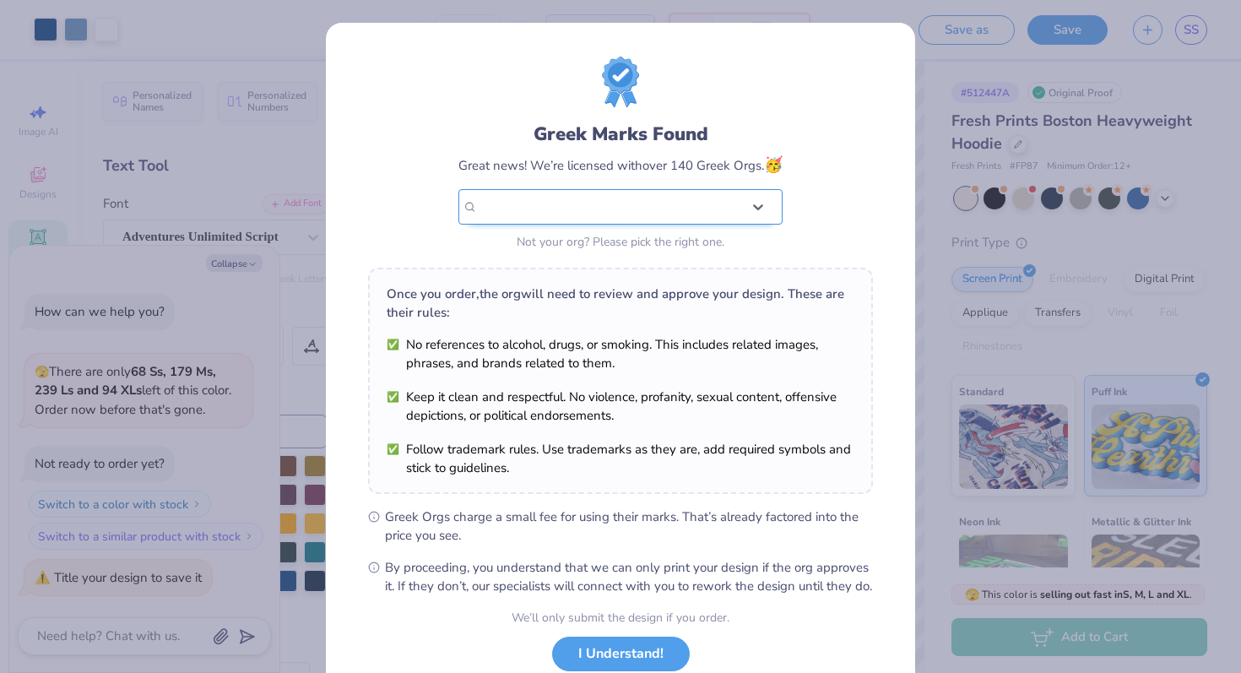
click at [685, 194] on div "BBYO" at bounding box center [609, 207] width 267 height 34
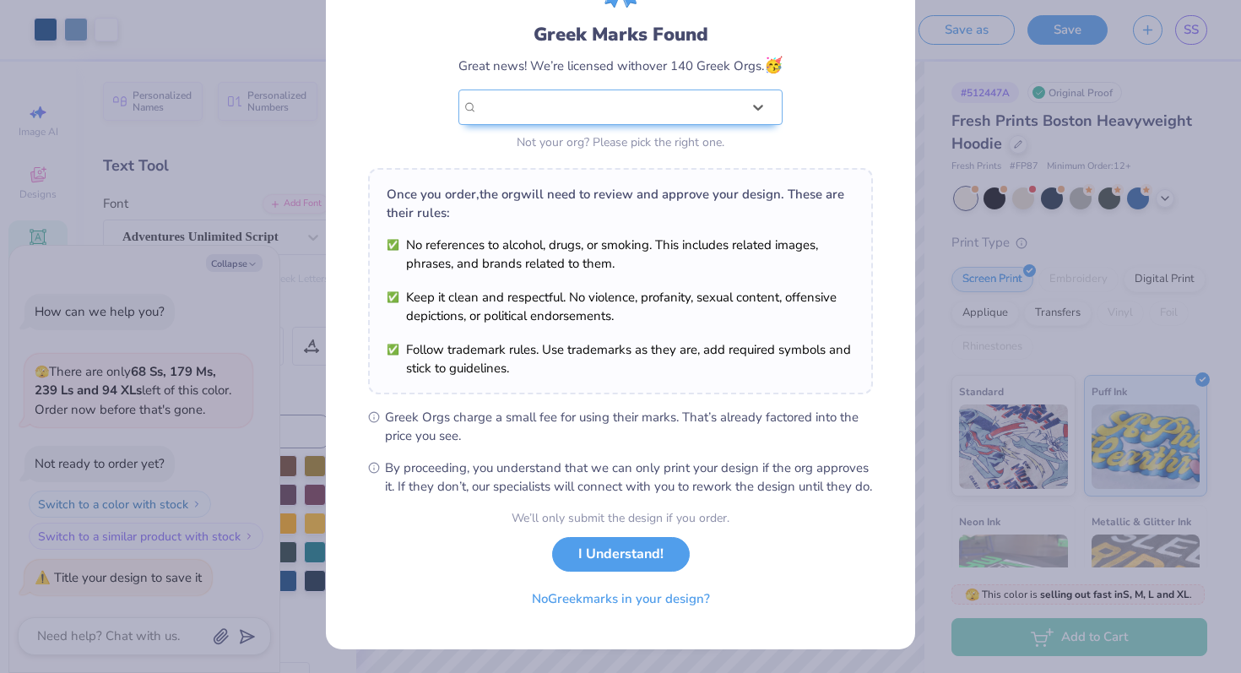
scroll to position [117, 0]
click at [653, 600] on button "No Greek marks in your design?" at bounding box center [621, 595] width 207 height 35
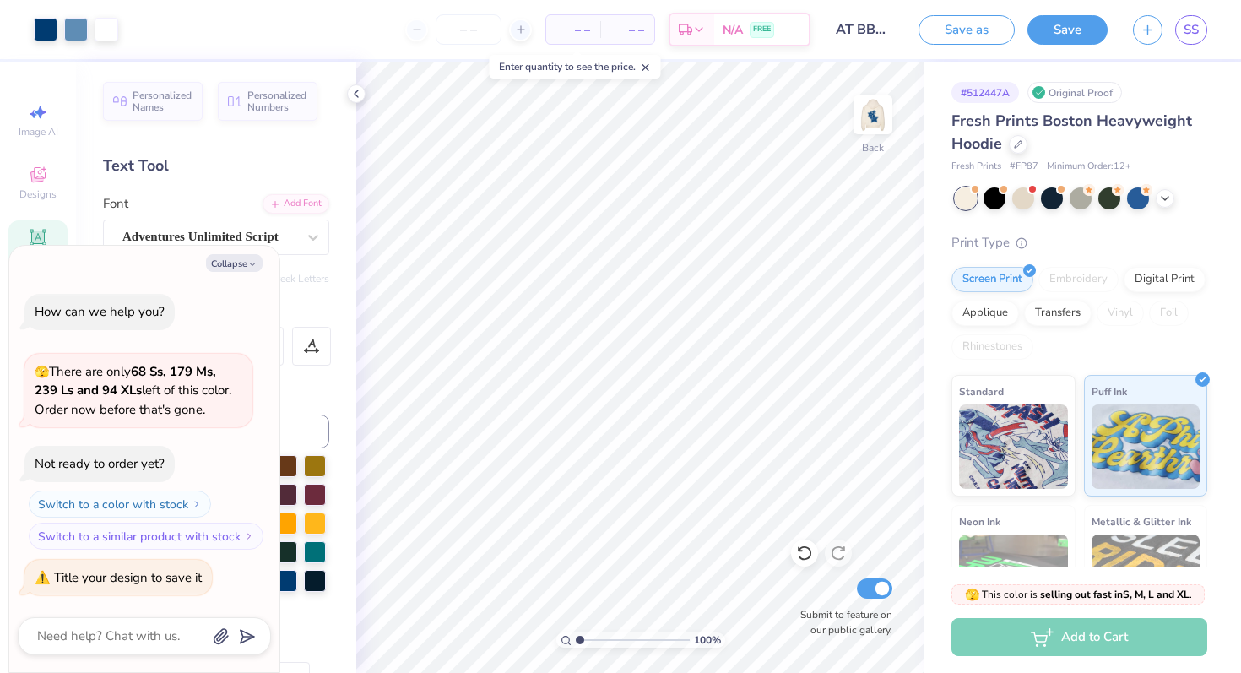
scroll to position [0, 0]
click at [628, 25] on span "– –" at bounding box center [628, 30] width 34 height 18
click at [566, 25] on span "– –" at bounding box center [574, 30] width 34 height 18
click at [584, 32] on span "– –" at bounding box center [574, 30] width 34 height 18
click at [731, 32] on span "N/A" at bounding box center [733, 33] width 20 height 18
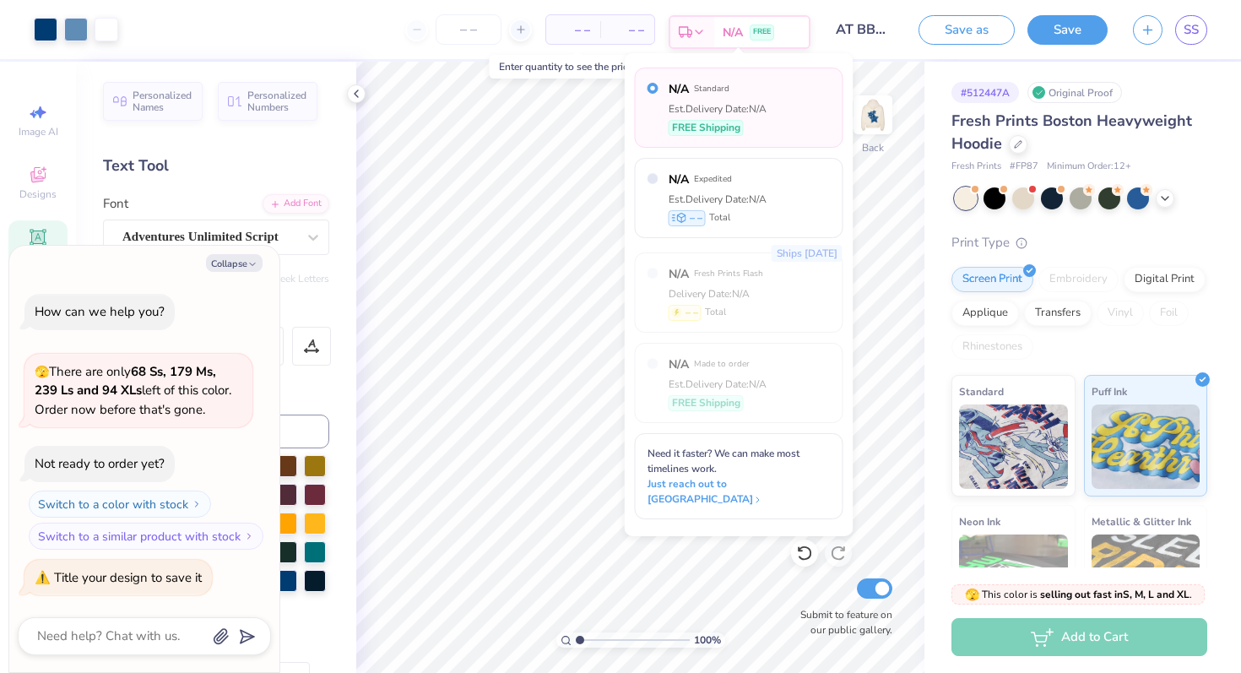
click at [741, 25] on span "N/A" at bounding box center [733, 33] width 20 height 18
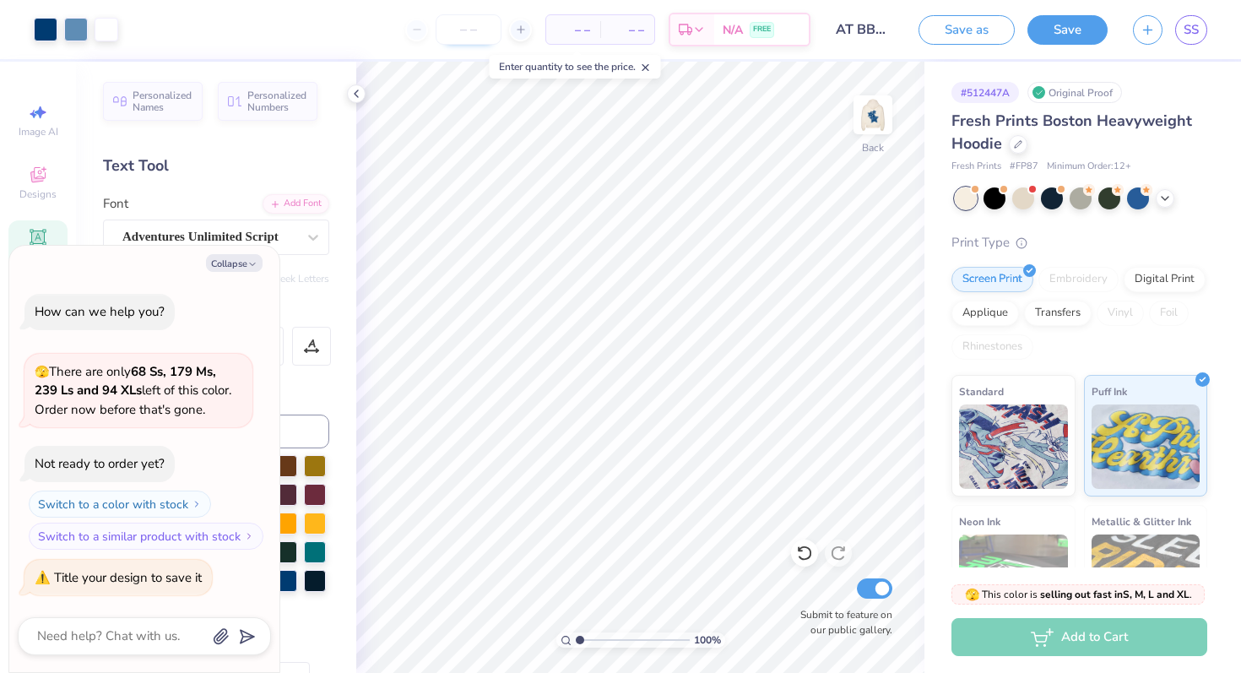
click at [467, 27] on input "number" at bounding box center [469, 29] width 66 height 30
click at [520, 24] on icon at bounding box center [521, 30] width 12 height 12
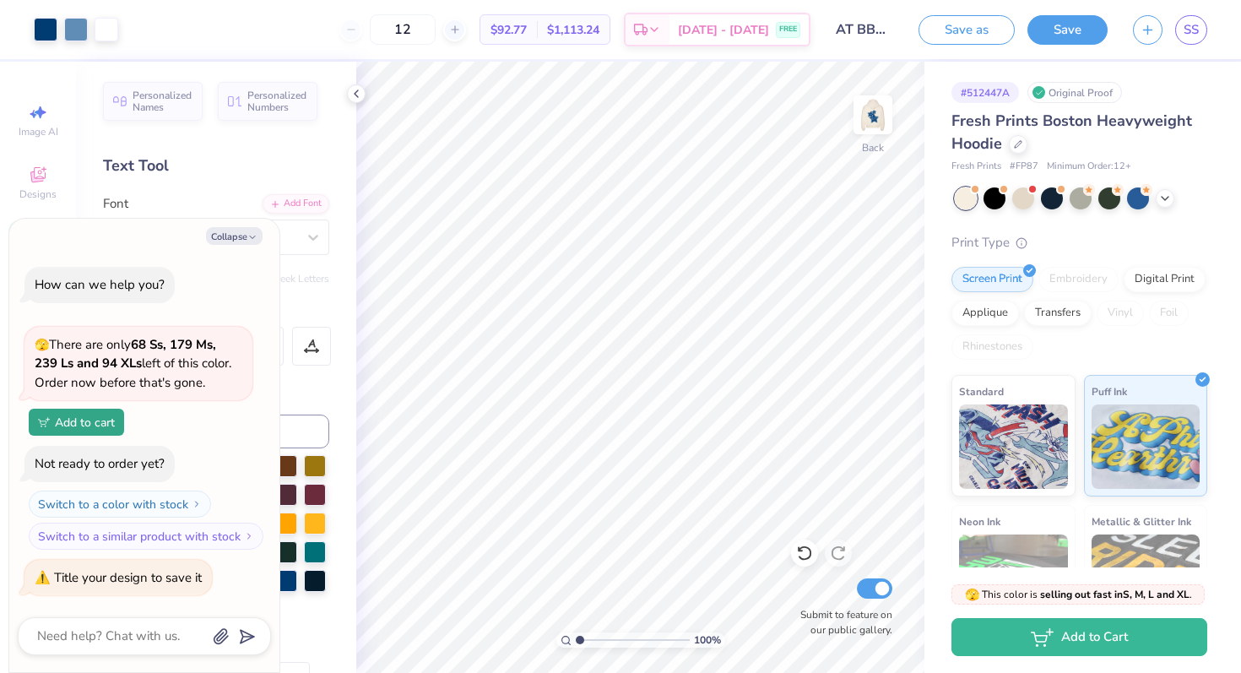
click at [516, 29] on div "$92.77 Per Item" at bounding box center [509, 29] width 57 height 29
click at [461, 30] on icon at bounding box center [455, 30] width 12 height 12
click at [357, 30] on icon at bounding box center [351, 30] width 12 height 12
click at [436, 30] on input "12" at bounding box center [403, 29] width 66 height 30
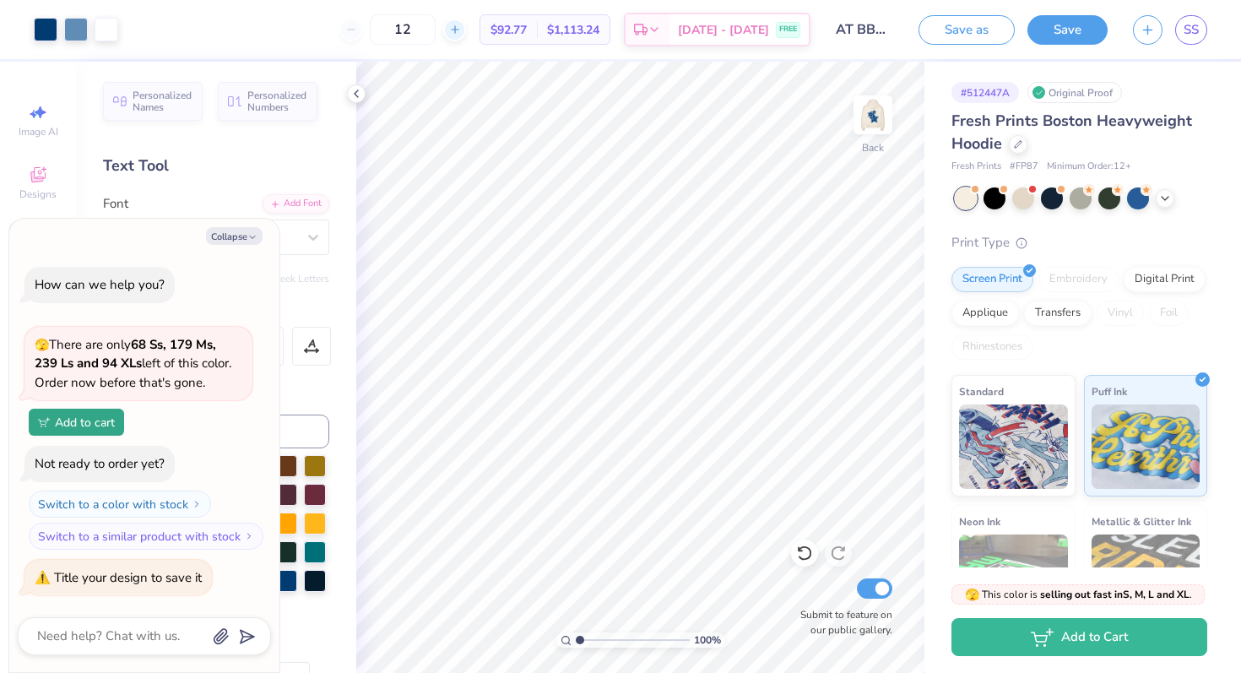
click at [461, 25] on icon at bounding box center [455, 30] width 12 height 12
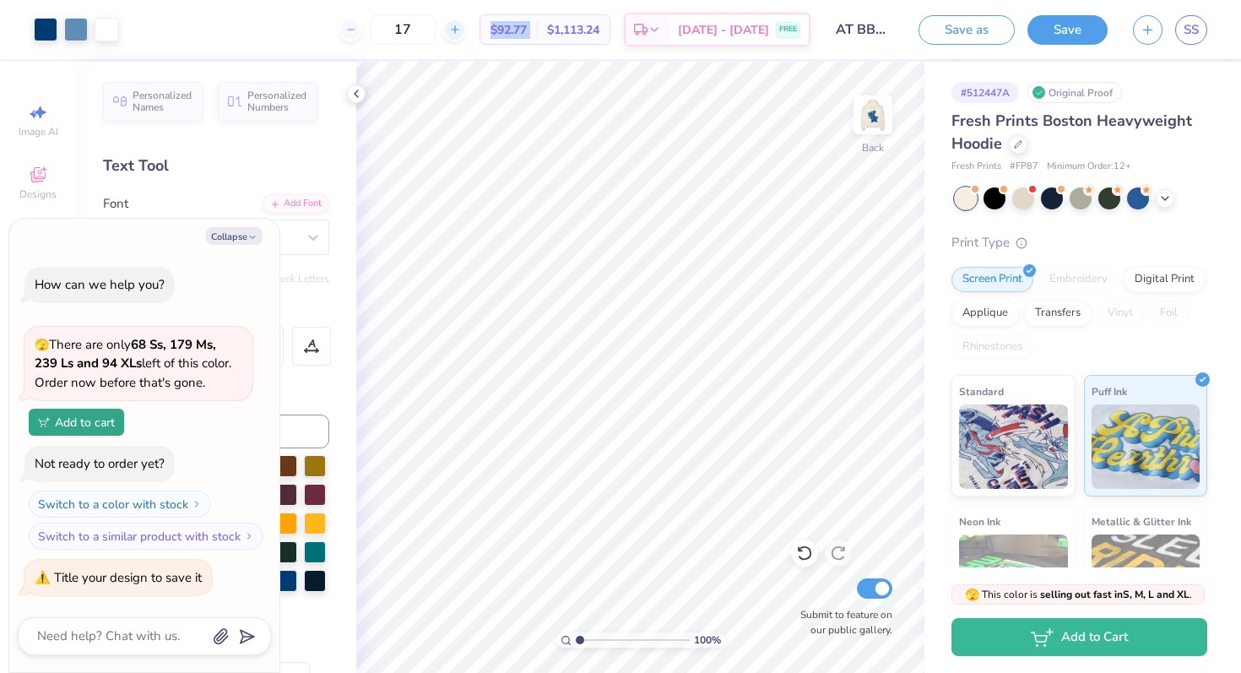
click at [461, 25] on icon at bounding box center [455, 30] width 12 height 12
click at [357, 35] on icon at bounding box center [351, 30] width 12 height 12
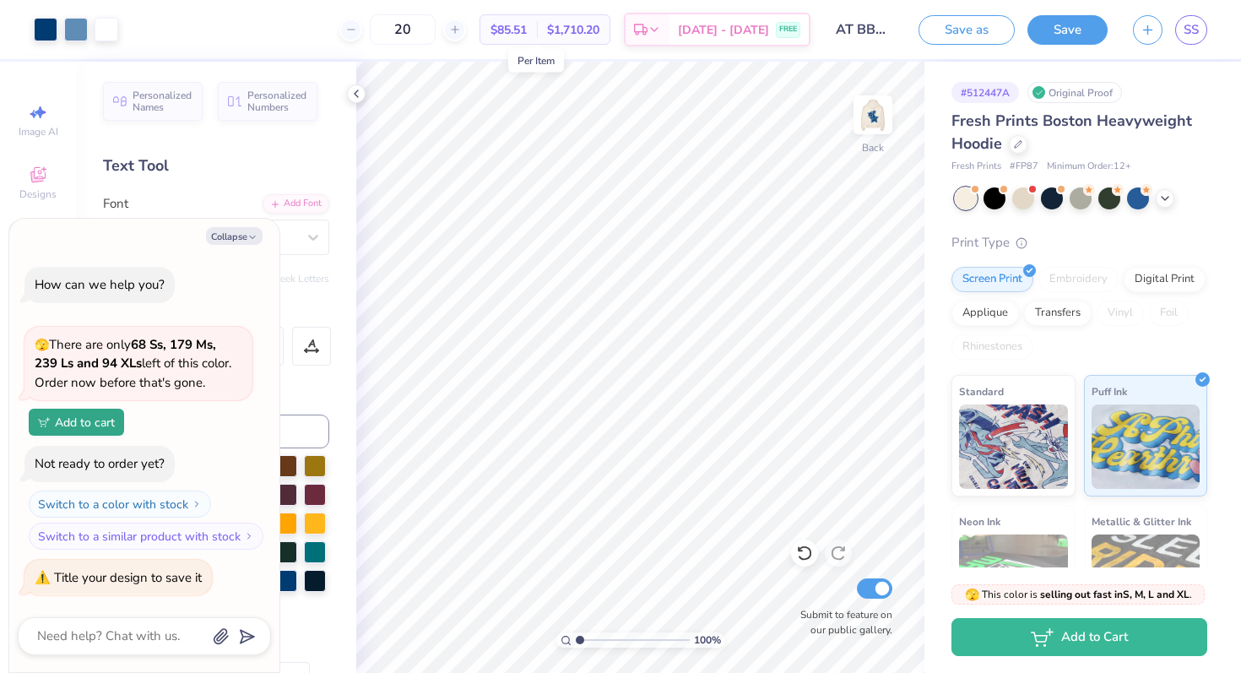
click at [527, 26] on span "$85.51" at bounding box center [509, 30] width 36 height 18
click at [461, 32] on icon at bounding box center [455, 30] width 12 height 12
click at [515, 32] on icon at bounding box center [521, 30] width 12 height 12
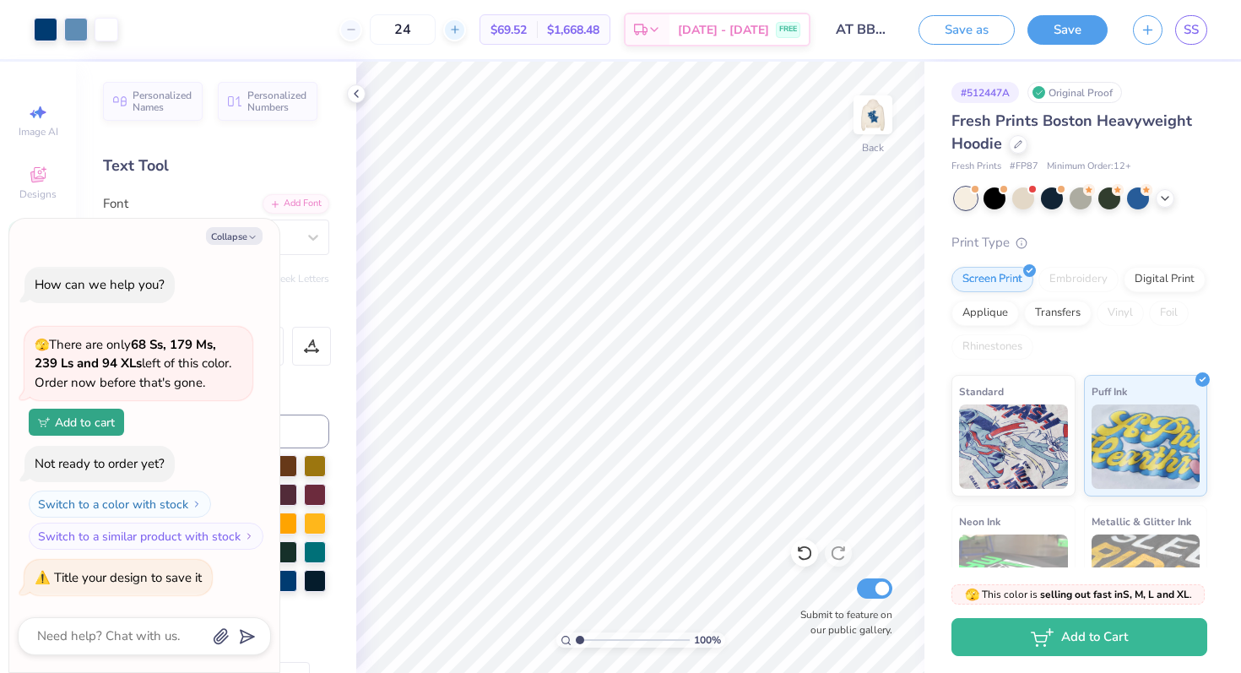
click at [461, 31] on icon at bounding box center [455, 30] width 12 height 12
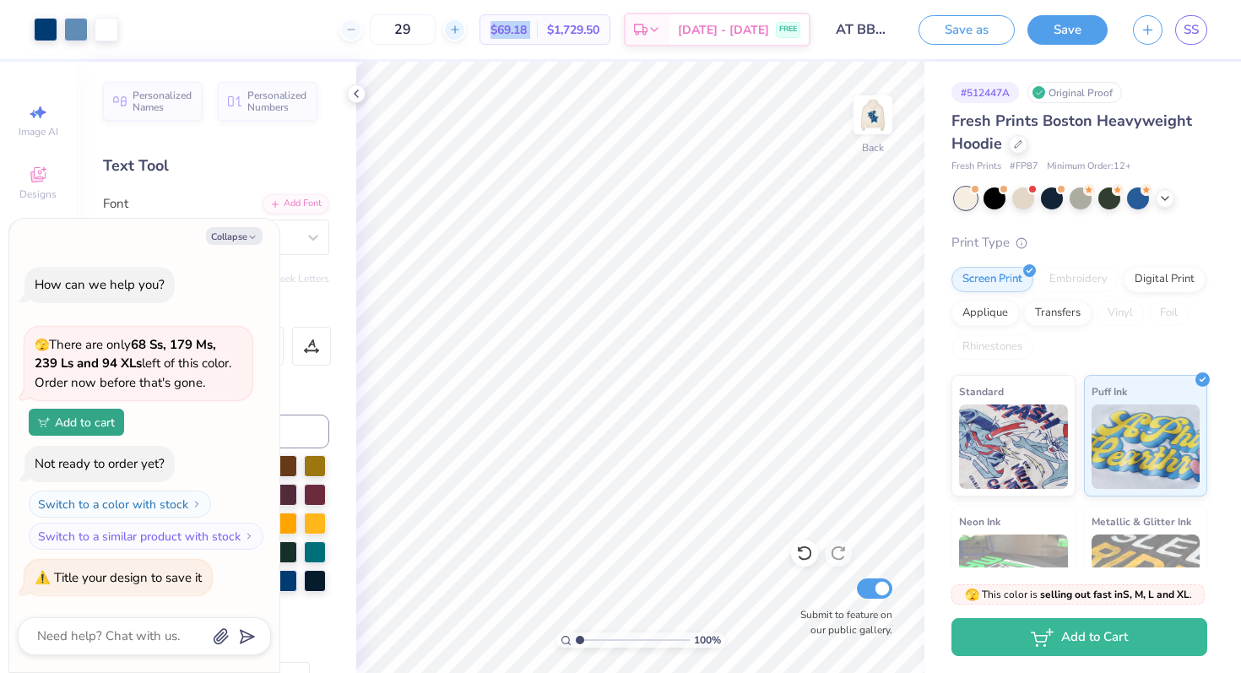
click at [461, 31] on icon at bounding box center [455, 30] width 12 height 12
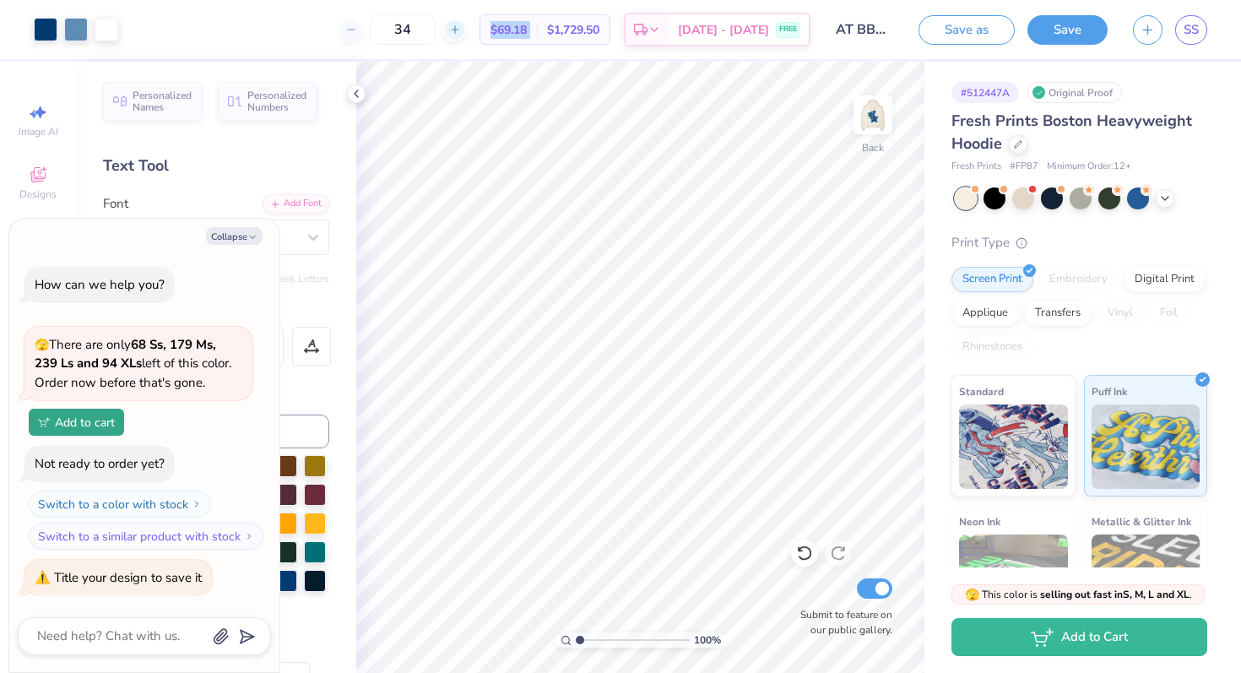
click at [461, 31] on icon at bounding box center [455, 30] width 12 height 12
click at [466, 31] on div "37" at bounding box center [402, 29] width 127 height 30
click at [515, 31] on icon at bounding box center [521, 30] width 12 height 12
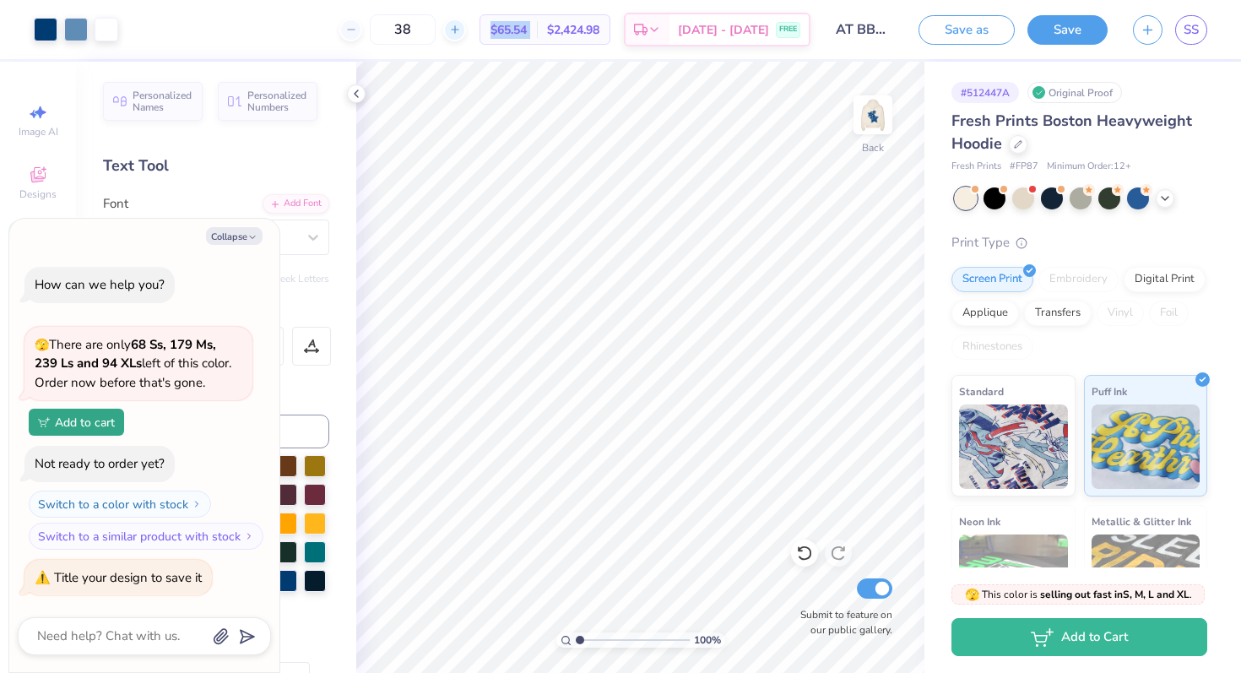
click at [461, 31] on icon at bounding box center [455, 30] width 12 height 12
click at [357, 30] on icon at bounding box center [351, 30] width 12 height 12
drag, startPoint x: 450, startPoint y: 27, endPoint x: 396, endPoint y: 33, distance: 54.4
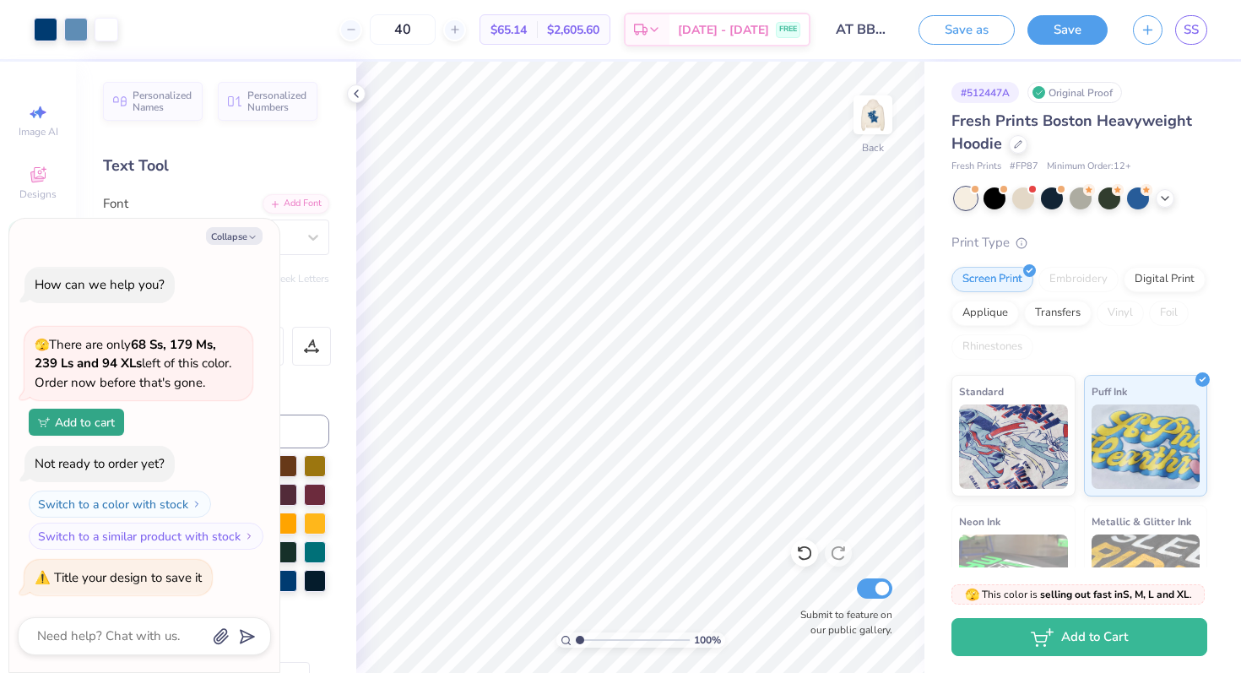
click at [396, 33] on div "40" at bounding box center [402, 29] width 127 height 30
drag, startPoint x: 443, startPoint y: 29, endPoint x: 361, endPoint y: 29, distance: 81.1
click at [361, 29] on div "15 $89.04 Per Item $1,335.60 Total Est. Delivery [DATE] - [DATE] FREE" at bounding box center [471, 29] width 680 height 59
